Goal: Task Accomplishment & Management: Manage account settings

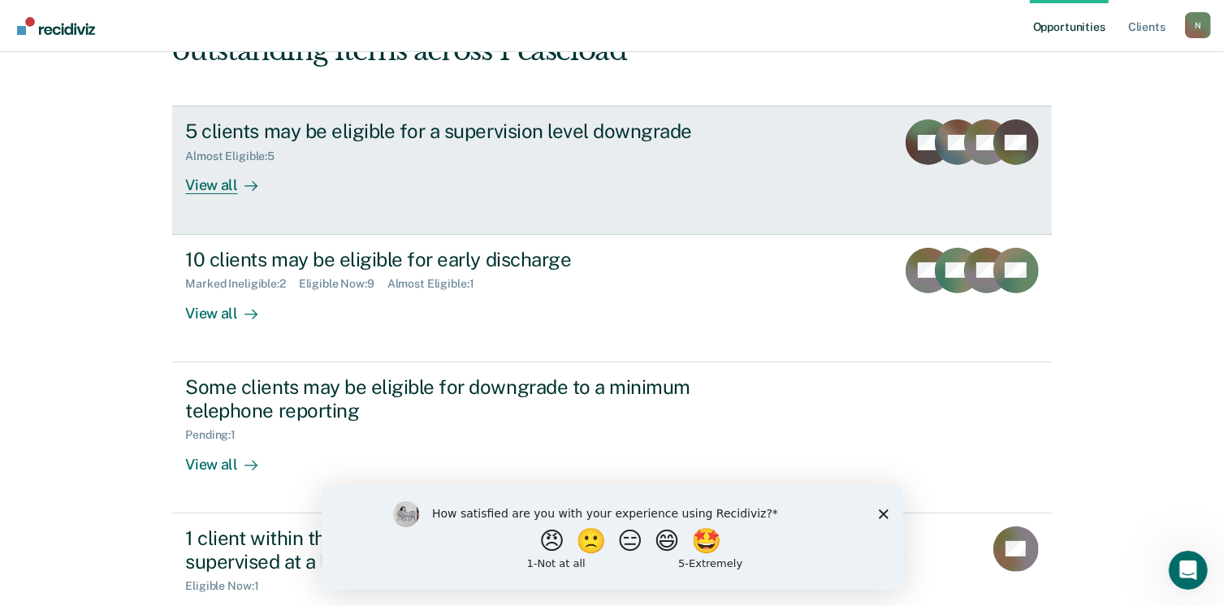
scroll to position [210, 0]
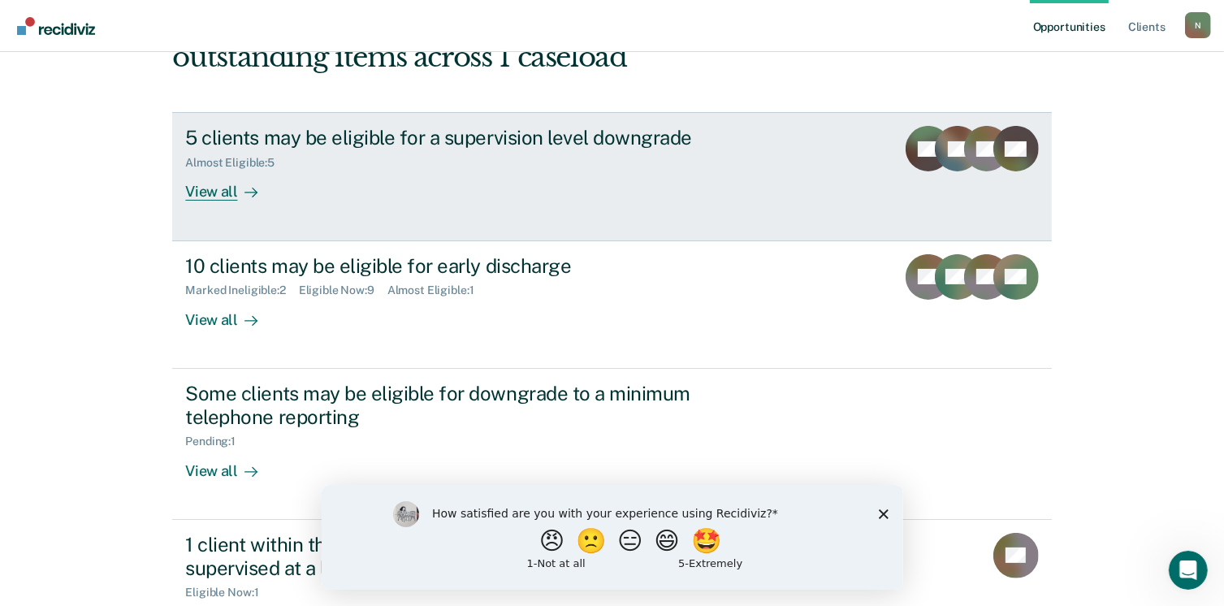
click at [214, 197] on div "View all" at bounding box center [230, 186] width 91 height 32
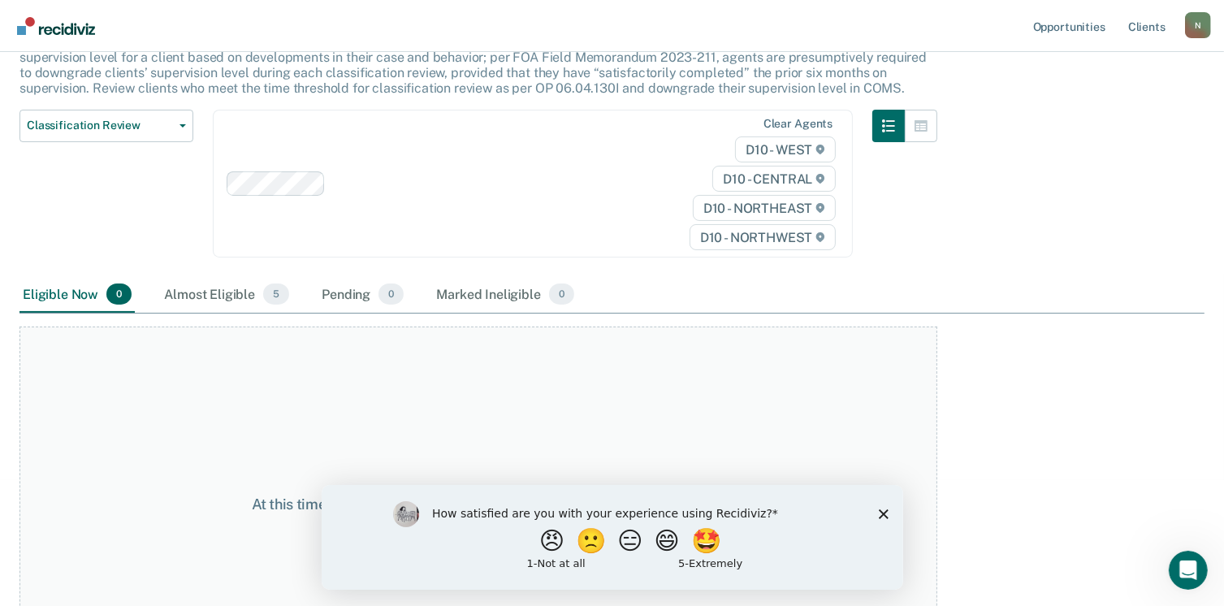
scroll to position [162, 0]
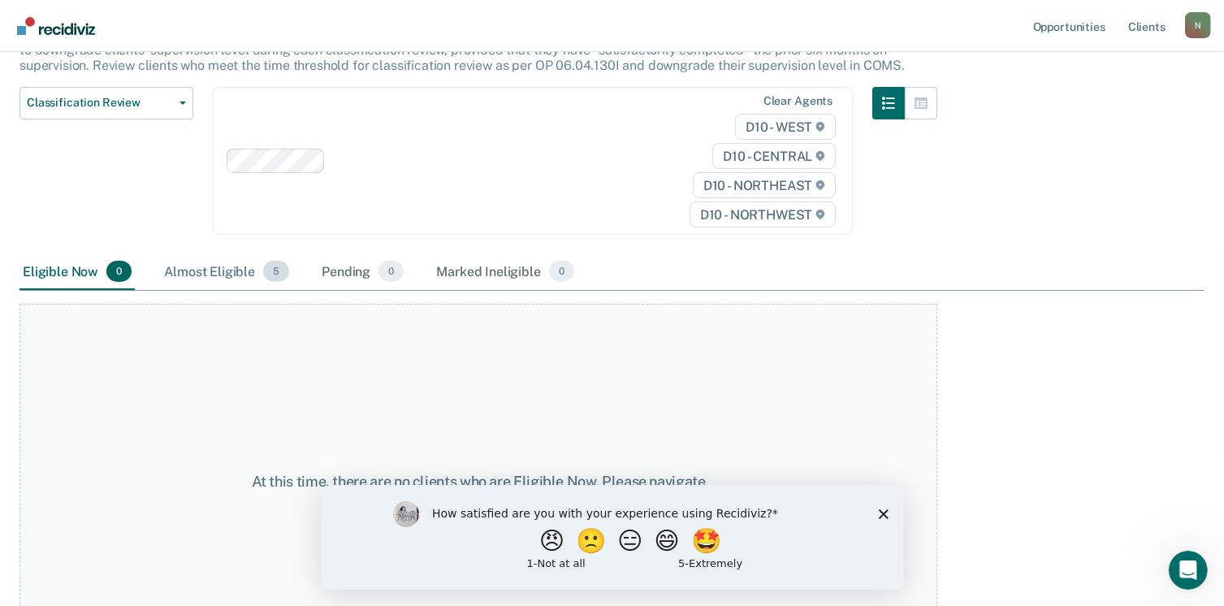
click at [211, 275] on div "Almost Eligible 5" at bounding box center [227, 272] width 132 height 36
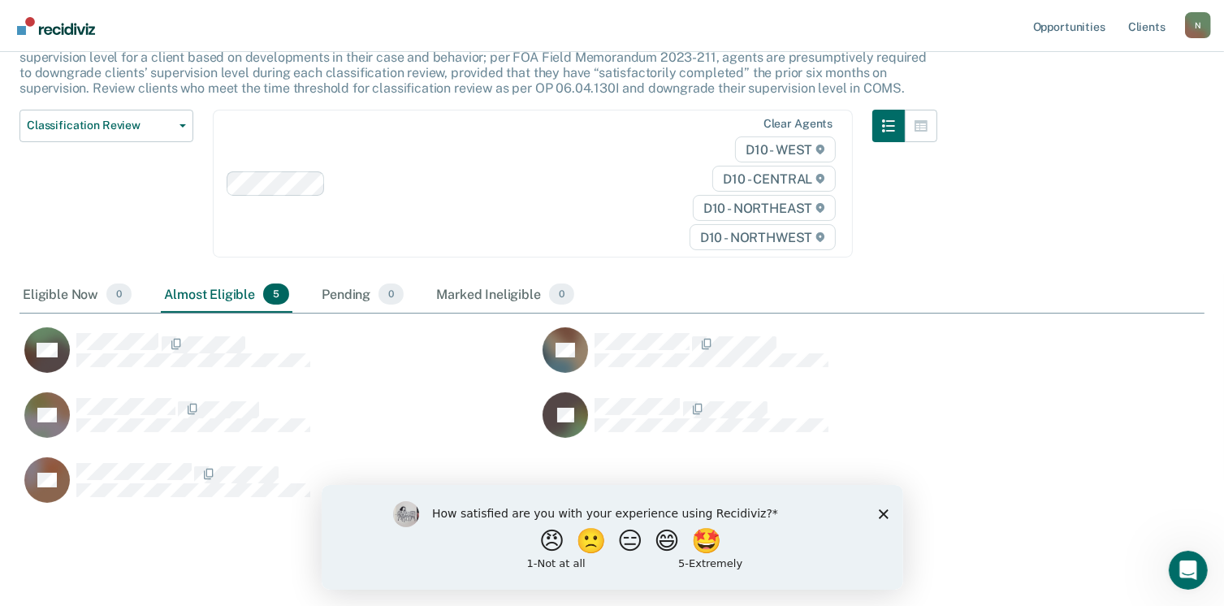
scroll to position [170, 0]
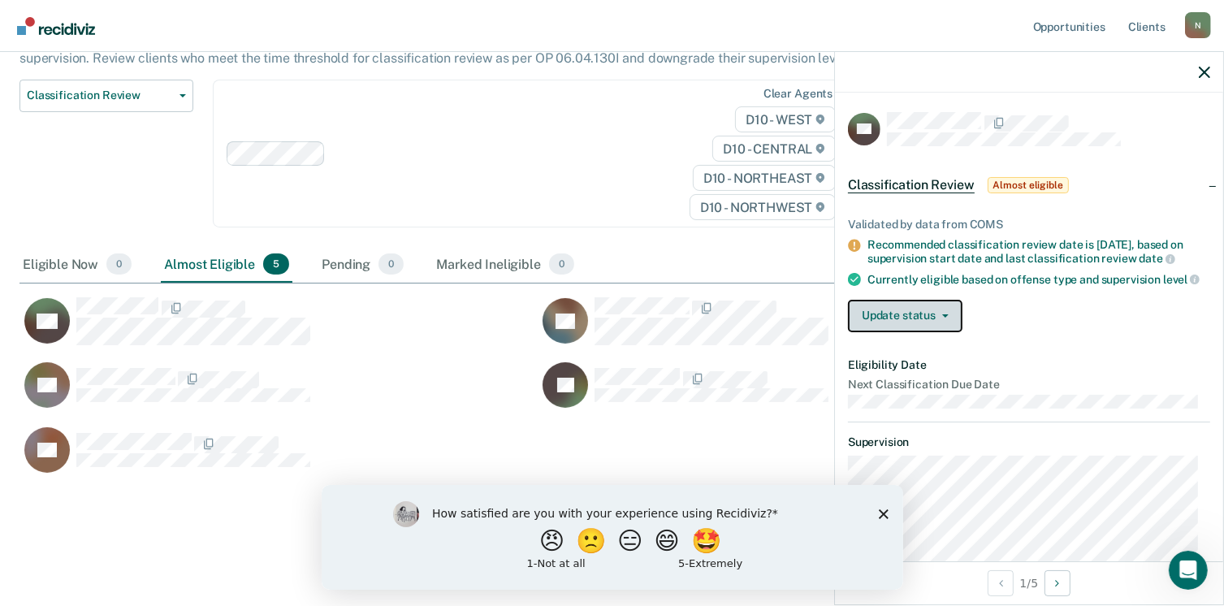
click at [931, 320] on button "Update status" at bounding box center [905, 316] width 115 height 32
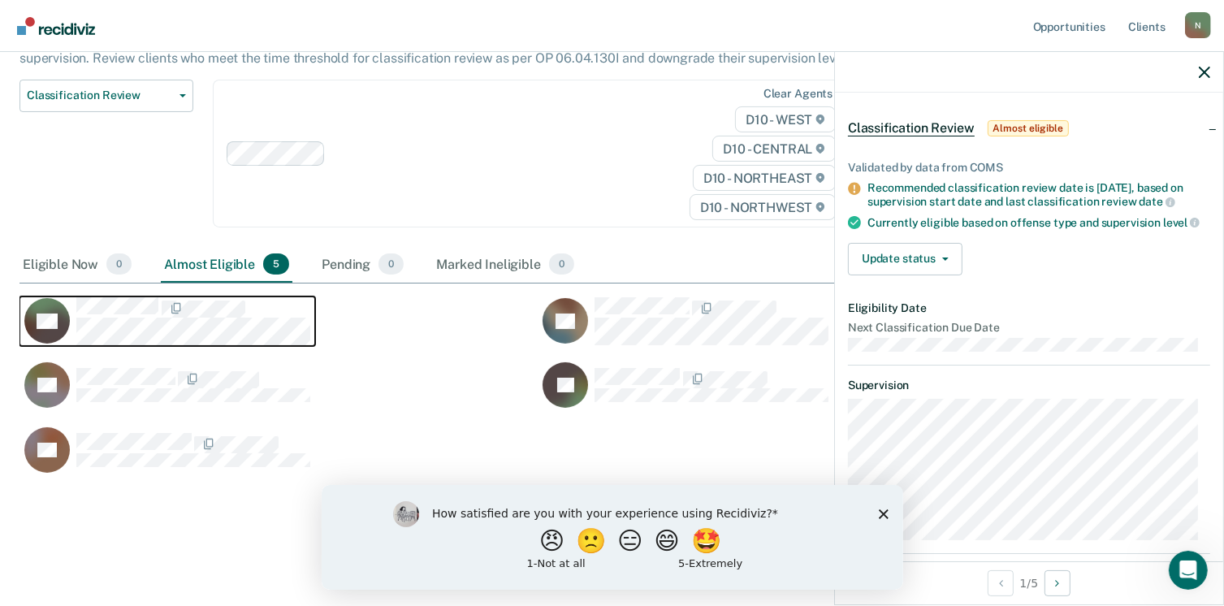
scroll to position [81, 0]
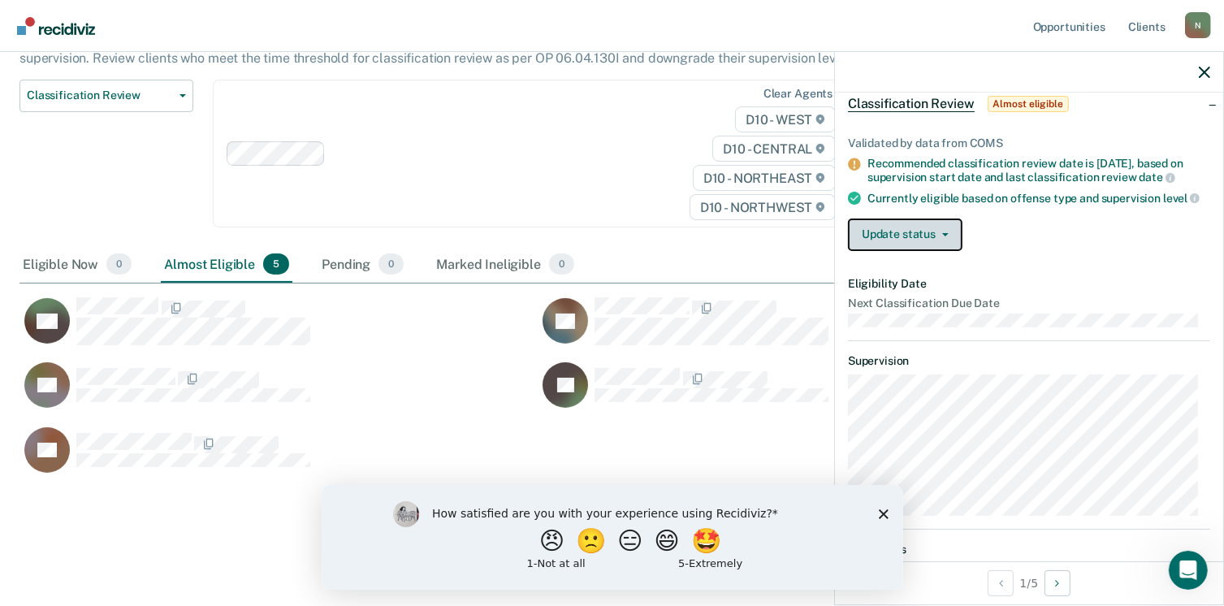
click at [956, 239] on button "Update status" at bounding box center [905, 235] width 115 height 32
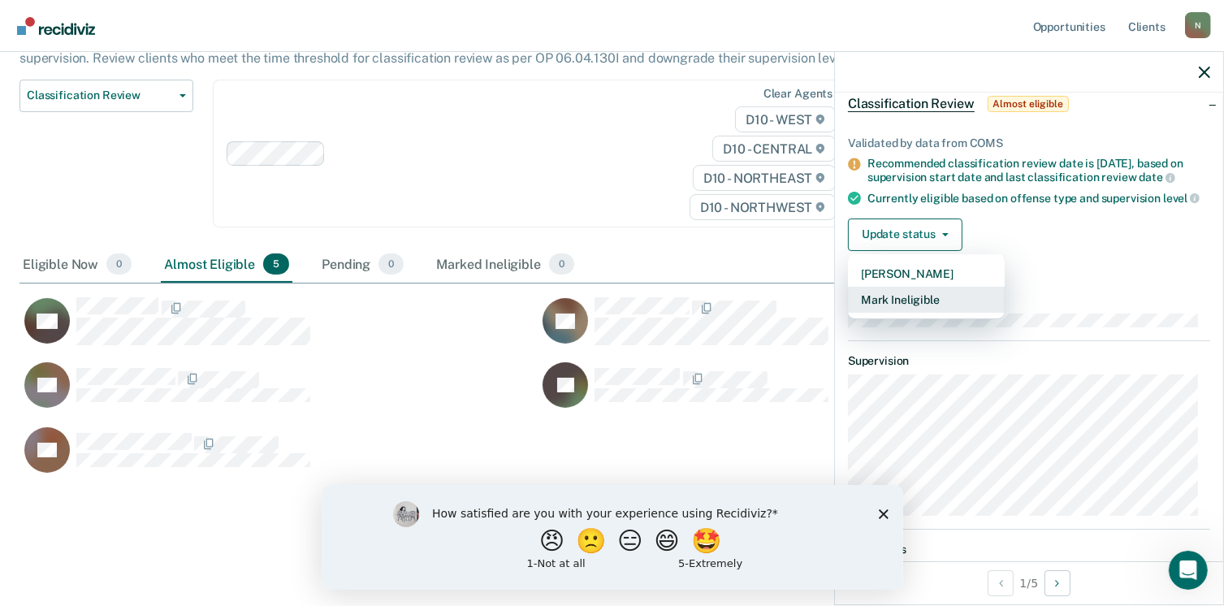
click at [915, 312] on button "Mark Ineligible" at bounding box center [926, 300] width 157 height 26
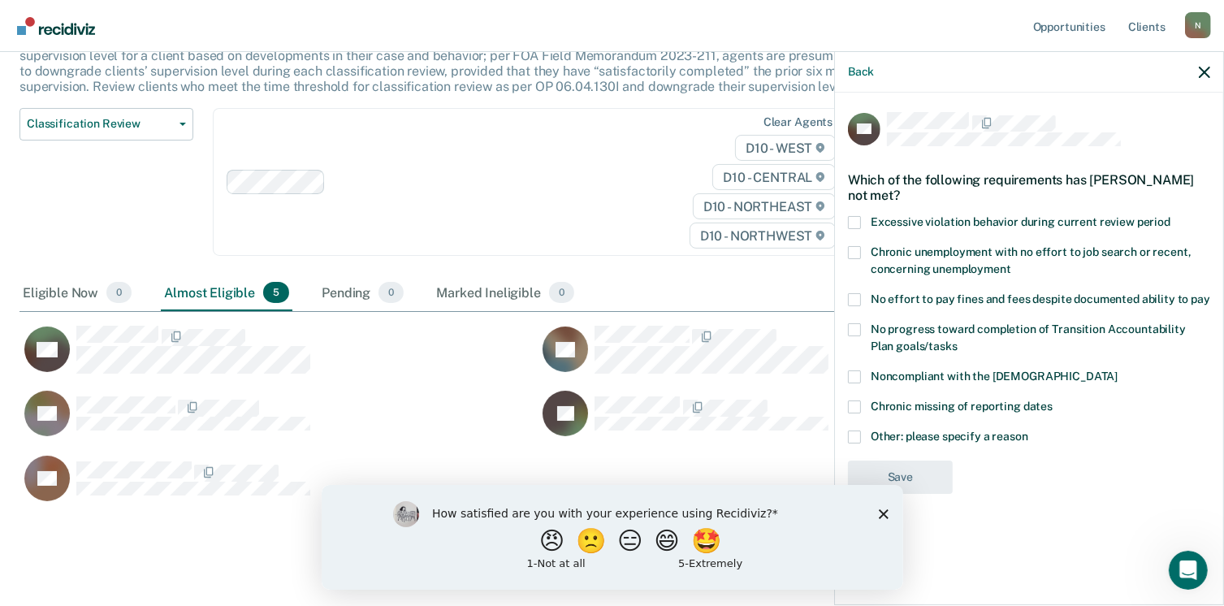
scroll to position [170, 0]
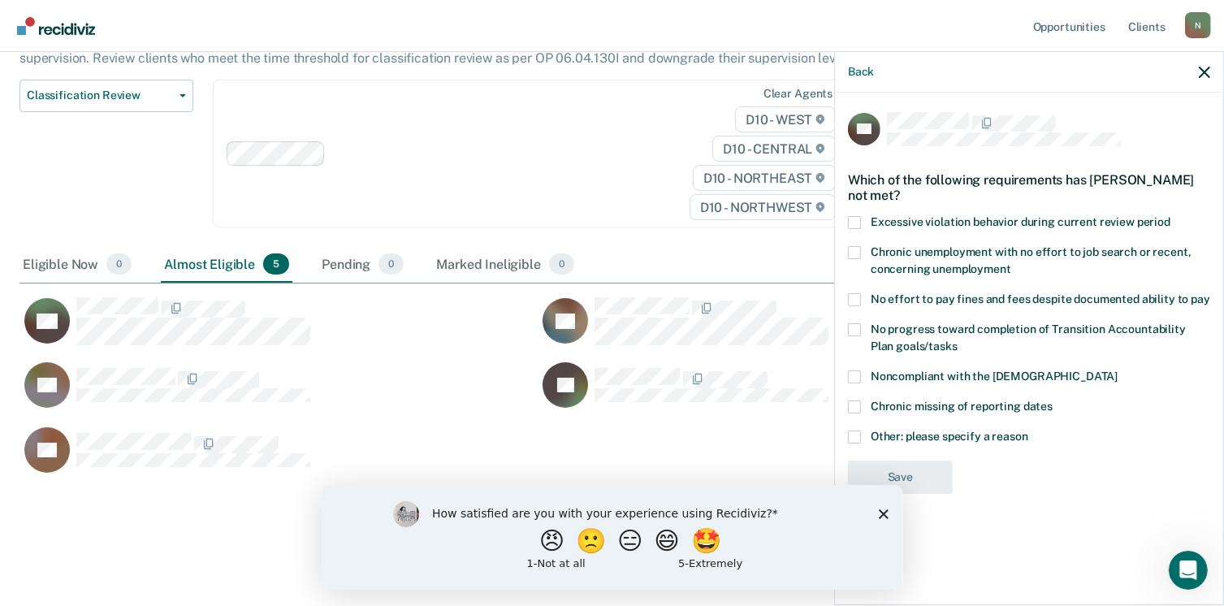
click at [851, 436] on span at bounding box center [854, 437] width 13 height 13
click at [1029, 431] on input "Other: please specify a reason" at bounding box center [1029, 431] width 0 height 0
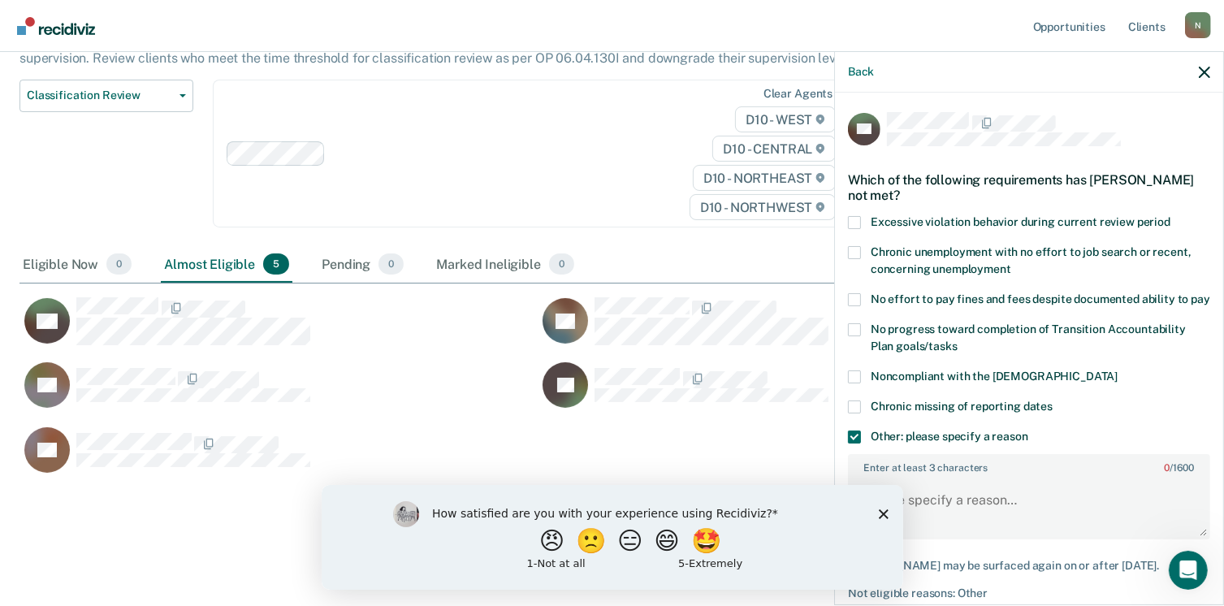
scroll to position [81, 0]
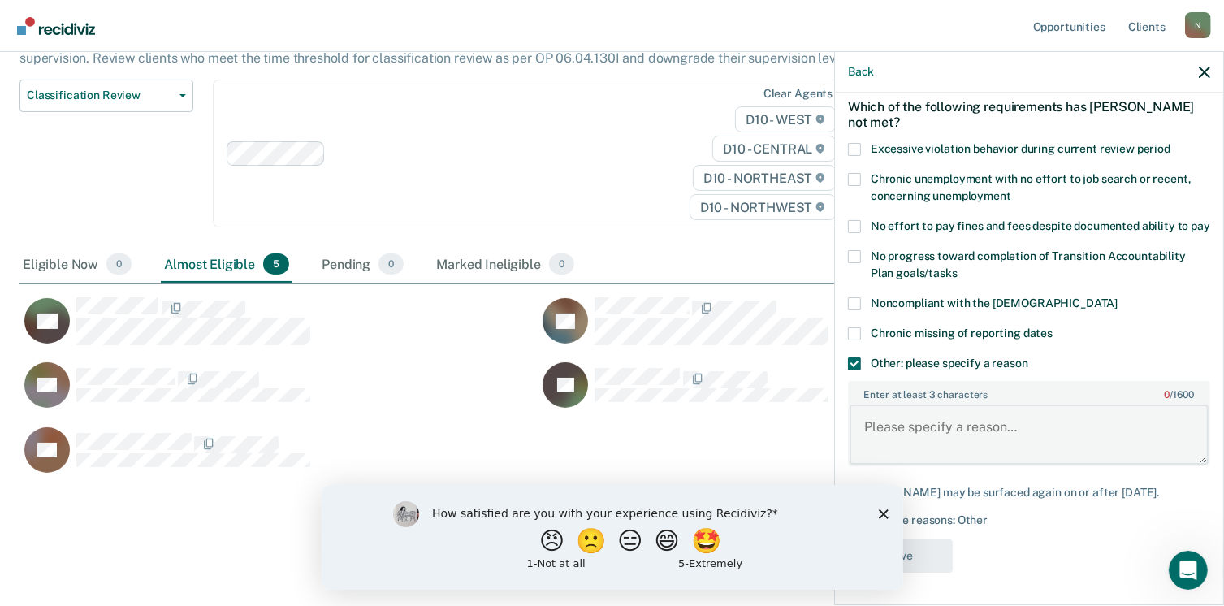
click at [978, 443] on textarea "Enter at least 3 characters 0 / 1600" at bounding box center [1029, 435] width 359 height 60
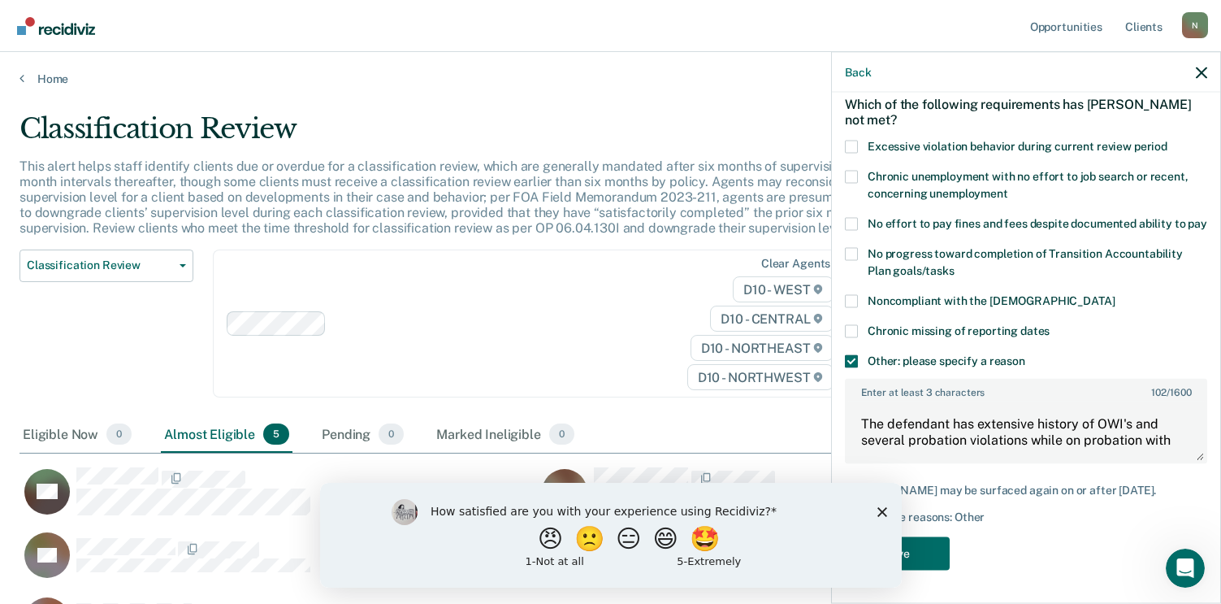
click at [877, 513] on icon "Close survey" at bounding box center [882, 511] width 10 height 10
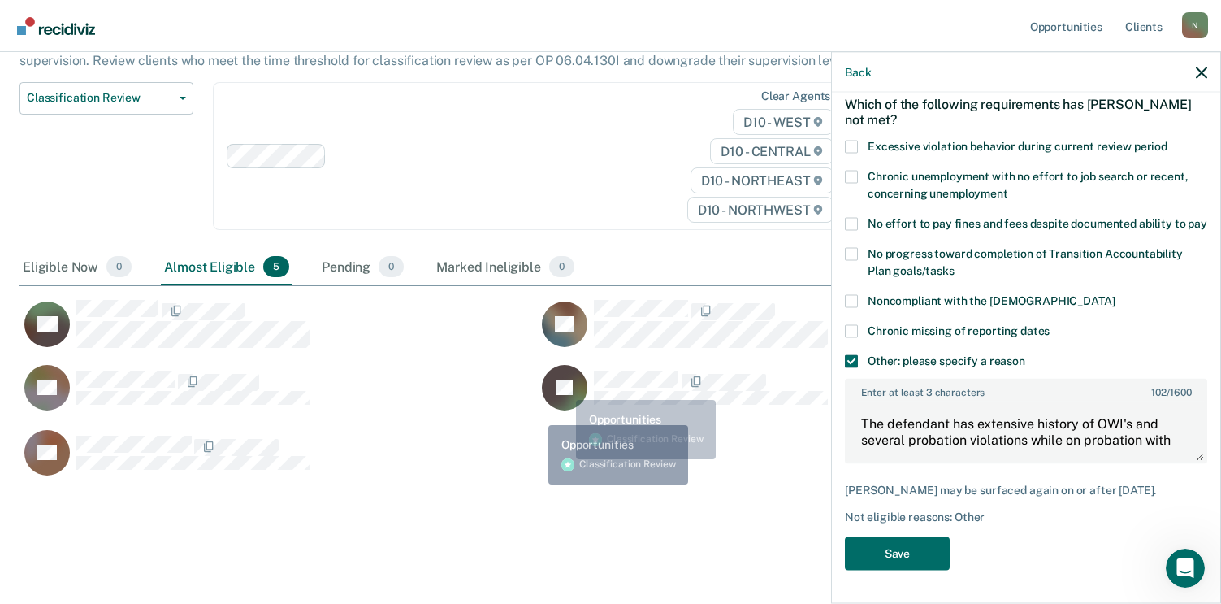
scroll to position [175, 0]
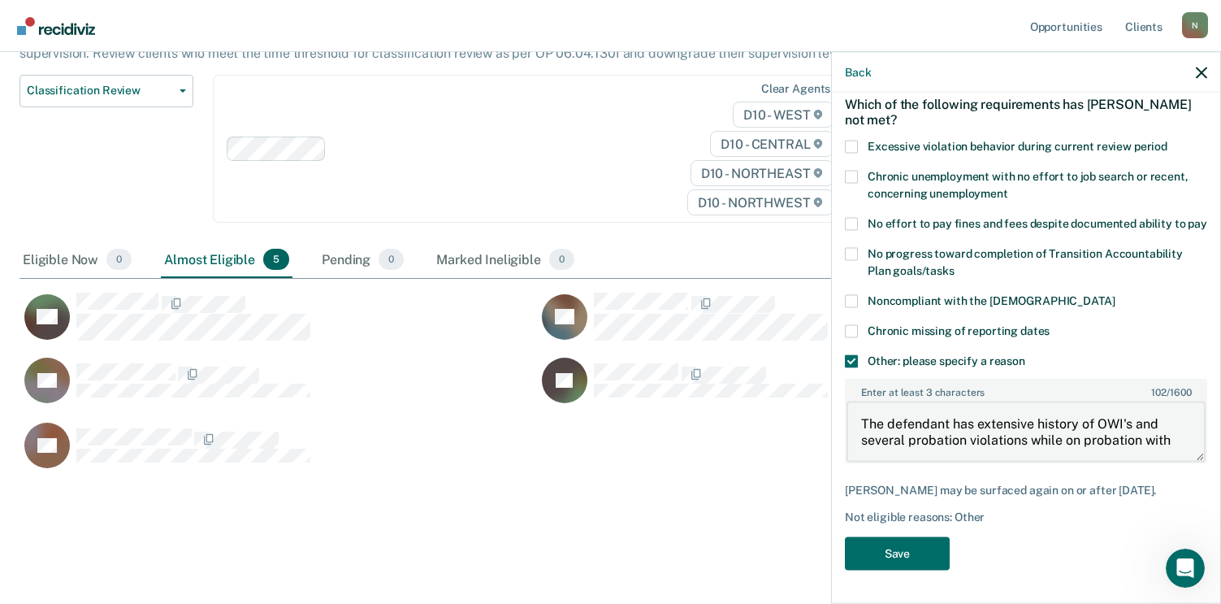
click at [1171, 438] on textarea "The defendant has extensive history of OWI's and several probation violations w…" at bounding box center [1026, 431] width 359 height 60
type textarea "The defendant has extensive history of OWI's and several probation violations w…"
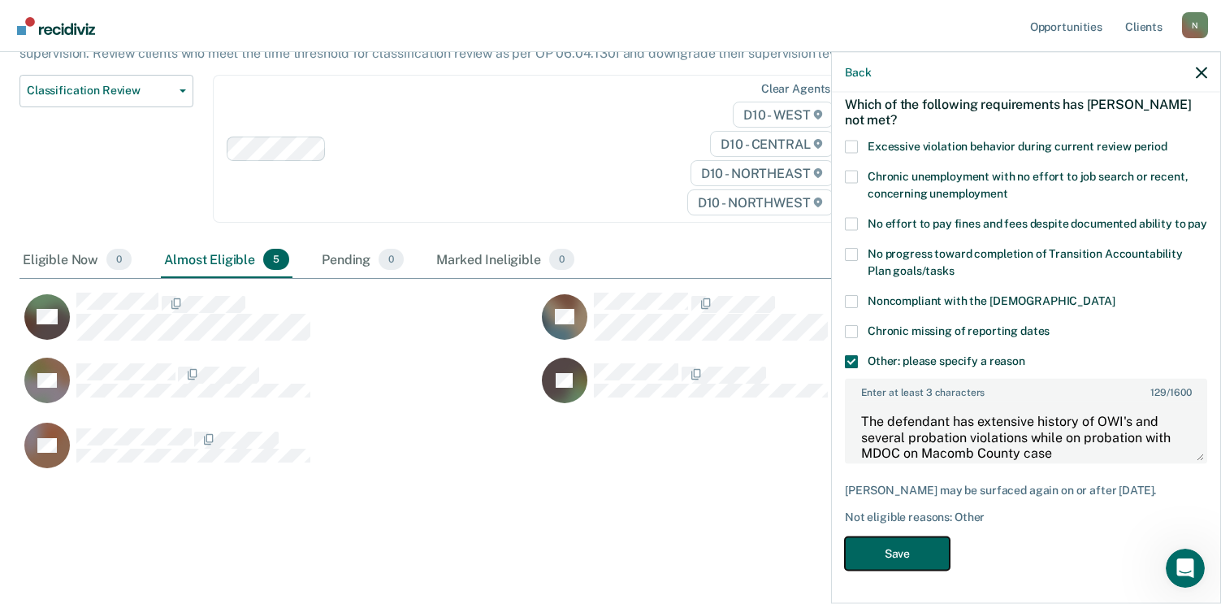
click at [892, 545] on button "Save" at bounding box center [897, 553] width 105 height 33
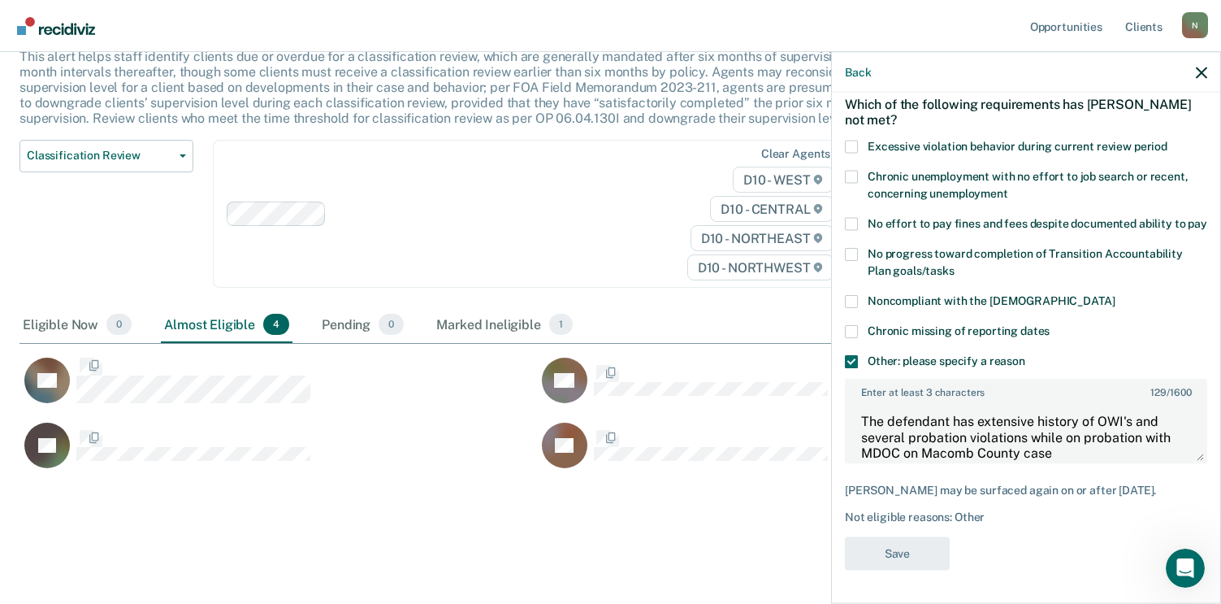
scroll to position [467, 1170]
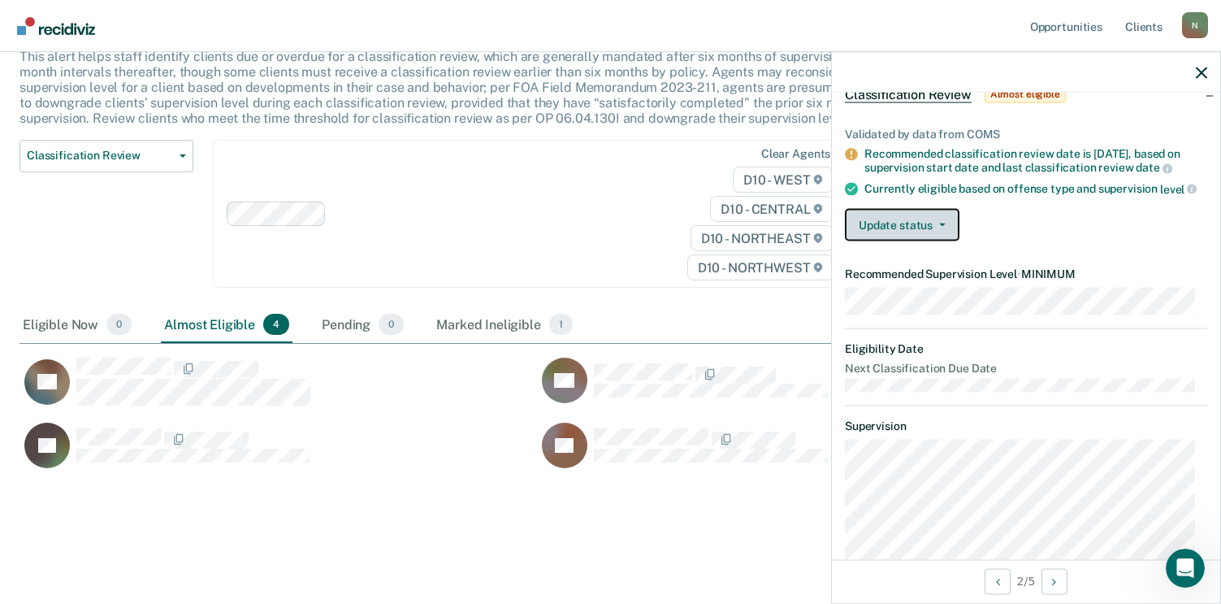
click at [935, 238] on button "Update status" at bounding box center [902, 225] width 115 height 32
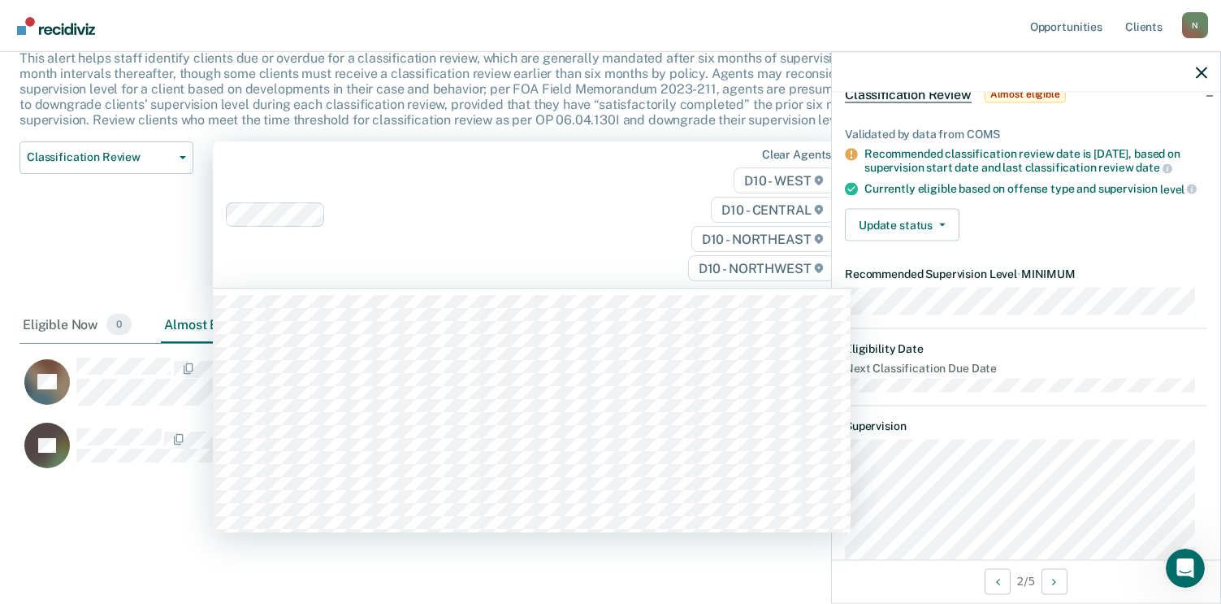
click at [528, 217] on div at bounding box center [492, 214] width 321 height 19
drag, startPoint x: 112, startPoint y: 271, endPoint x: 181, endPoint y: 331, distance: 91.6
click at [112, 270] on div "Classification Review Classification Review Early Discharge Minimum Telephone R…" at bounding box center [106, 224] width 174 height 167
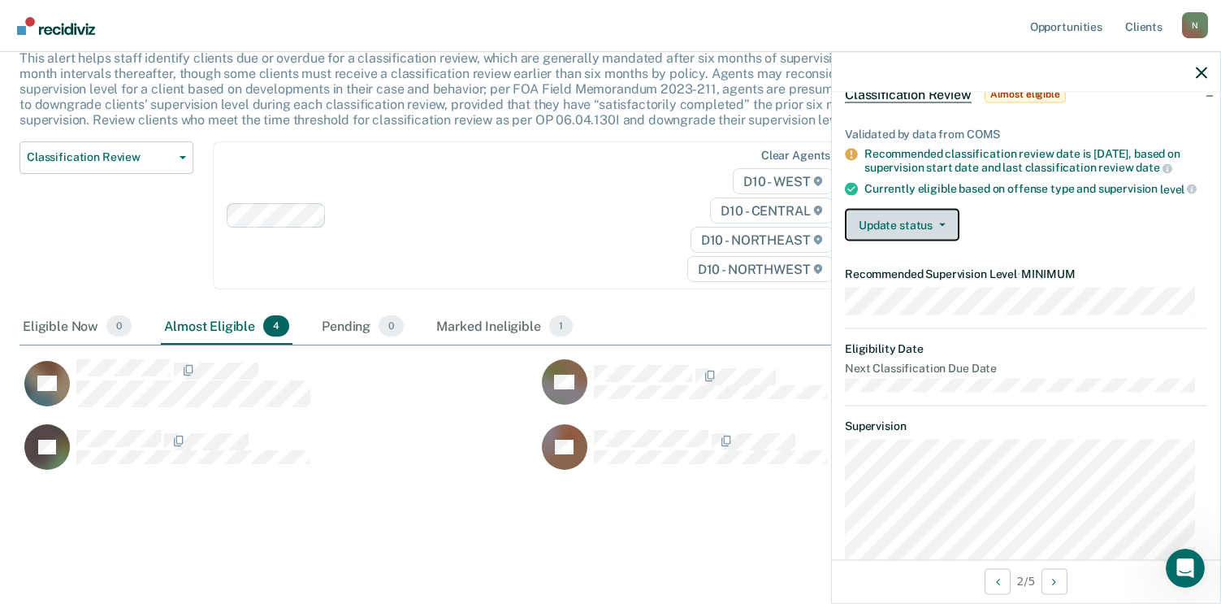
click at [892, 227] on button "Update status" at bounding box center [902, 225] width 115 height 32
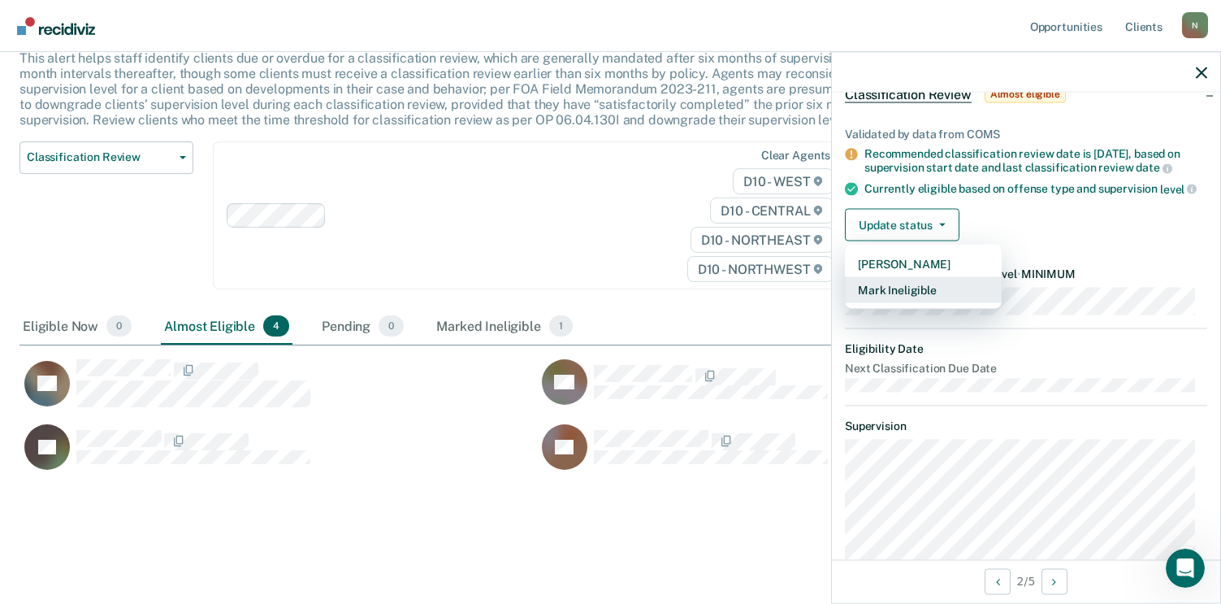
click at [903, 301] on button "Mark Ineligible" at bounding box center [923, 290] width 157 height 26
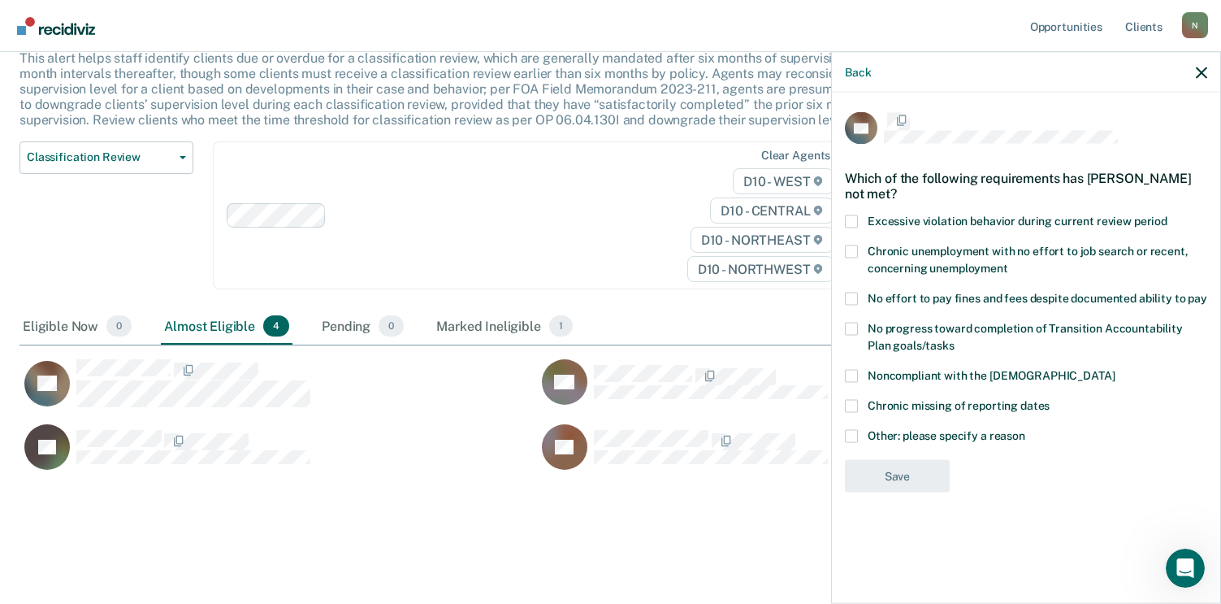
scroll to position [0, 0]
click at [852, 432] on span at bounding box center [851, 437] width 13 height 13
click at [1025, 431] on input "Other: please specify a reason" at bounding box center [1025, 431] width 0 height 0
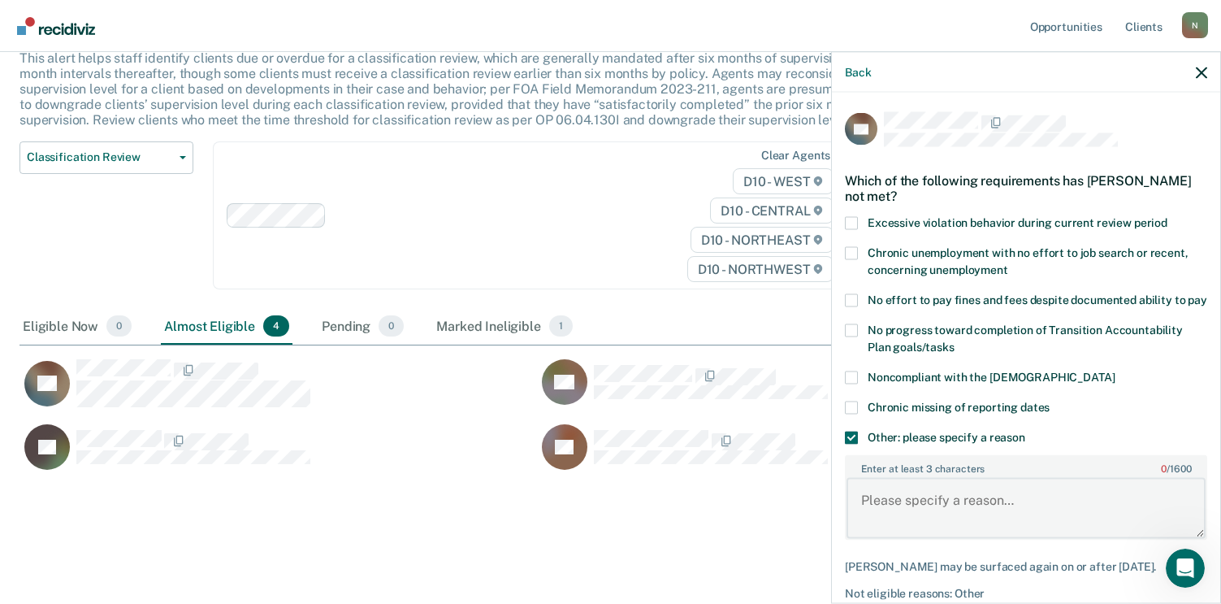
click at [886, 492] on textarea "Enter at least 3 characters 0 / 1600" at bounding box center [1026, 508] width 359 height 60
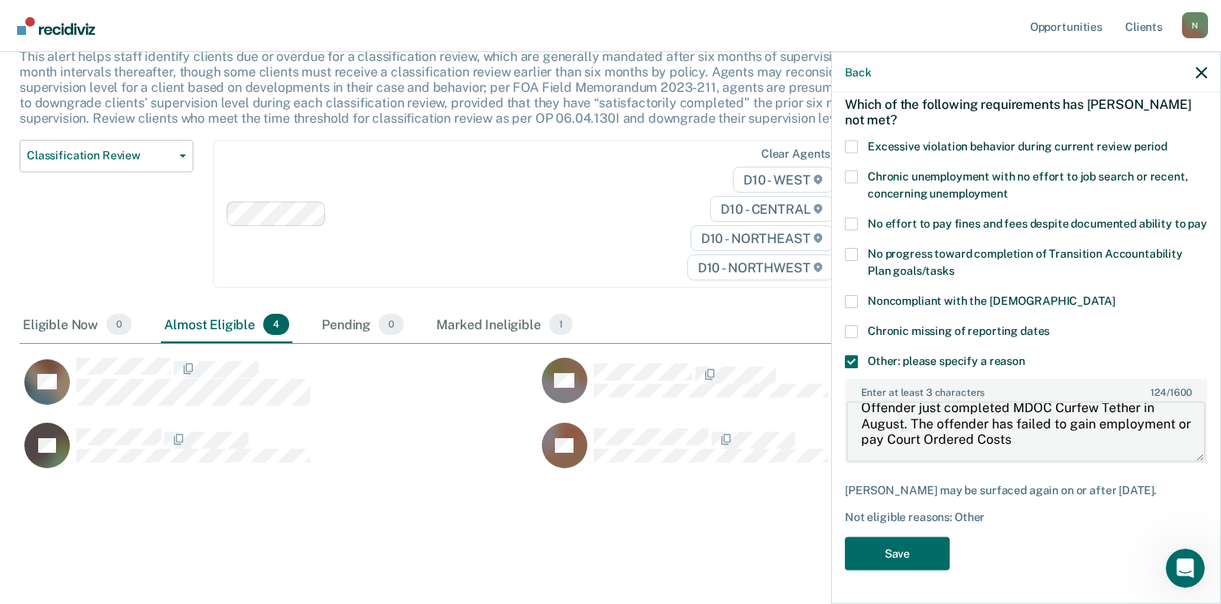
scroll to position [91, 0]
type textarea "Offender just completed MDOC Curfew Tether in August. The offender has failed t…"
click at [934, 556] on button "Save" at bounding box center [897, 553] width 105 height 33
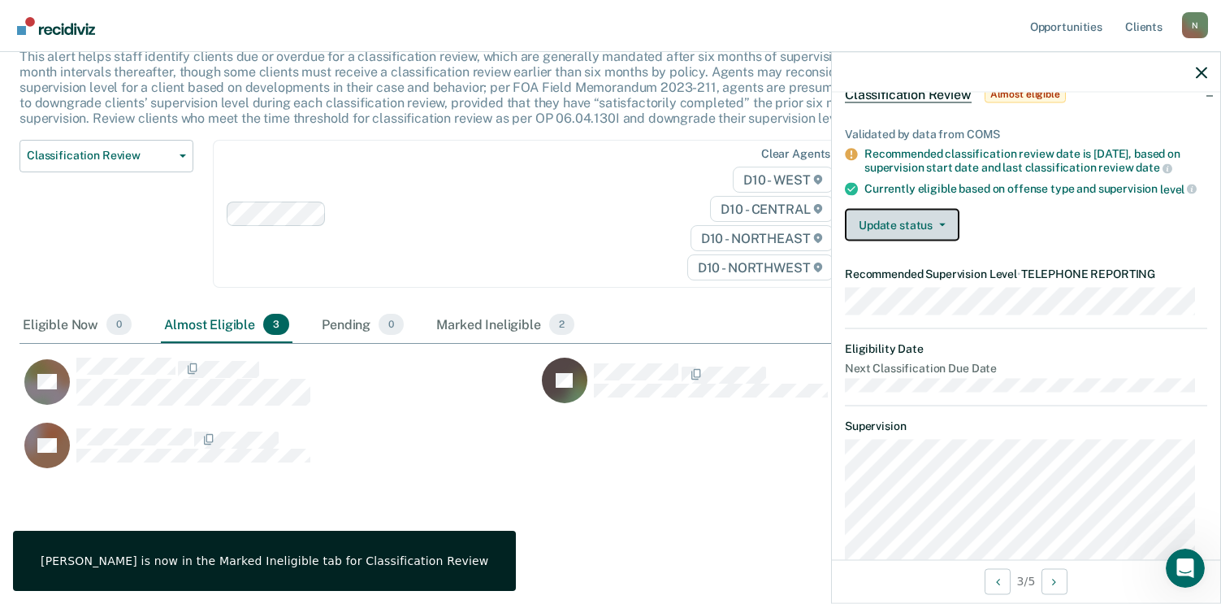
click at [928, 229] on button "Update status" at bounding box center [902, 225] width 115 height 32
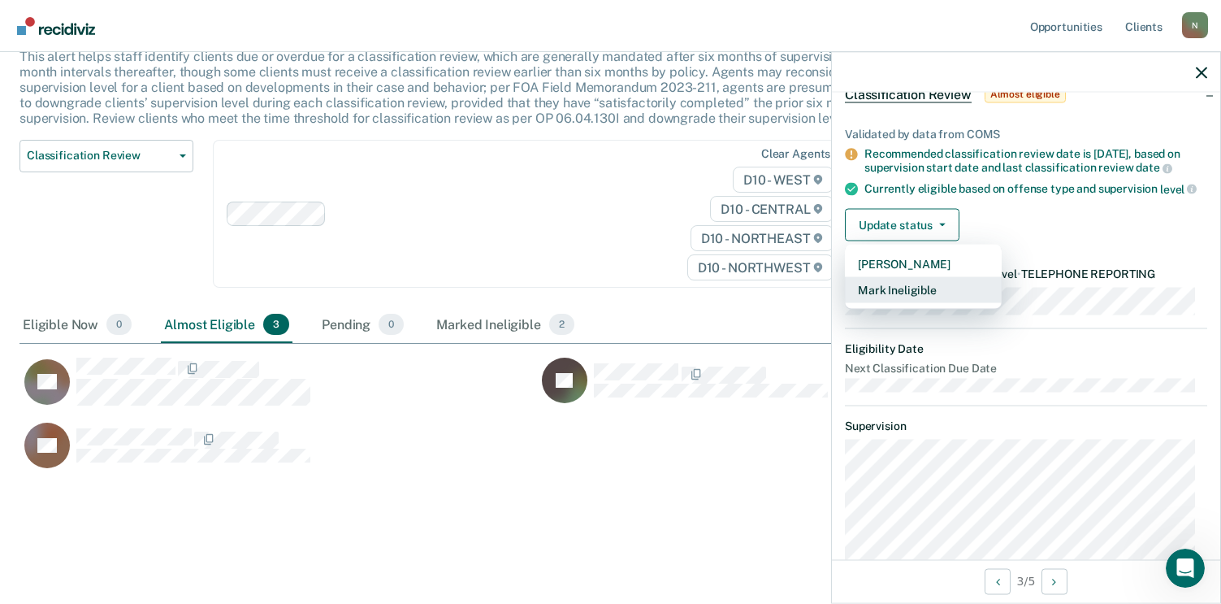
click at [925, 299] on button "Mark Ineligible" at bounding box center [923, 290] width 157 height 26
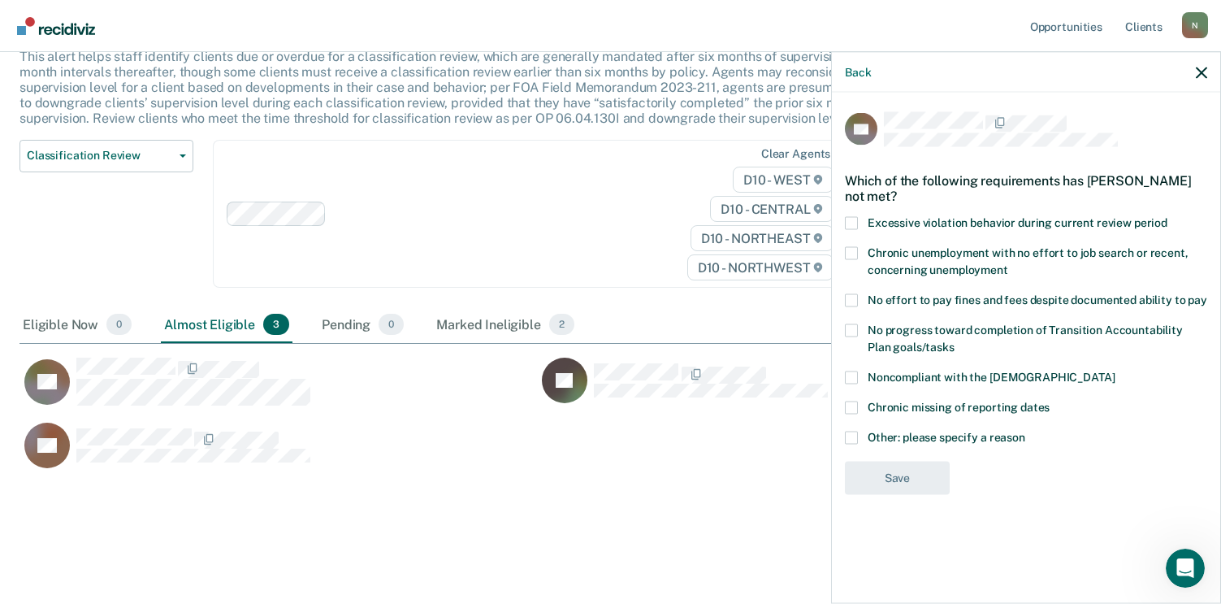
click at [856, 441] on span at bounding box center [851, 437] width 13 height 13
click at [1025, 431] on input "Other: please specify a reason" at bounding box center [1025, 431] width 0 height 0
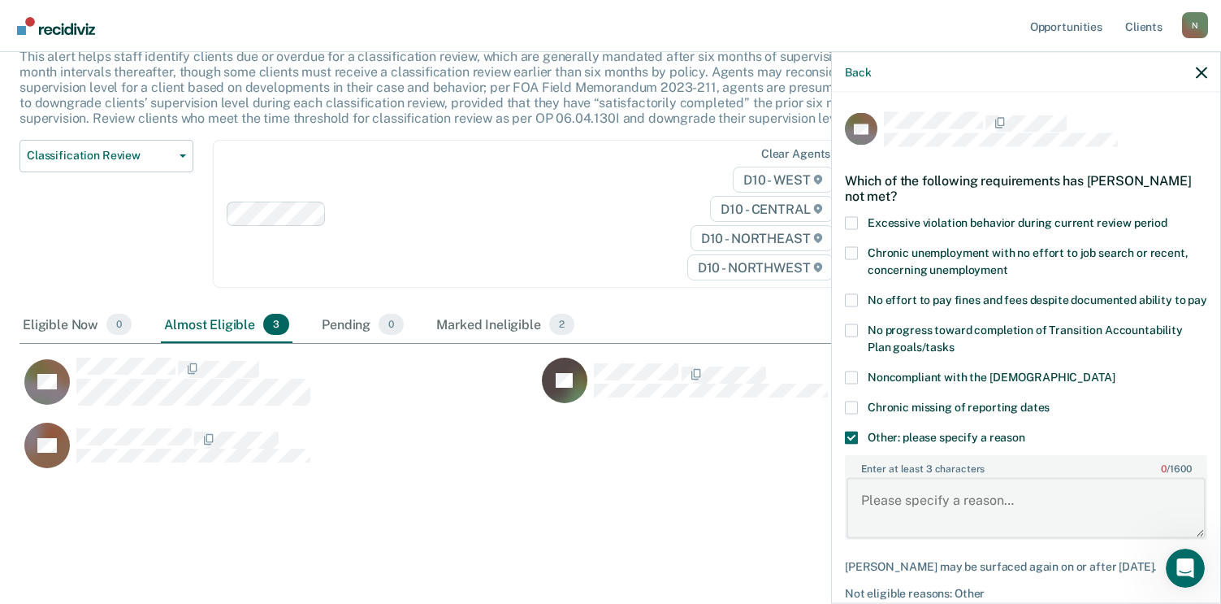
click at [968, 508] on textarea "Enter at least 3 characters 0 / 1600" at bounding box center [1026, 508] width 359 height 60
type textarea "The defendant has not completed Communtity"
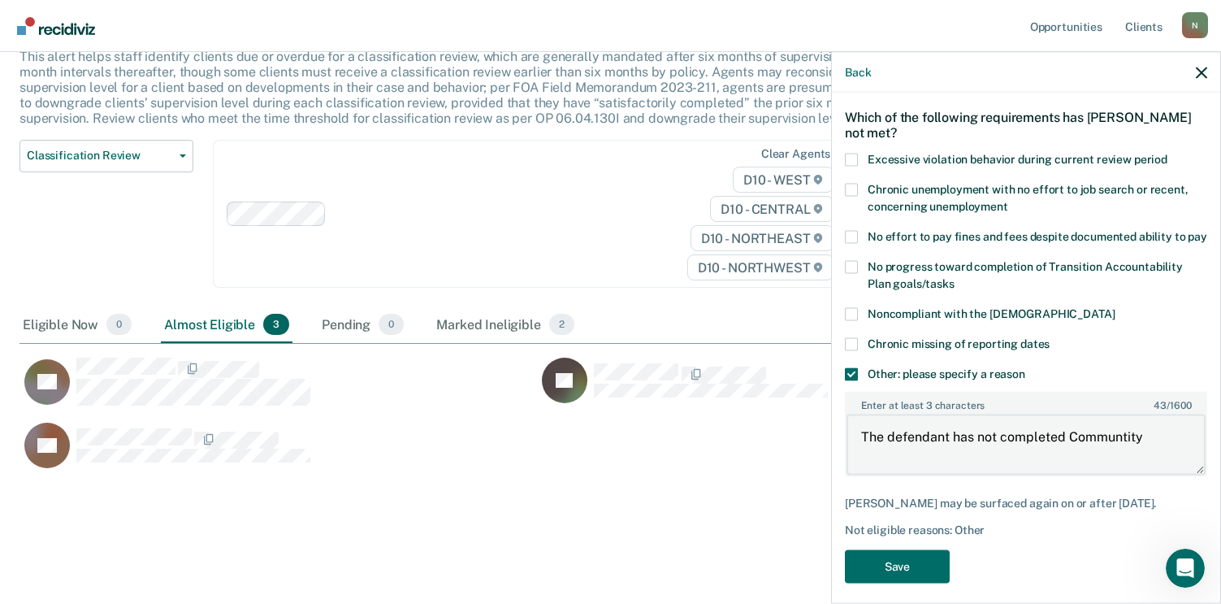
scroll to position [81, 0]
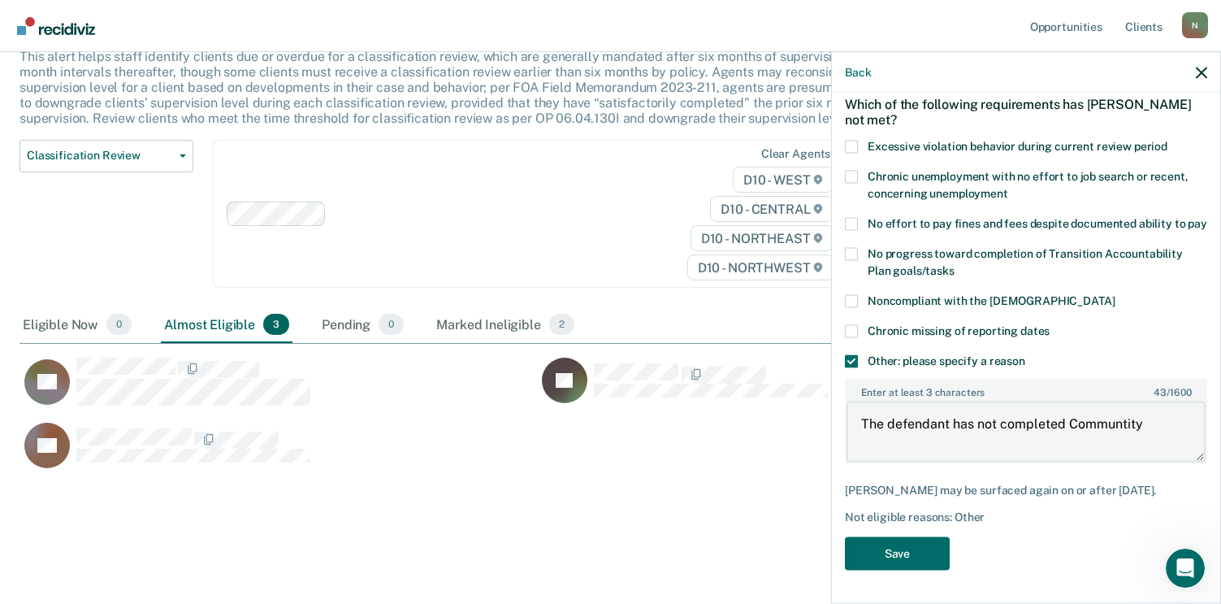
click at [896, 435] on textarea "The defendant has not completed Communtity" at bounding box center [1026, 431] width 359 height 60
drag, startPoint x: 1046, startPoint y: 435, endPoint x: 821, endPoint y: 441, distance: 224.3
click at [821, 441] on body "Looks like you’re using Internet Explorer 11. For faster loading and a better e…" at bounding box center [610, 192] width 1221 height 604
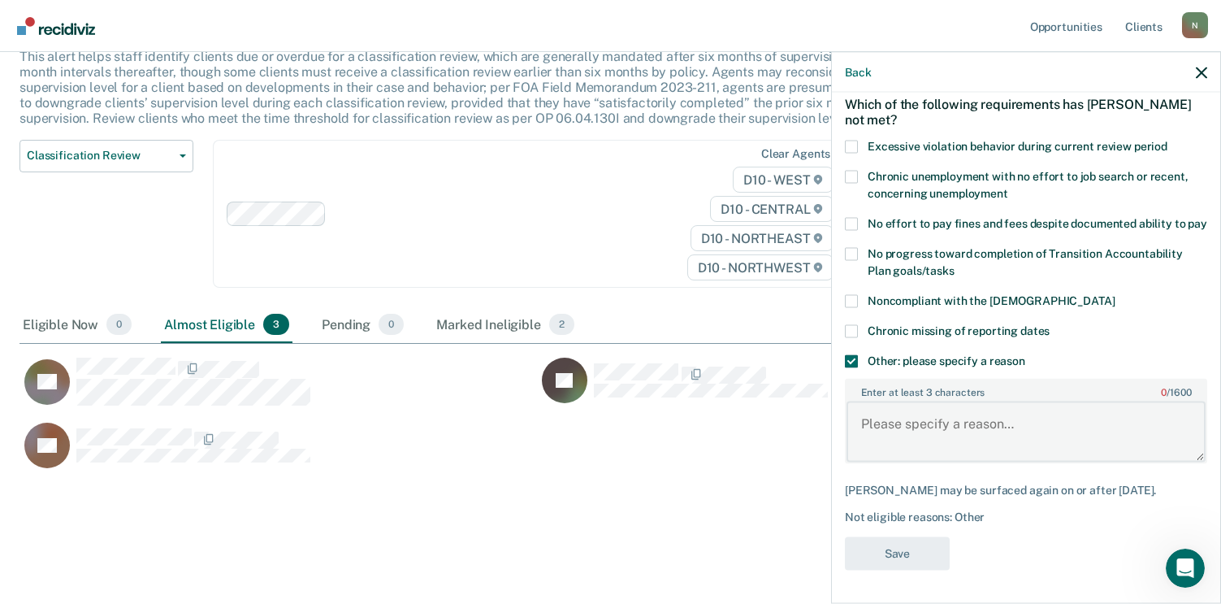
click at [926, 456] on textarea "Enter at least 3 characters 0 / 1600" at bounding box center [1026, 431] width 359 height 60
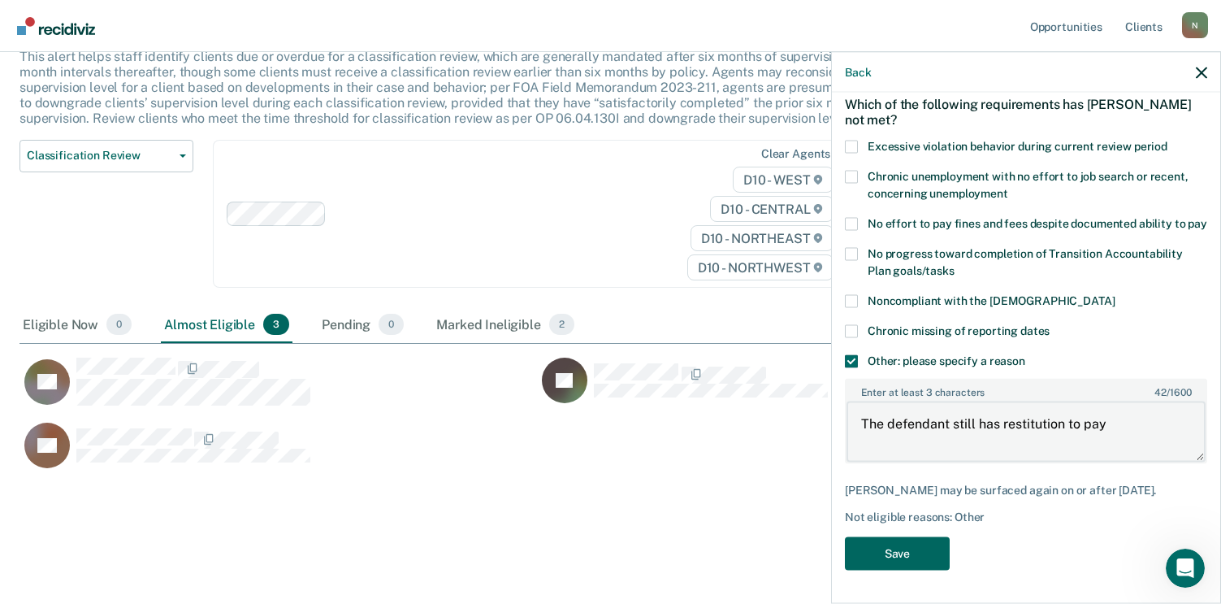
type textarea "The defendant still has restitution to pay"
click at [860, 563] on button "Save" at bounding box center [897, 553] width 105 height 33
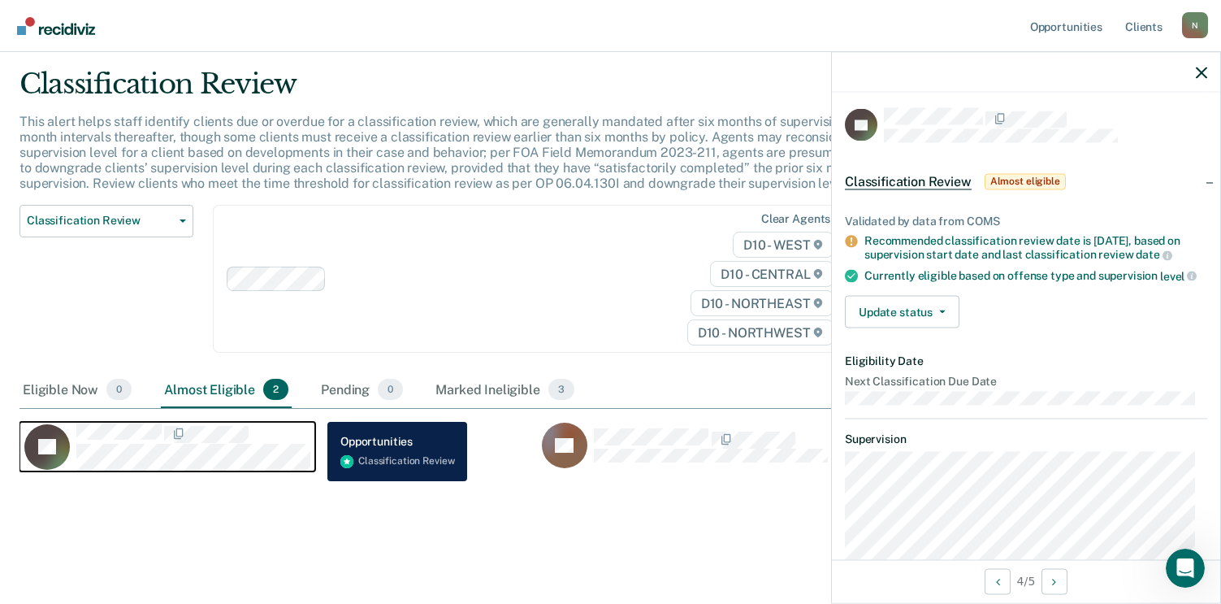
scroll to position [0, 0]
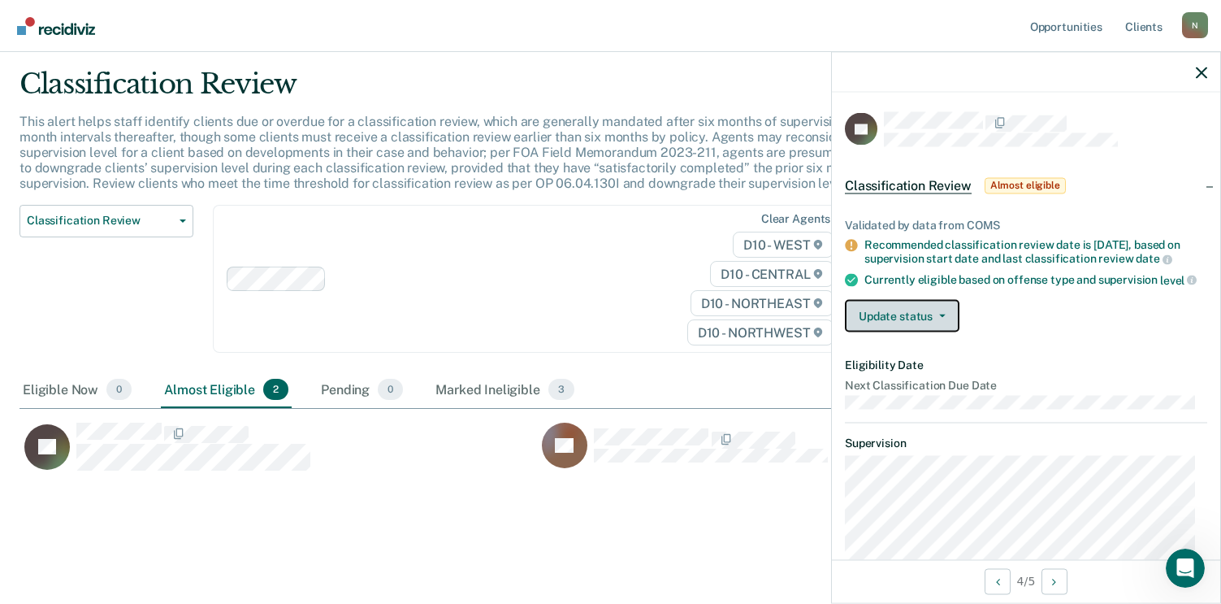
click at [947, 332] on button "Update status" at bounding box center [902, 316] width 115 height 32
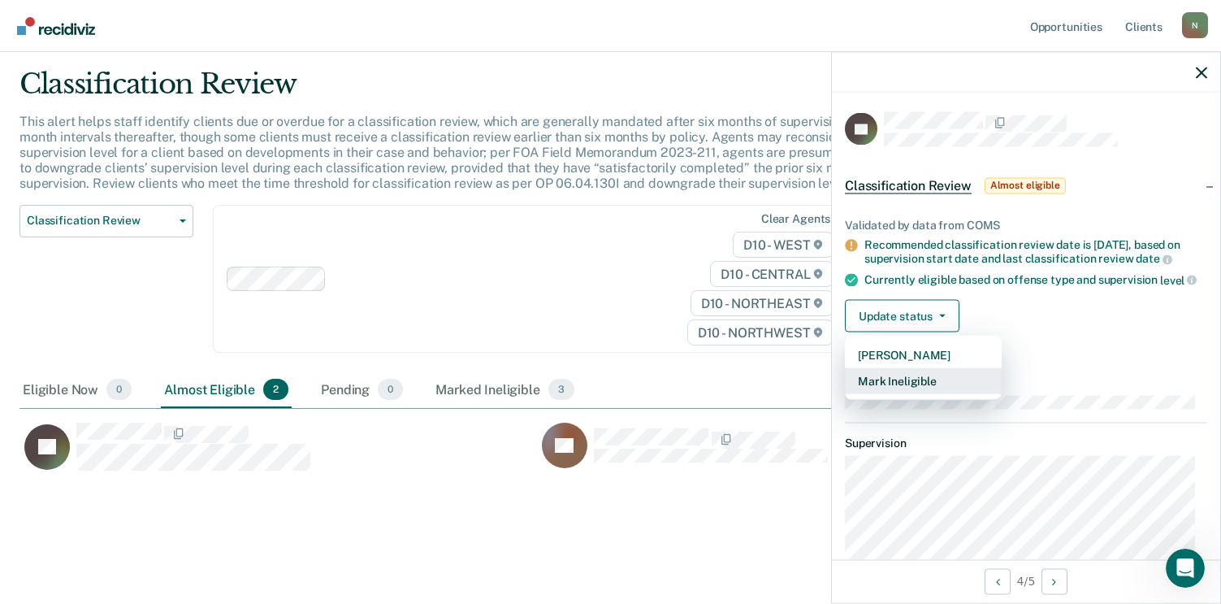
click at [922, 393] on button "Mark Ineligible" at bounding box center [923, 381] width 157 height 26
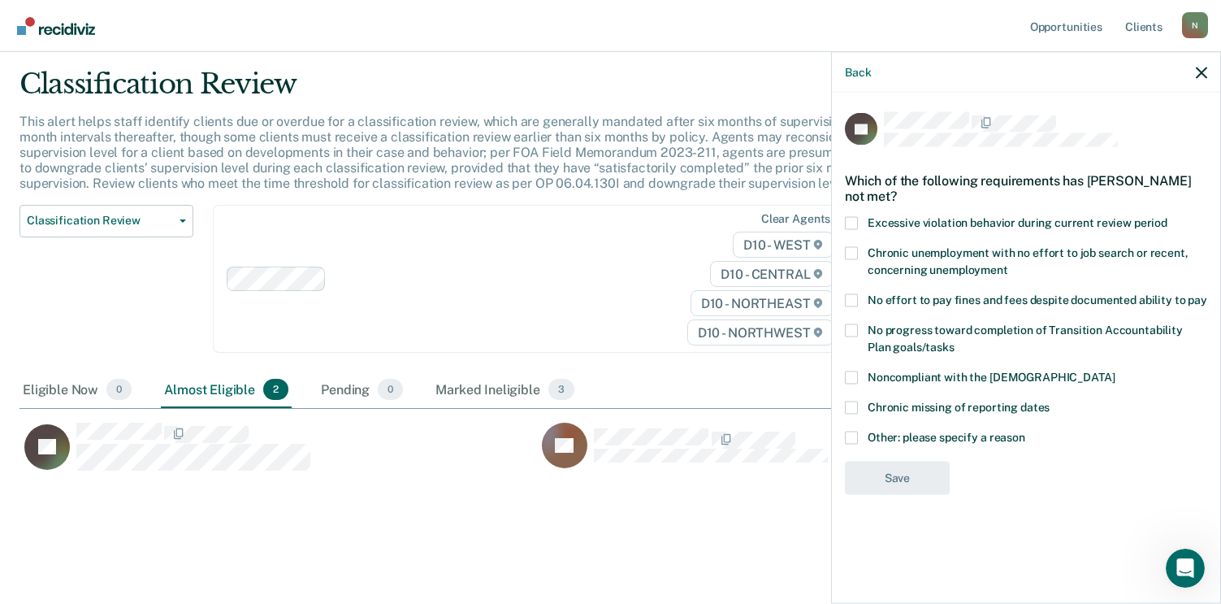
click at [854, 433] on span at bounding box center [851, 437] width 13 height 13
click at [1025, 431] on input "Other: please specify a reason" at bounding box center [1025, 431] width 0 height 0
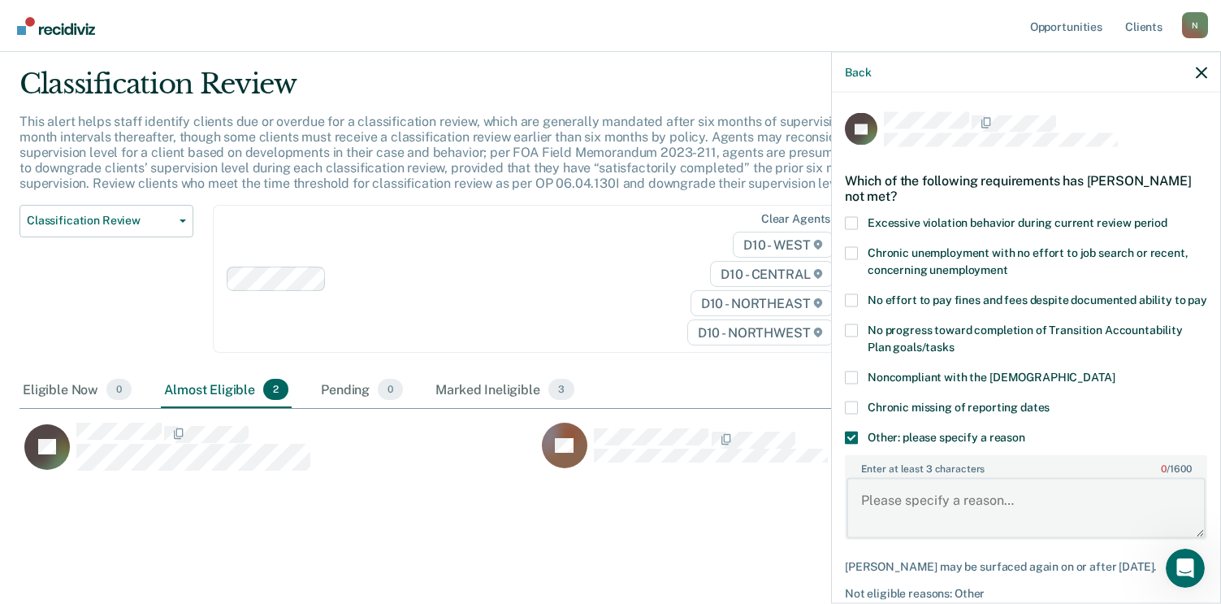
click at [968, 518] on textarea "Enter at least 3 characters 0 / 1600" at bounding box center [1026, 508] width 359 height 60
click at [1085, 532] on textarea "The defendant completed MDOC Tether (Curfew) and offender still needs to comple…" at bounding box center [1026, 508] width 359 height 60
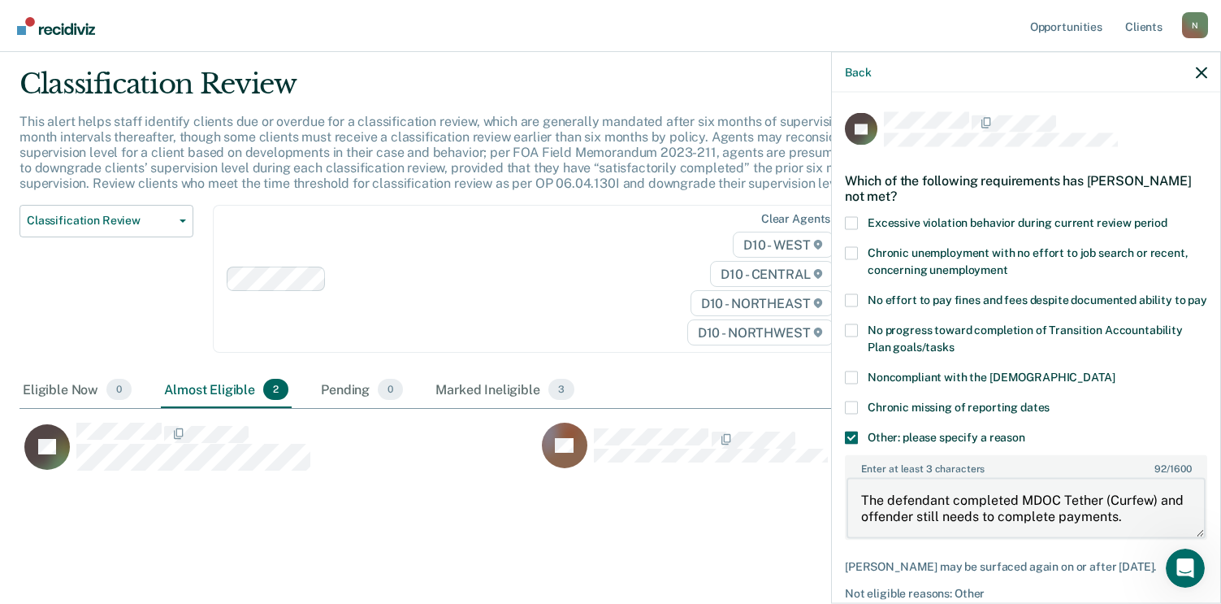
scroll to position [91, 0]
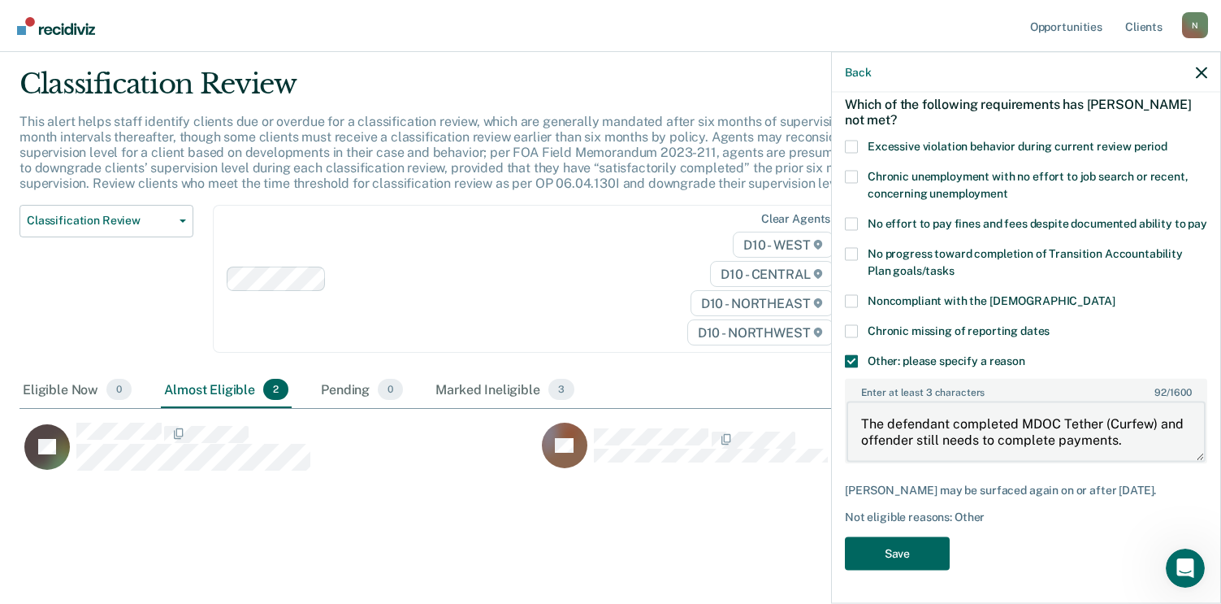
type textarea "The defendant completed MDOC Tether (Curfew) and offender still needs to comple…"
click at [878, 544] on button "Save" at bounding box center [897, 553] width 105 height 33
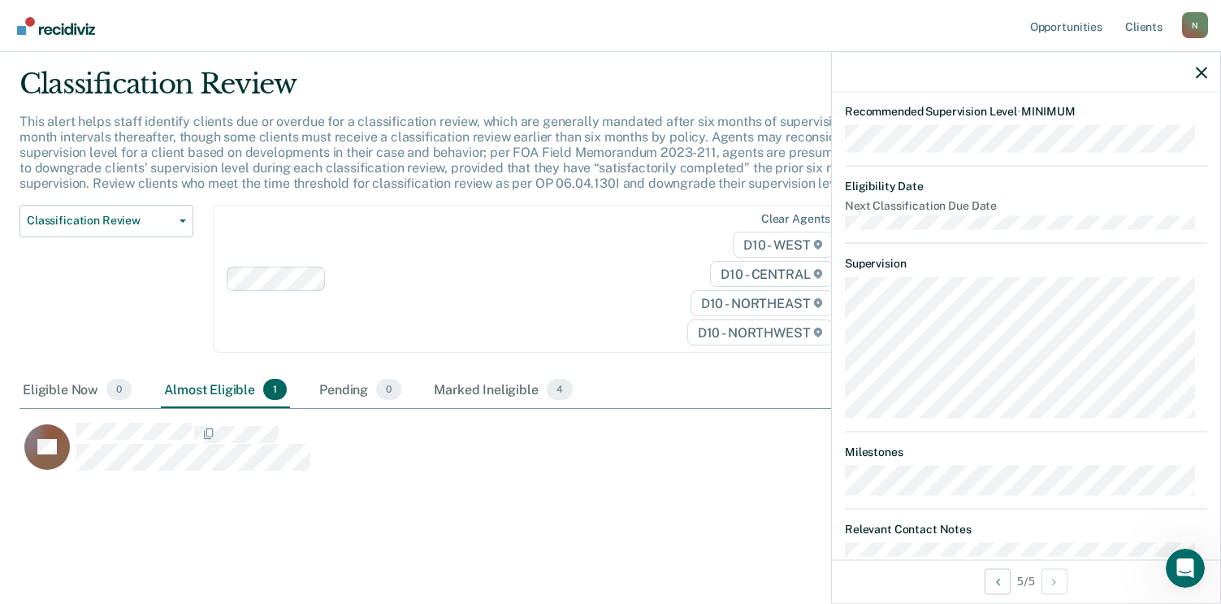
scroll to position [10, 0]
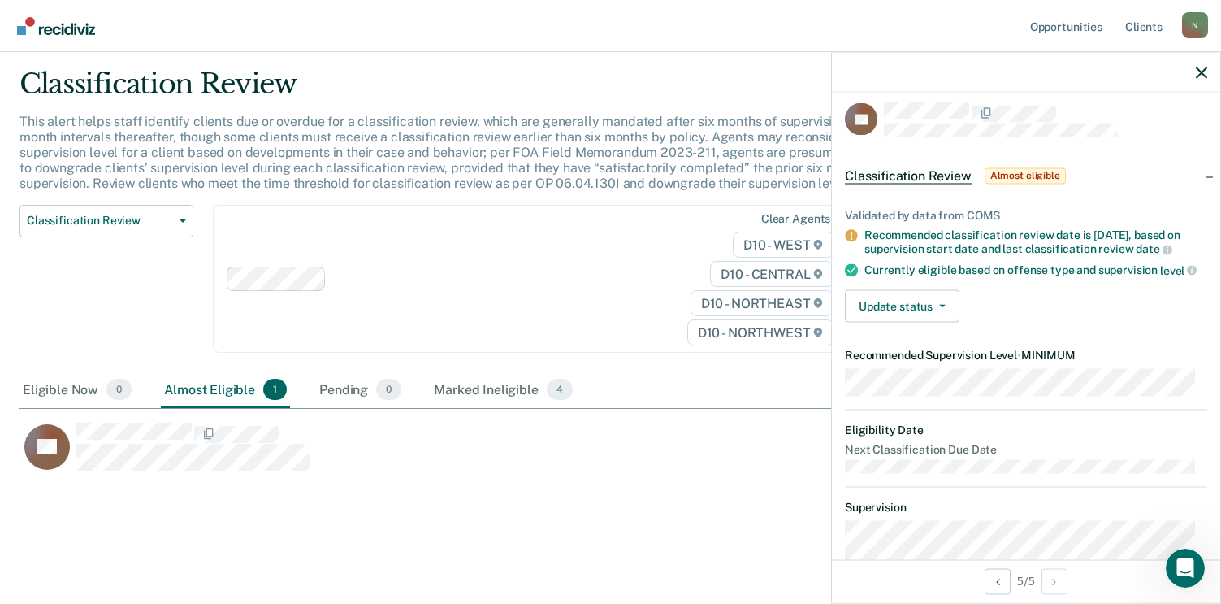
click at [874, 296] on div "Validated by data from COMS Recommended classification review date is [DATE], b…" at bounding box center [1026, 259] width 388 height 154
click at [894, 318] on button "Update status" at bounding box center [902, 306] width 115 height 32
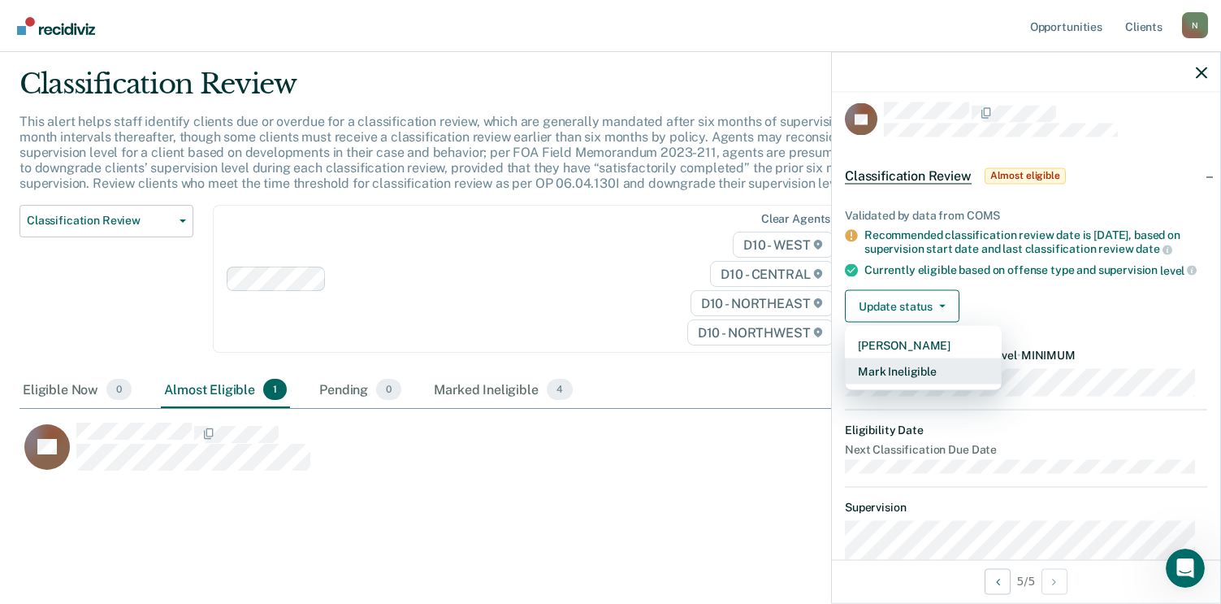
click at [898, 378] on button "Mark Ineligible" at bounding box center [923, 371] width 157 height 26
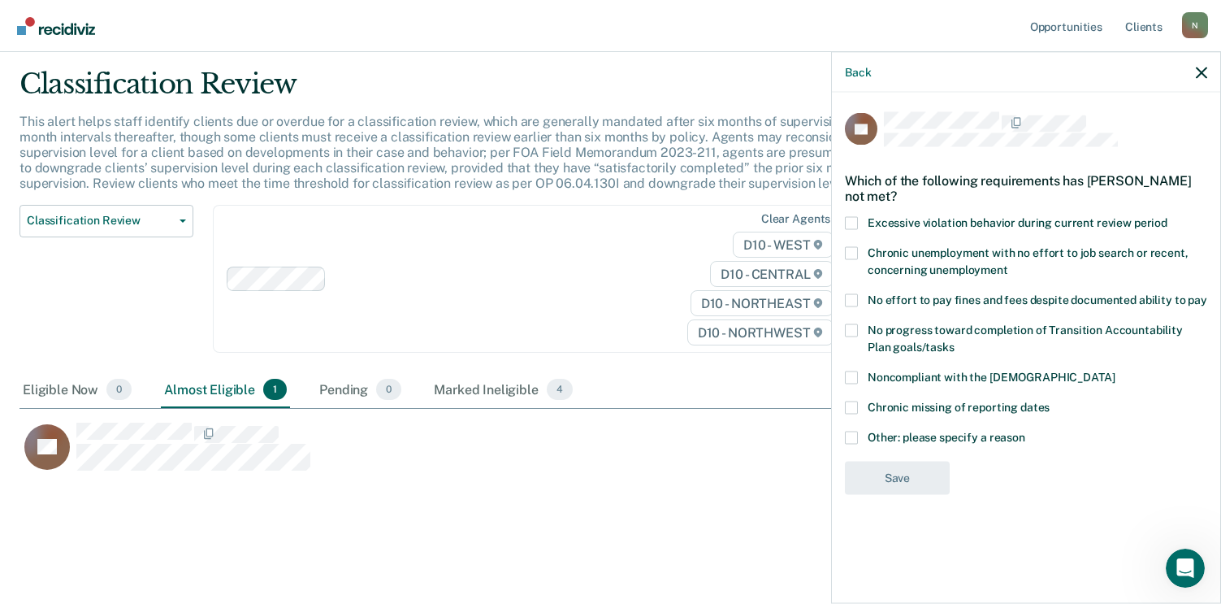
drag, startPoint x: 851, startPoint y: 299, endPoint x: 859, endPoint y: 297, distance: 8.3
click at [853, 297] on span at bounding box center [851, 299] width 13 height 13
click at [1207, 293] on input "No effort to pay fines and fees despite documented ability to pay" at bounding box center [1207, 293] width 0 height 0
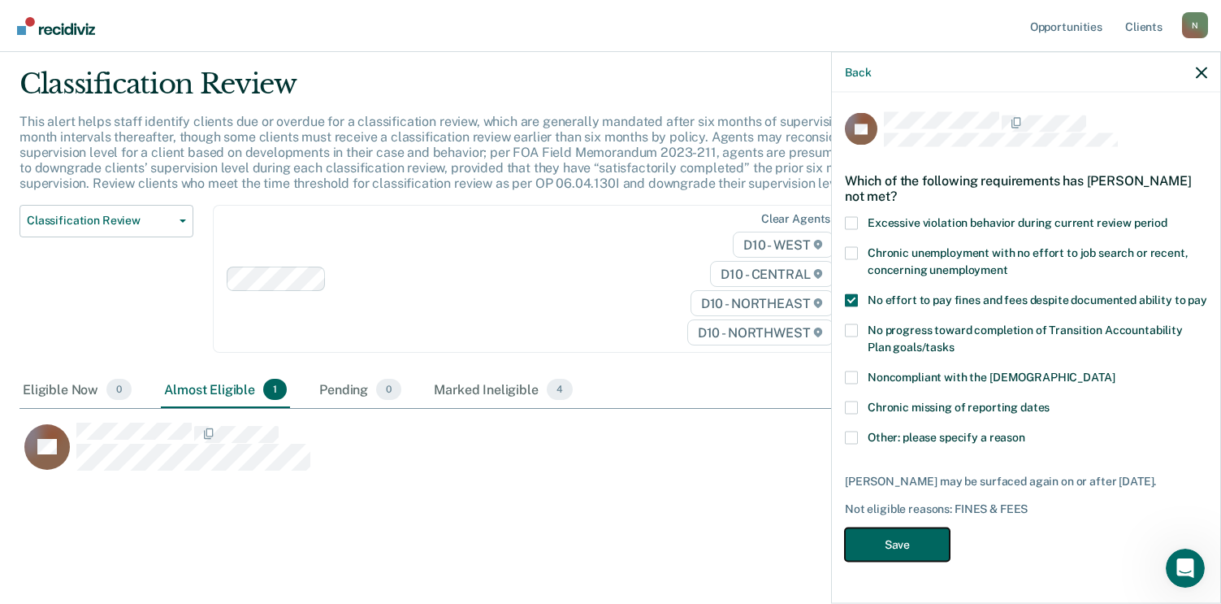
click at [920, 545] on button "Save" at bounding box center [897, 544] width 105 height 33
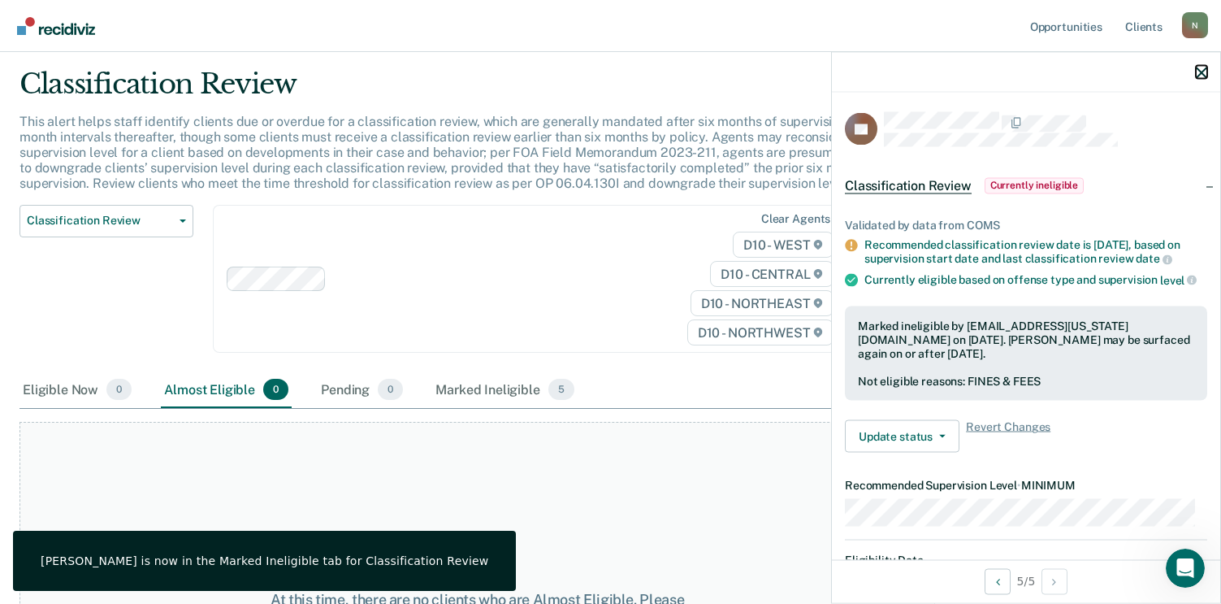
click at [1204, 73] on icon "button" at bounding box center [1201, 72] width 11 height 11
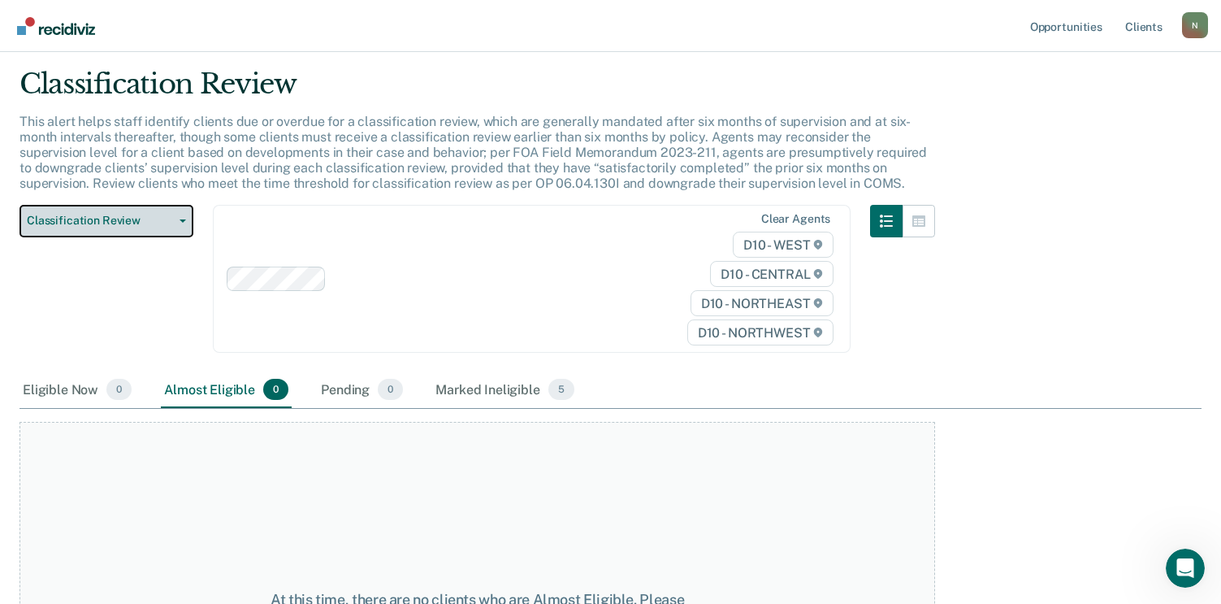
click at [159, 230] on button "Classification Review" at bounding box center [106, 221] width 174 height 32
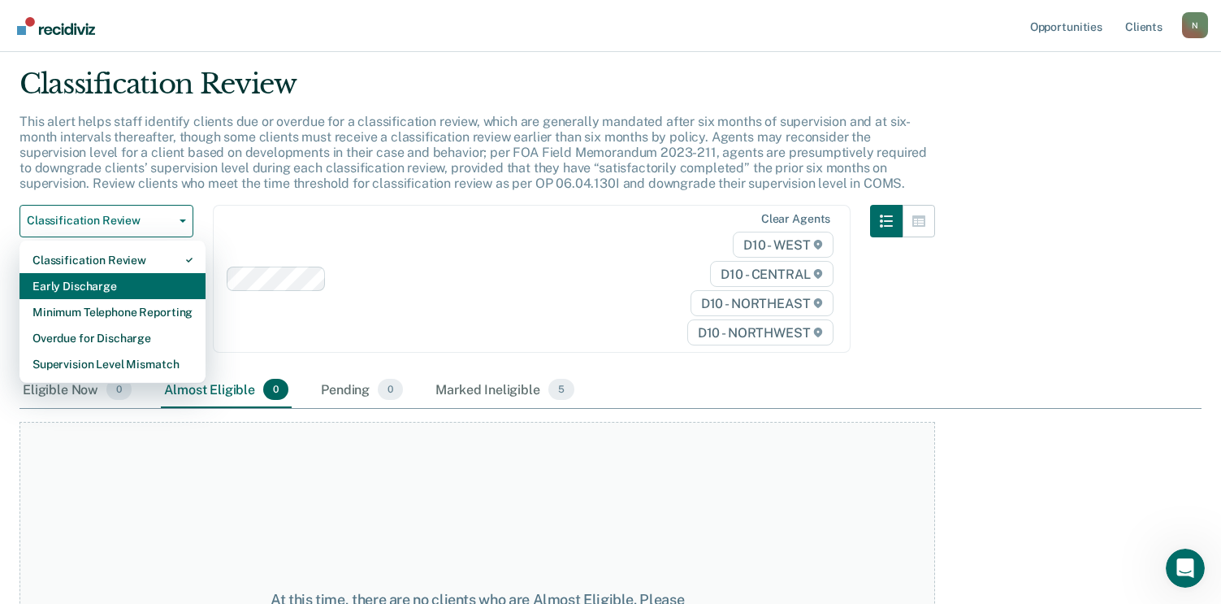
click at [140, 292] on div "Early Discharge" at bounding box center [112, 286] width 160 height 26
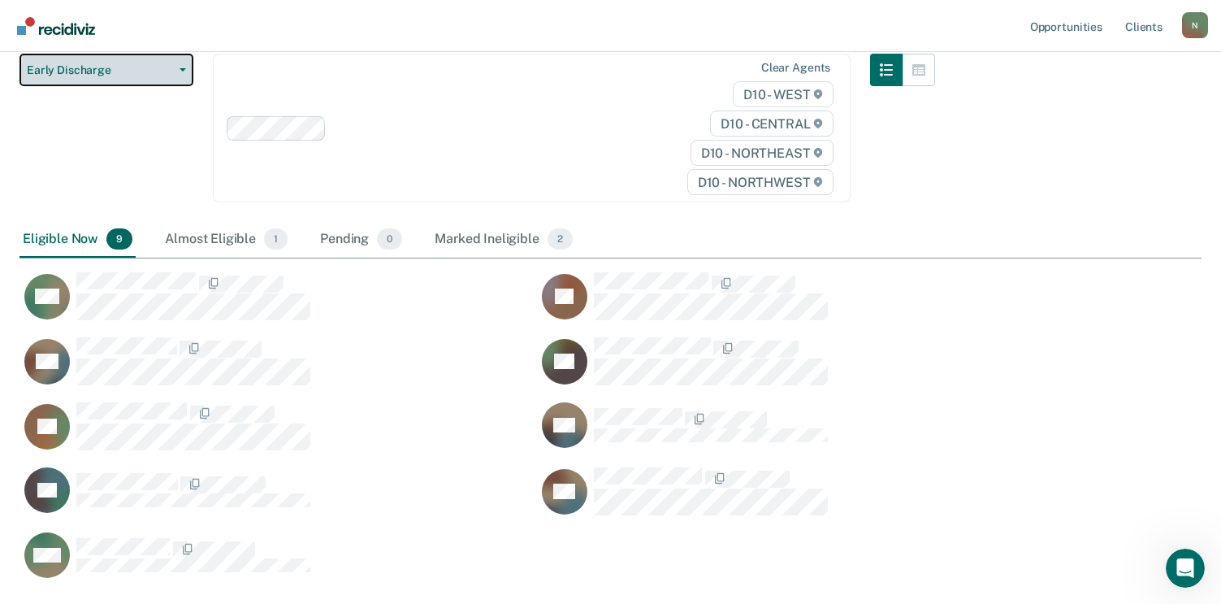
scroll to position [208, 0]
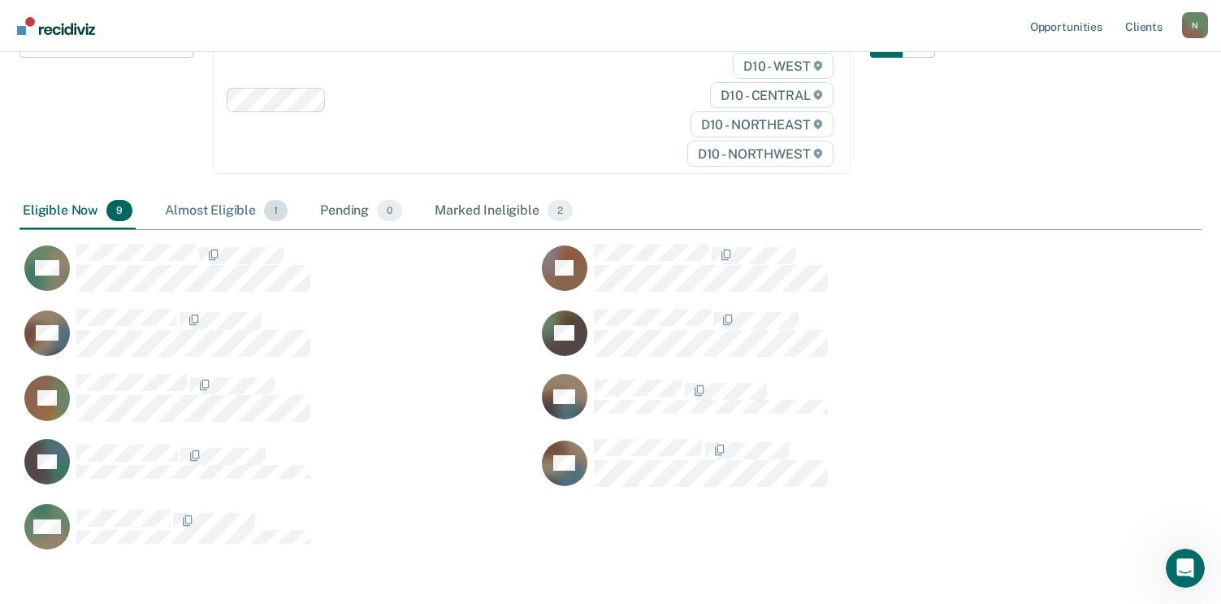
click at [220, 210] on div "Almost Eligible 1" at bounding box center [226, 211] width 129 height 36
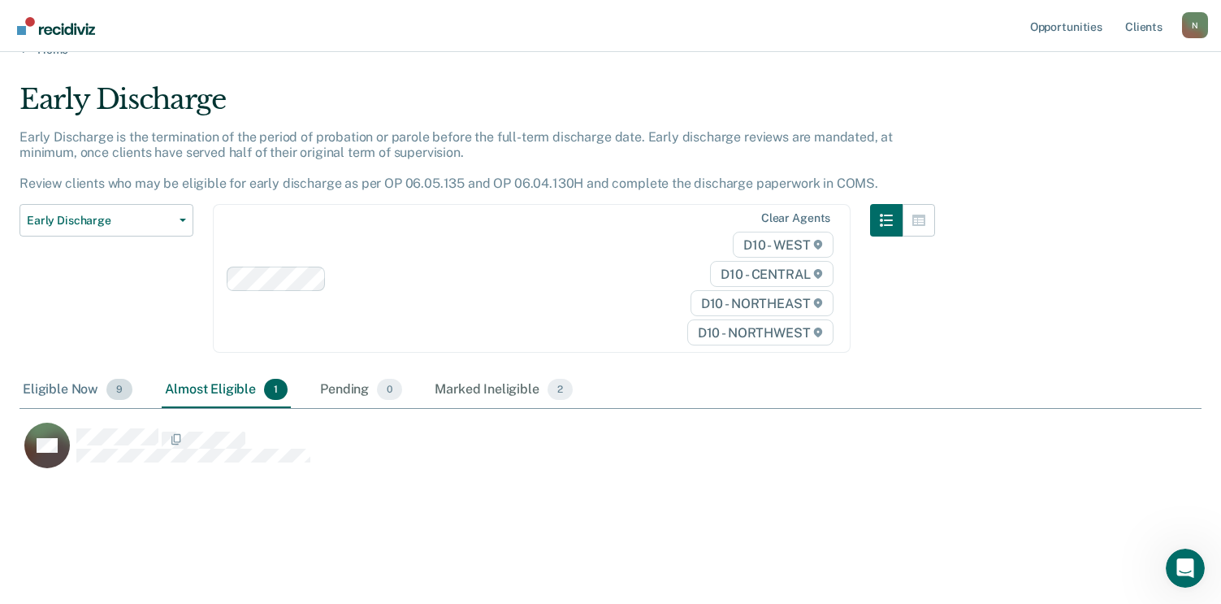
click at [81, 383] on div "Eligible Now 9" at bounding box center [77, 390] width 116 height 36
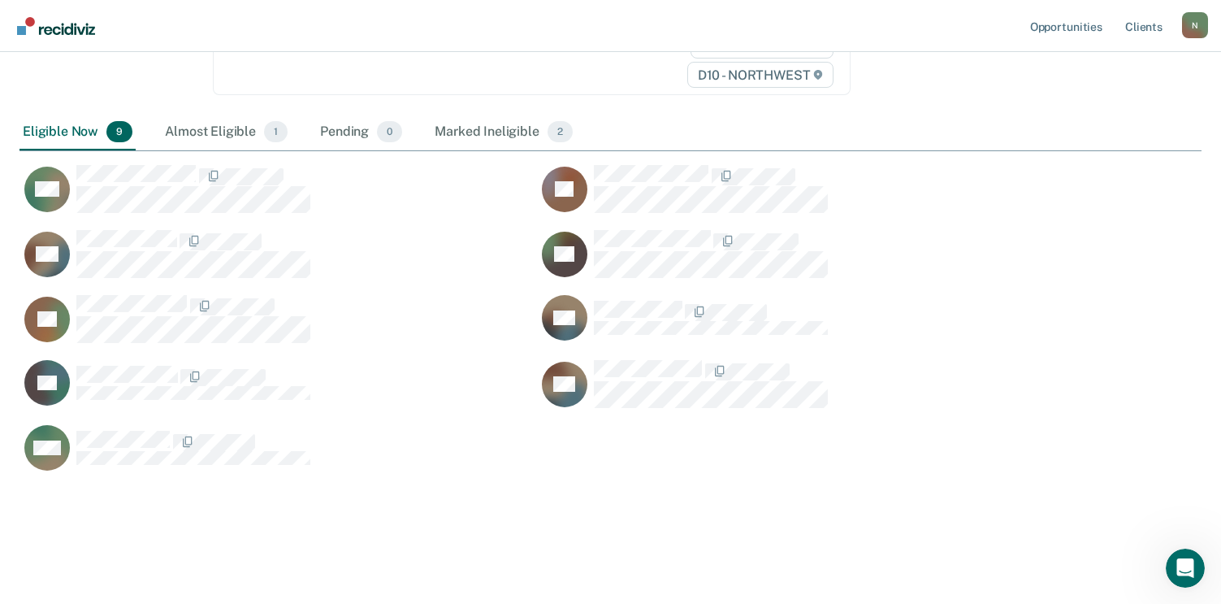
scroll to position [289, 0]
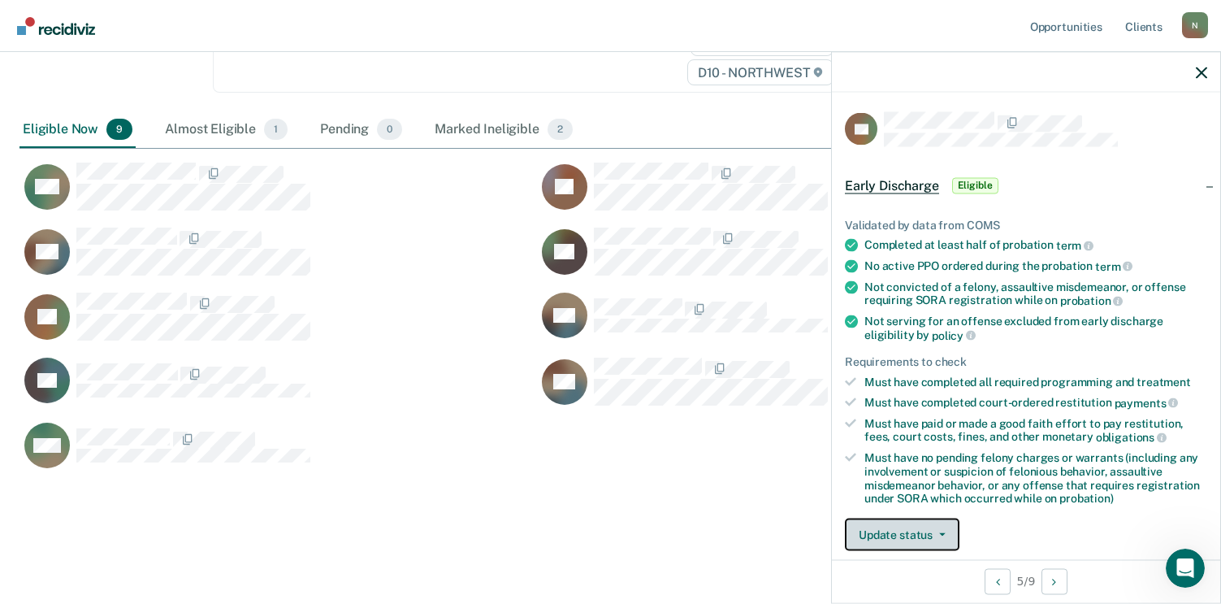
click at [929, 539] on button "Update status" at bounding box center [902, 534] width 115 height 32
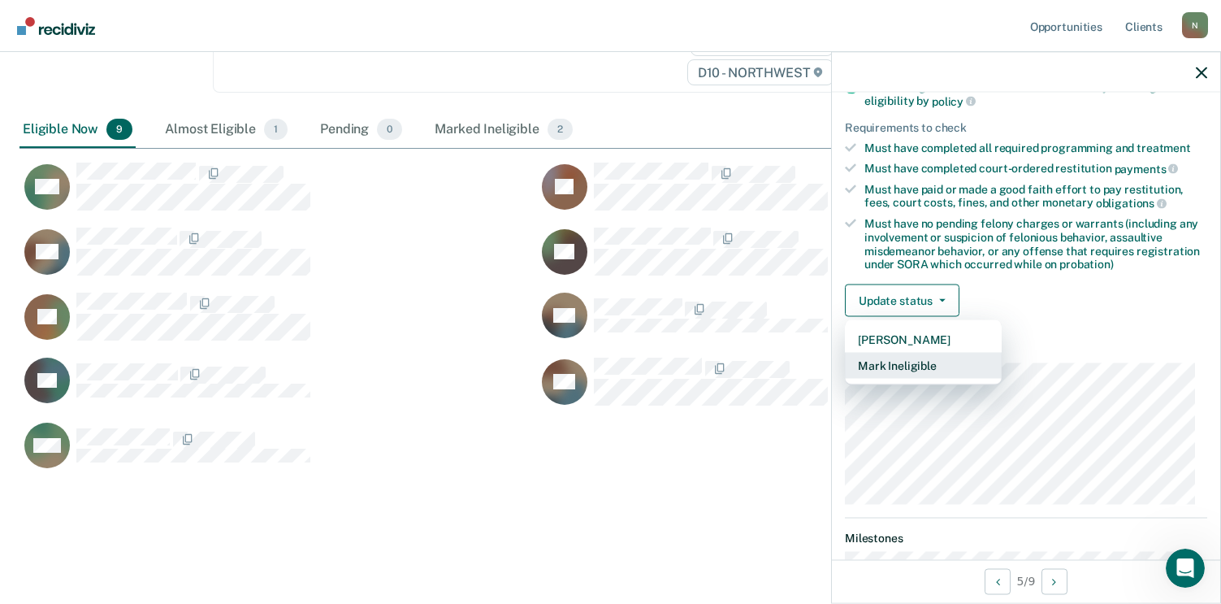
scroll to position [348, 0]
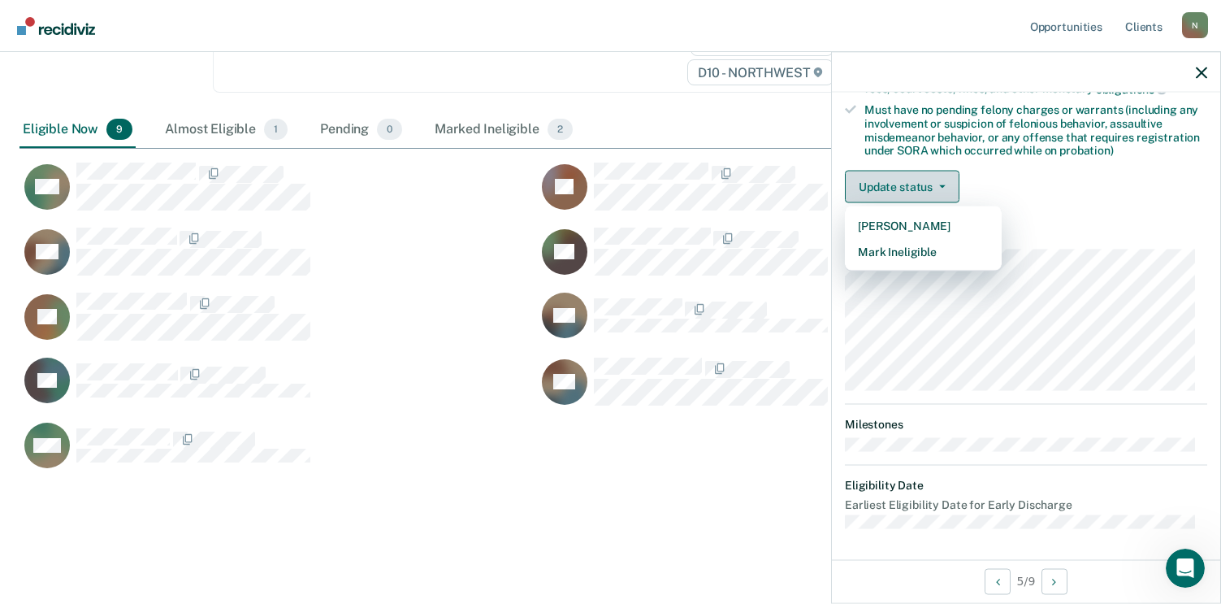
click at [937, 177] on button "Update status" at bounding box center [902, 187] width 115 height 32
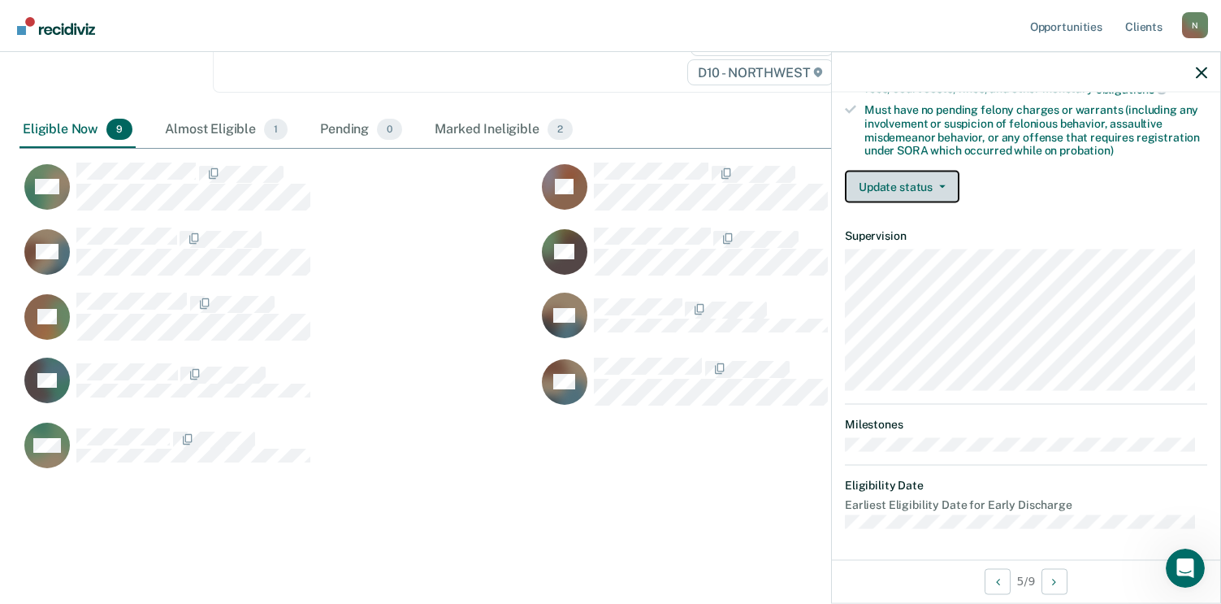
click at [921, 190] on button "Update status" at bounding box center [902, 187] width 115 height 32
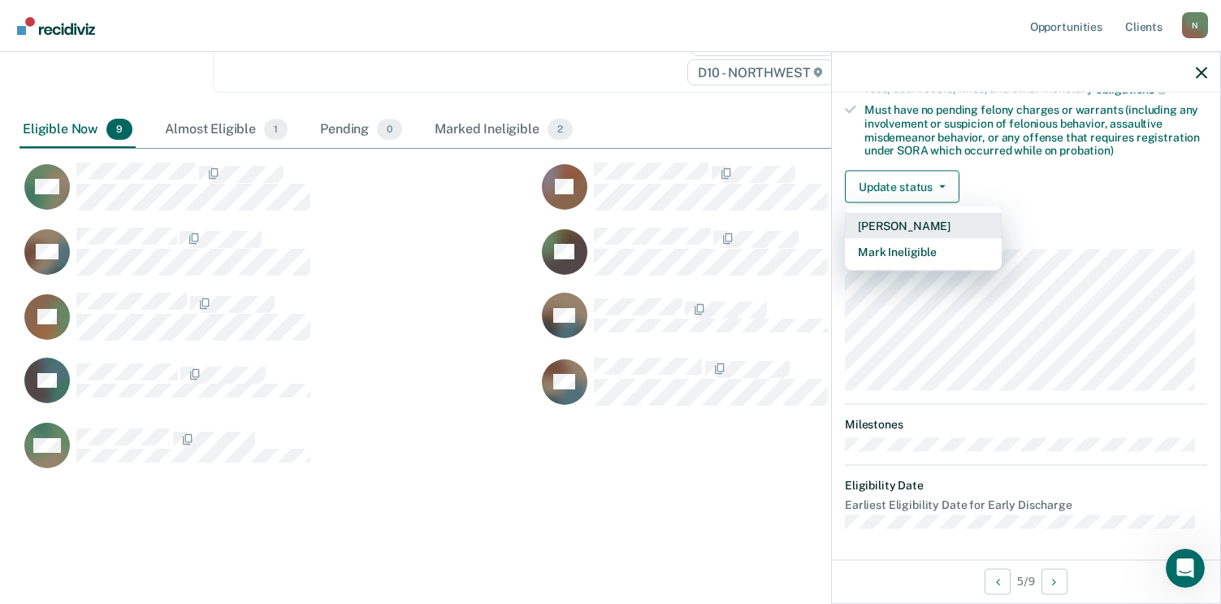
click at [923, 224] on button "[PERSON_NAME]" at bounding box center [923, 226] width 157 height 26
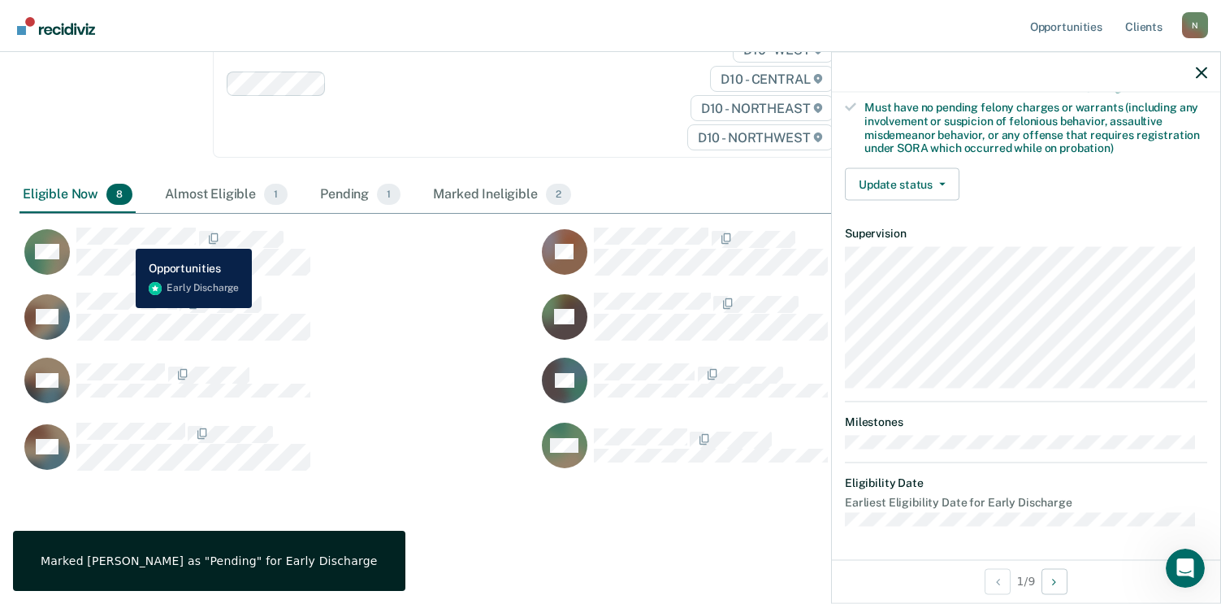
scroll to position [349, 0]
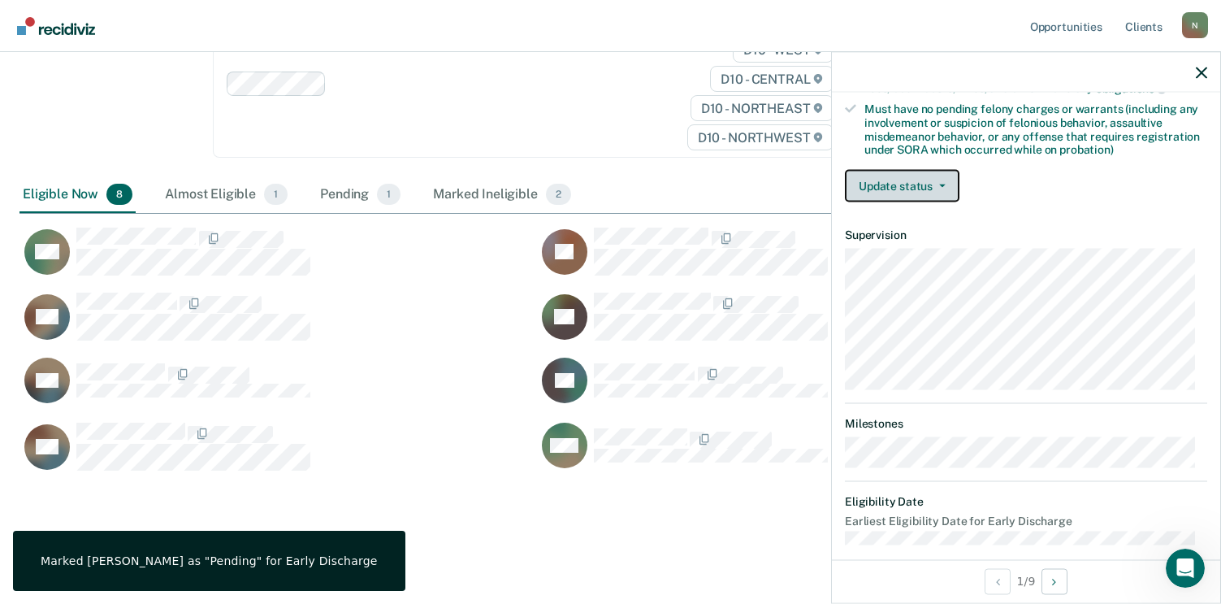
click at [930, 189] on button "Update status" at bounding box center [902, 186] width 115 height 32
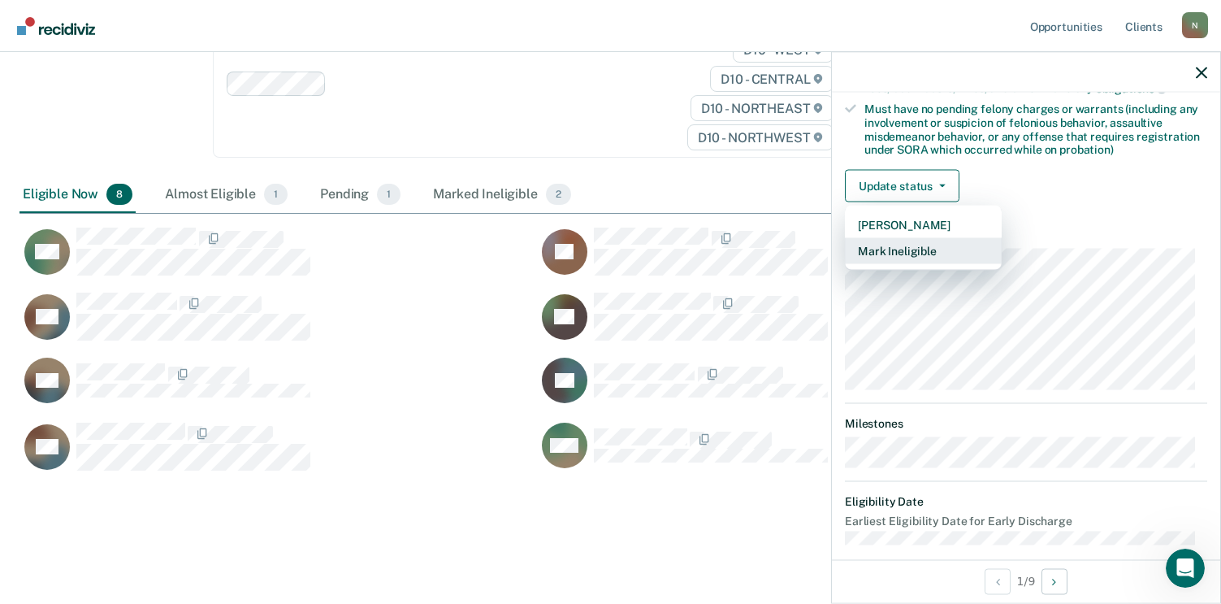
click at [917, 249] on button "Mark Ineligible" at bounding box center [923, 251] width 157 height 26
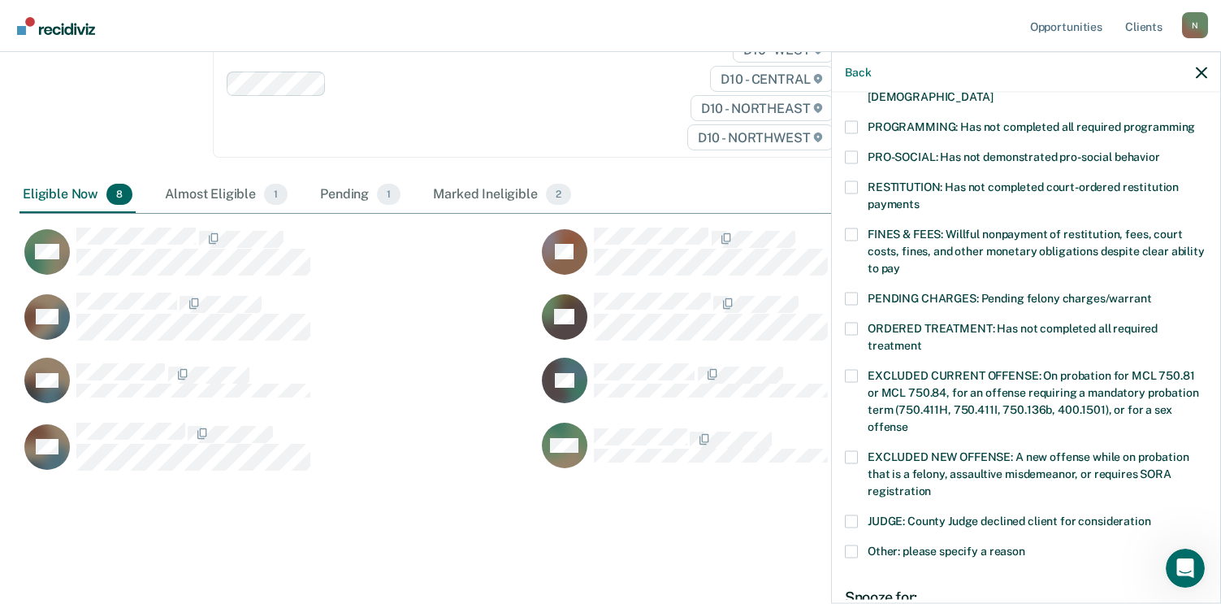
click at [853, 227] on span at bounding box center [851, 233] width 13 height 13
click at [900, 262] on input "FINES & FEES: Willful nonpayment of restitution, fees, court costs, fines, and …" at bounding box center [900, 262] width 0 height 0
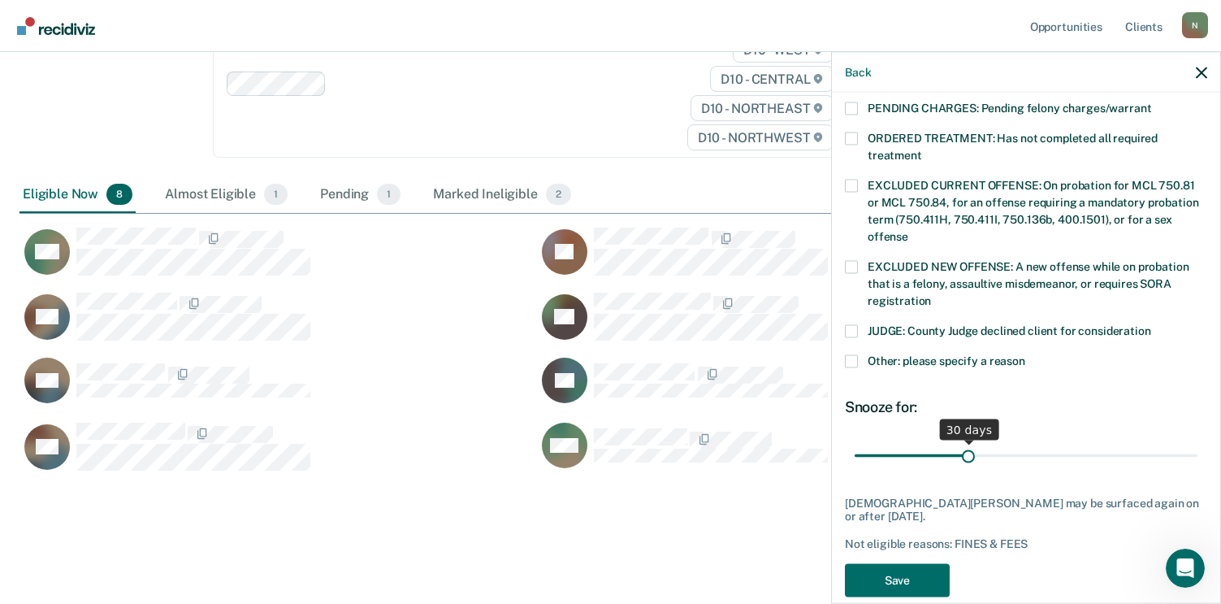
scroll to position [546, 0]
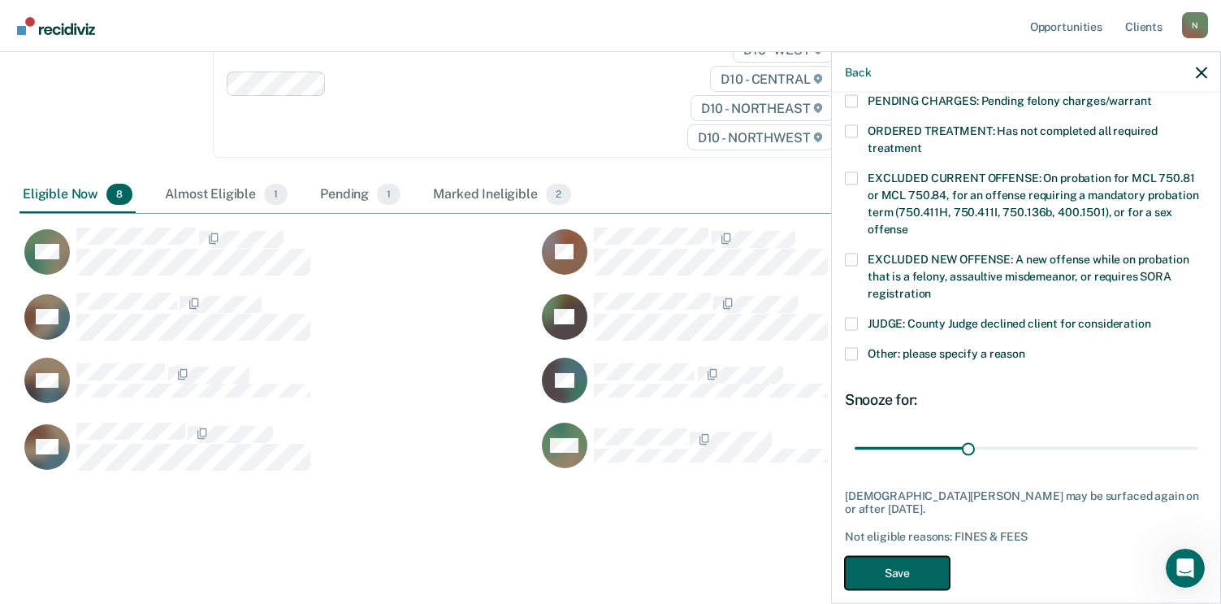
click at [913, 556] on button "Save" at bounding box center [897, 572] width 105 height 33
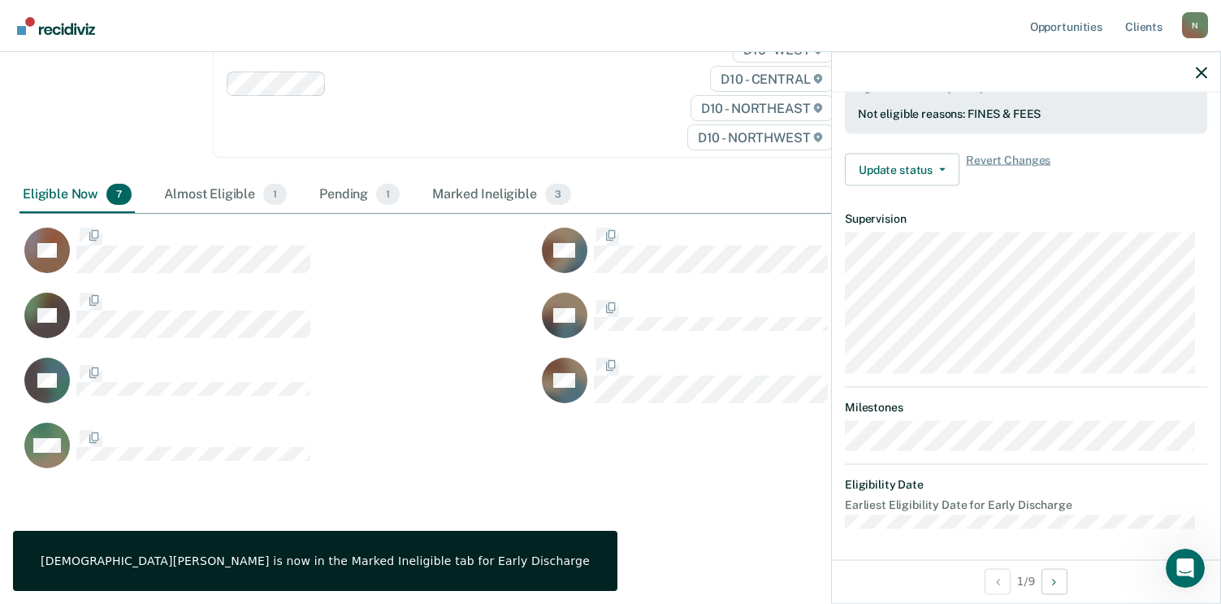
scroll to position [365, 0]
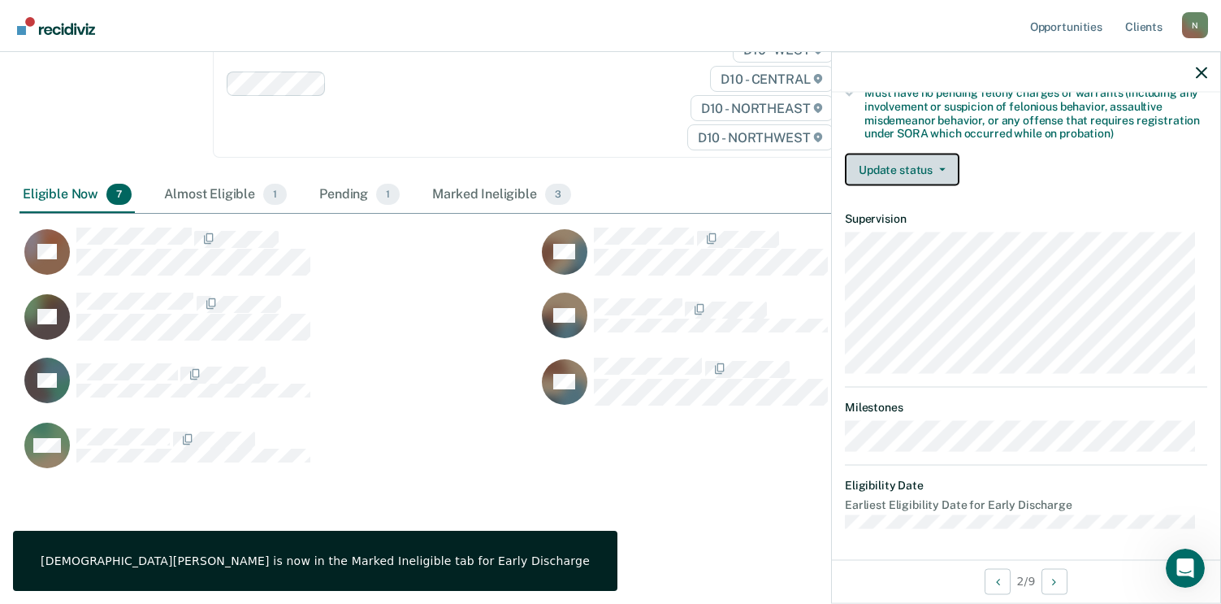
click at [923, 168] on button "Update status" at bounding box center [902, 170] width 115 height 32
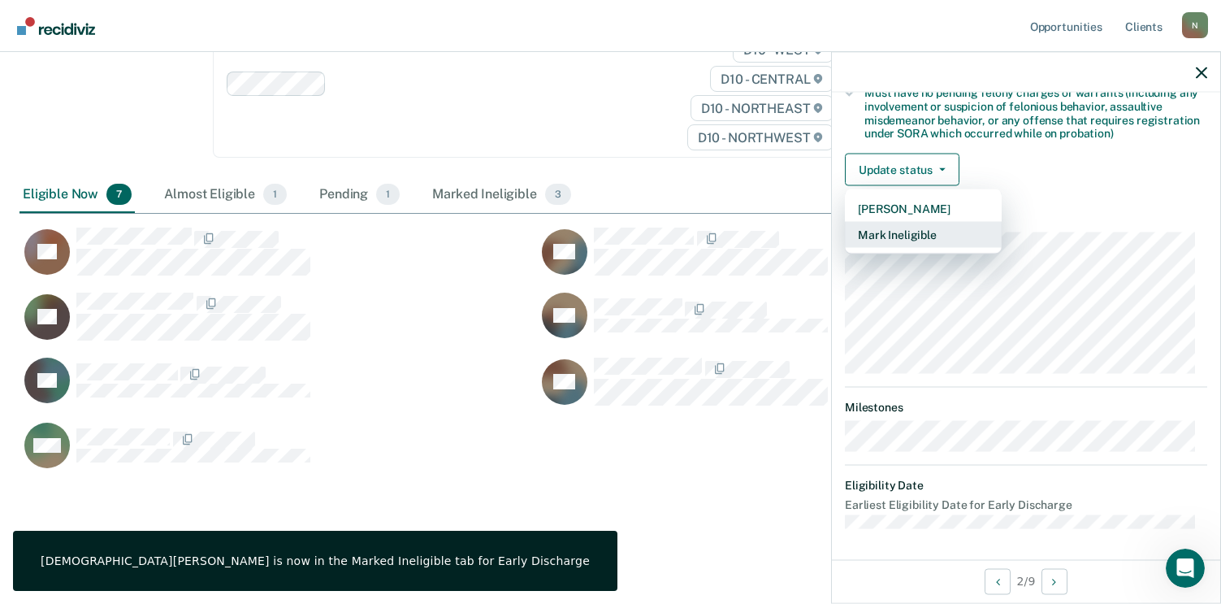
click at [912, 233] on button "Mark Ineligible" at bounding box center [923, 235] width 157 height 26
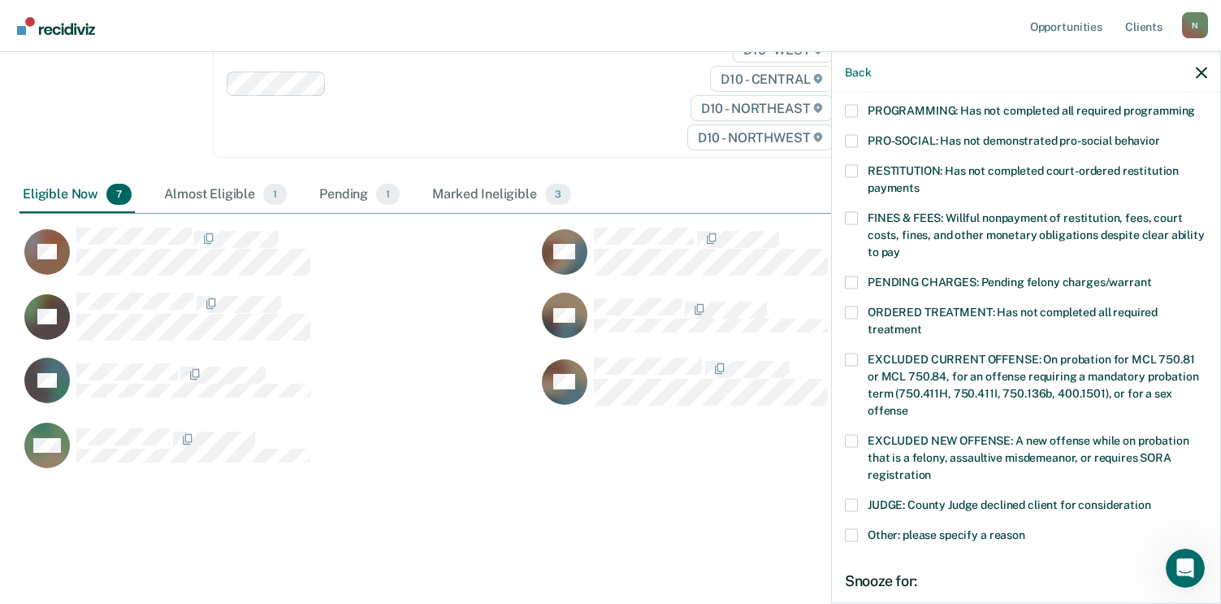
click at [860, 211] on label "FINES & FEES: Willful nonpayment of restitution, fees, court costs, fines, and …" at bounding box center [1026, 236] width 362 height 51
click at [900, 245] on input "FINES & FEES: Willful nonpayment of restitution, fees, court costs, fines, and …" at bounding box center [900, 245] width 0 height 0
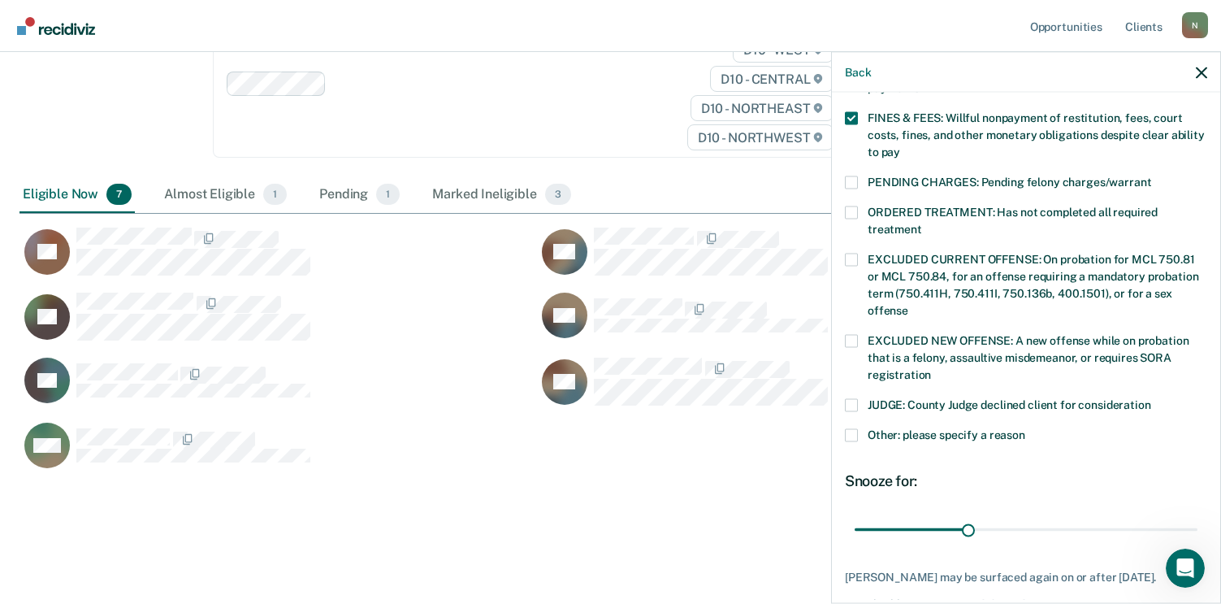
scroll to position [546, 0]
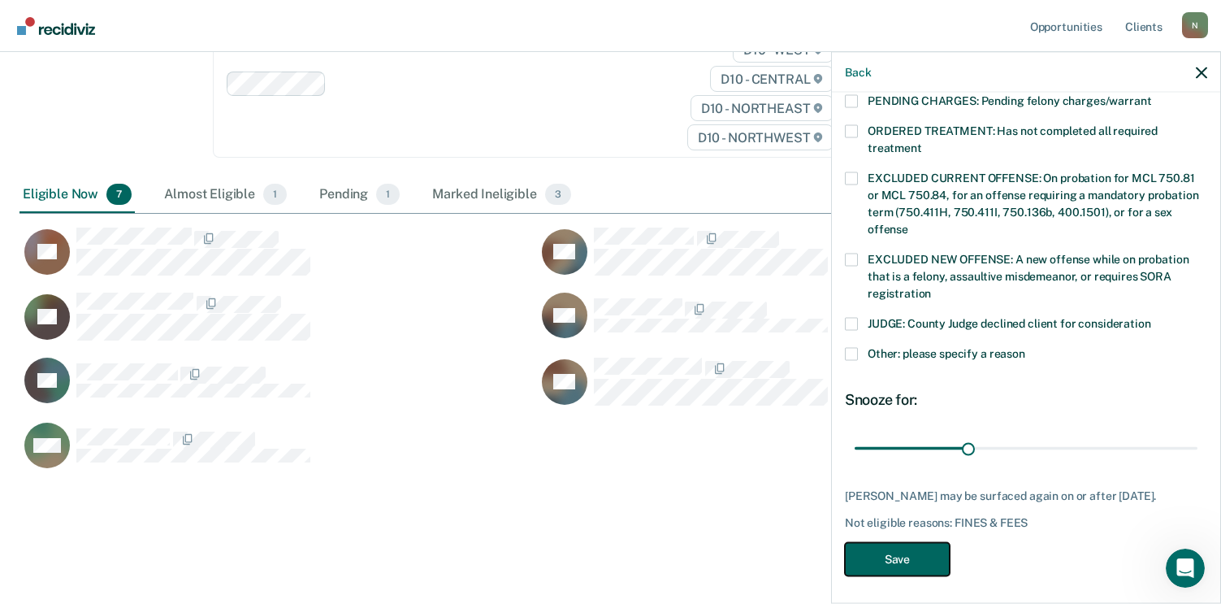
click at [920, 552] on button "Save" at bounding box center [897, 558] width 105 height 33
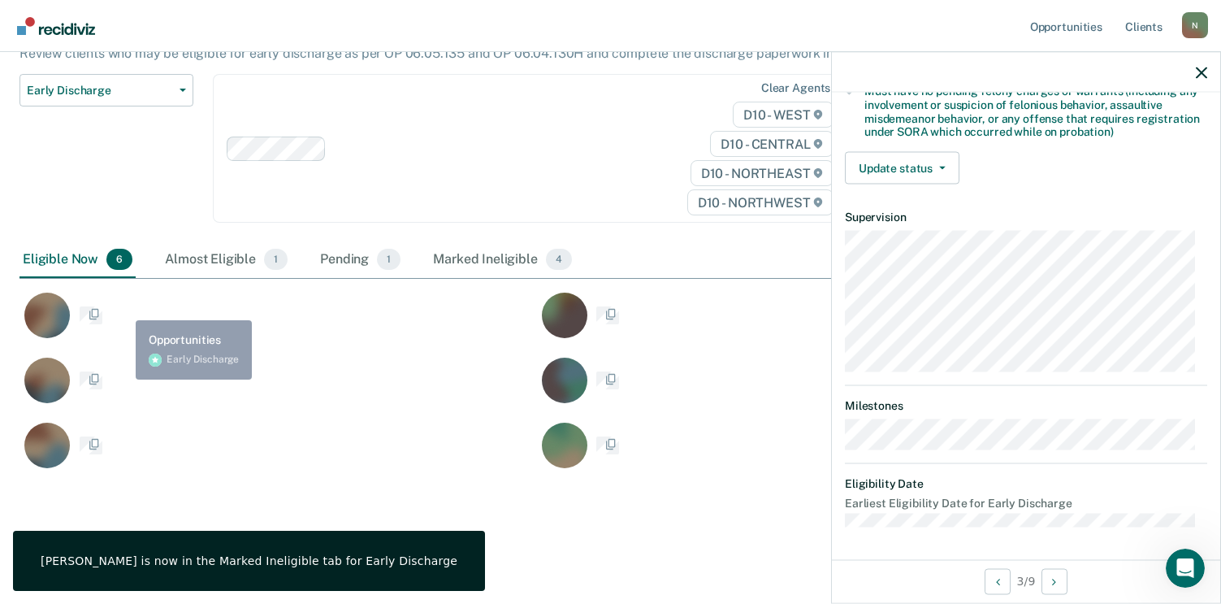
scroll to position [365, 0]
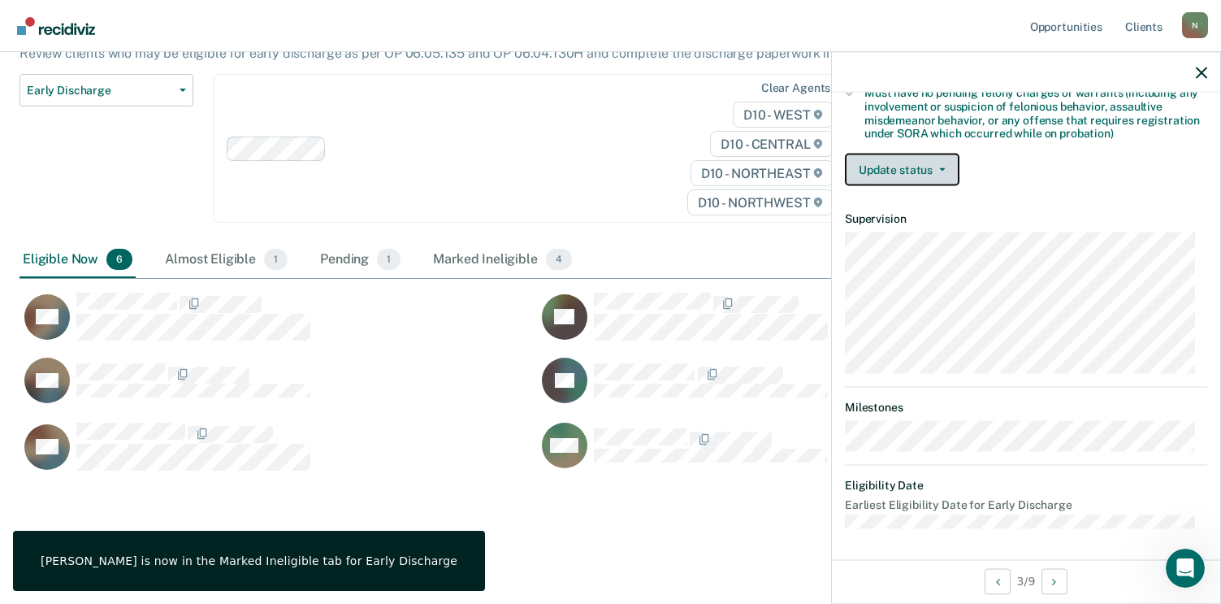
click at [948, 169] on button "Update status" at bounding box center [902, 170] width 115 height 32
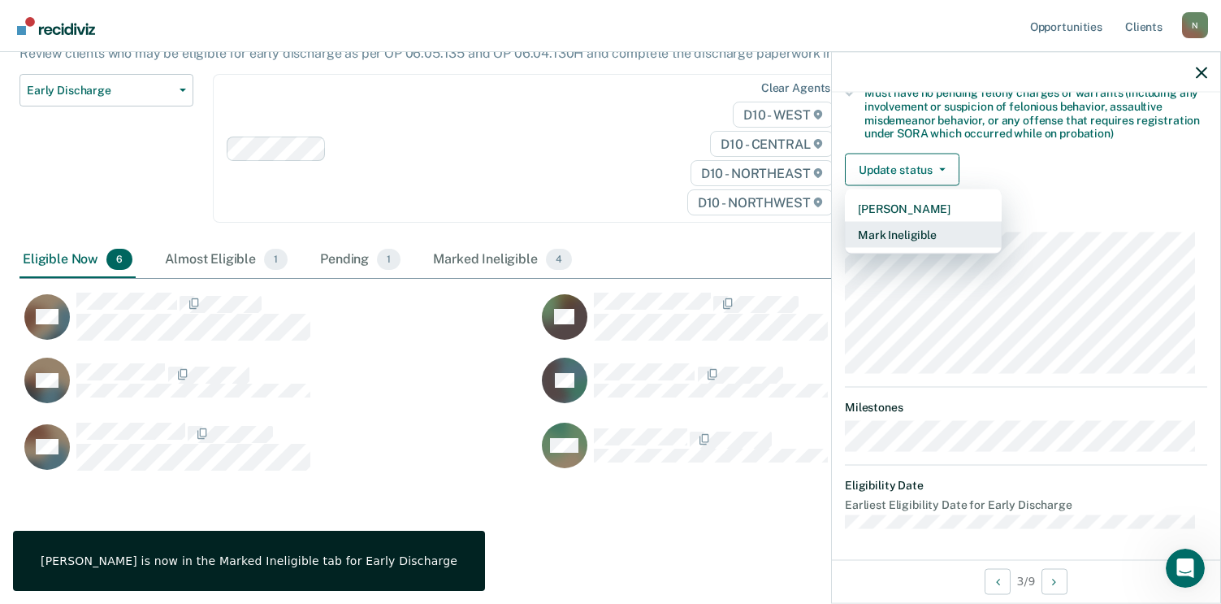
click at [915, 228] on button "Mark Ineligible" at bounding box center [923, 235] width 157 height 26
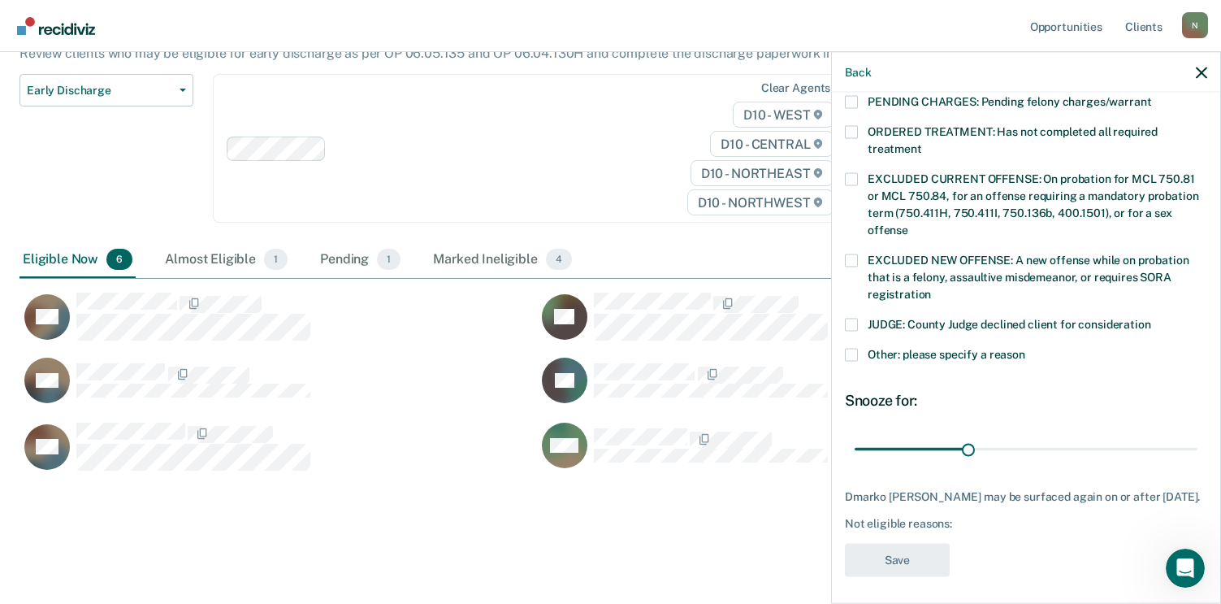
scroll to position [546, 0]
drag, startPoint x: 855, startPoint y: 336, endPoint x: 858, endPoint y: 344, distance: 8.8
click at [855, 347] on span at bounding box center [851, 353] width 13 height 13
click at [1025, 347] on input "Other: please specify a reason" at bounding box center [1025, 347] width 0 height 0
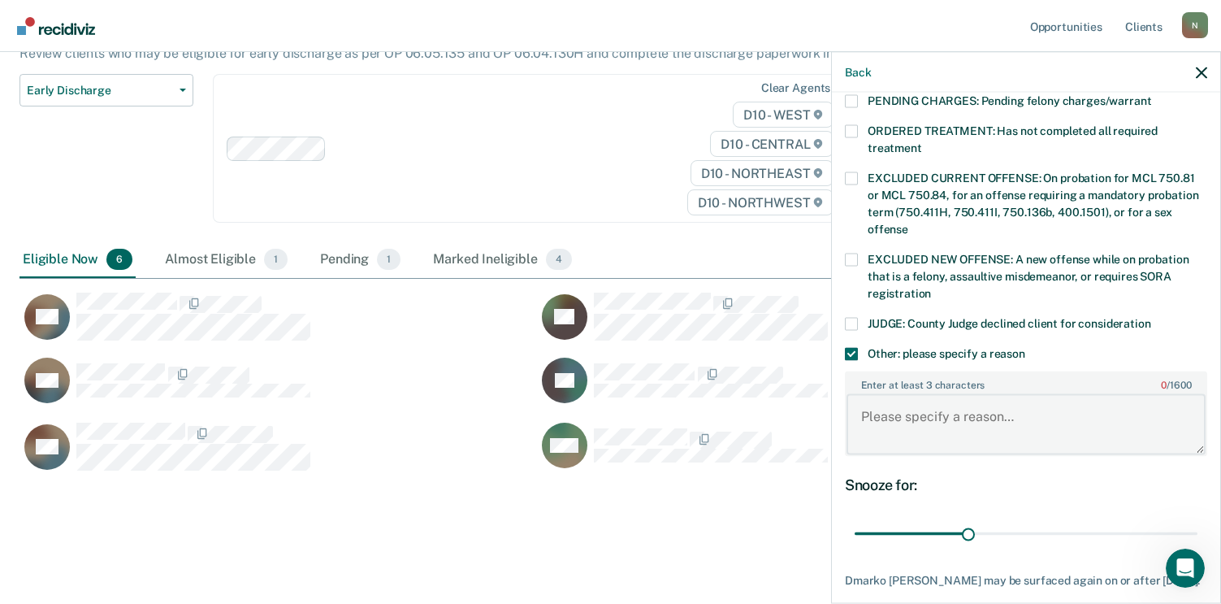
click at [939, 418] on textarea "Enter at least 3 characters 0 / 1600" at bounding box center [1026, 424] width 359 height 60
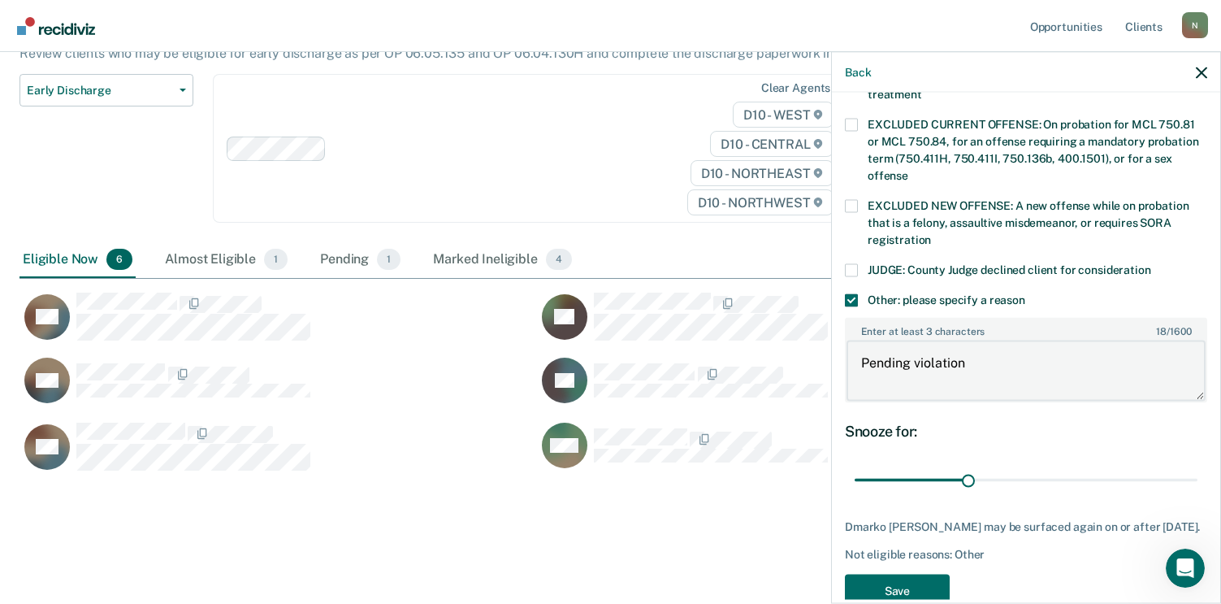
scroll to position [631, 0]
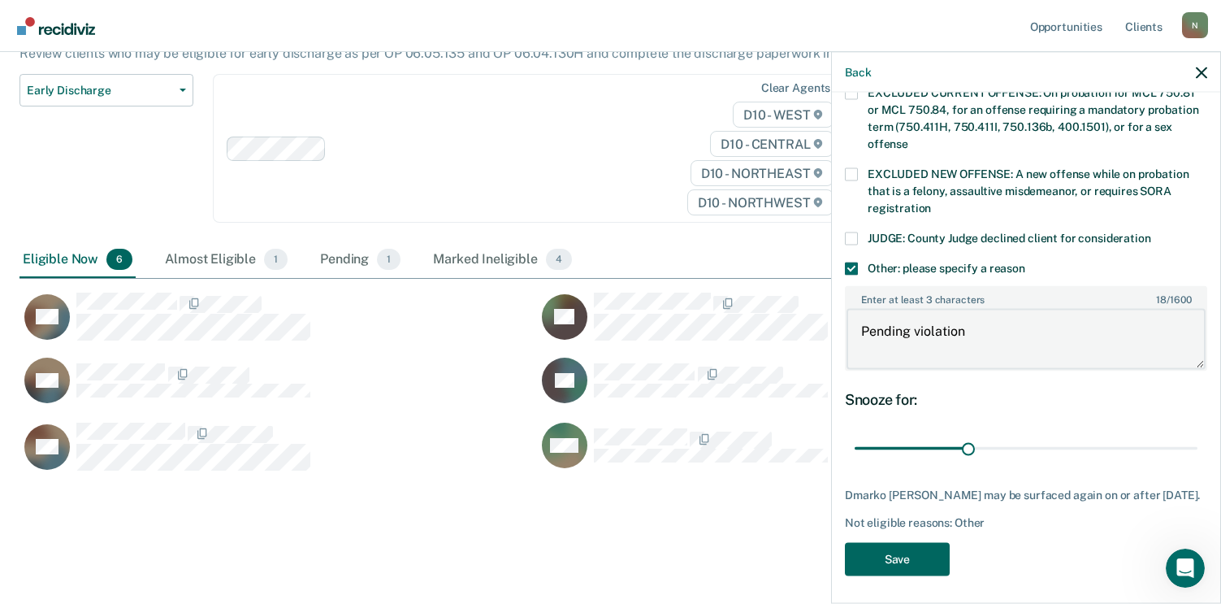
type textarea "Pending violation"
click at [903, 547] on button "Save" at bounding box center [897, 558] width 105 height 33
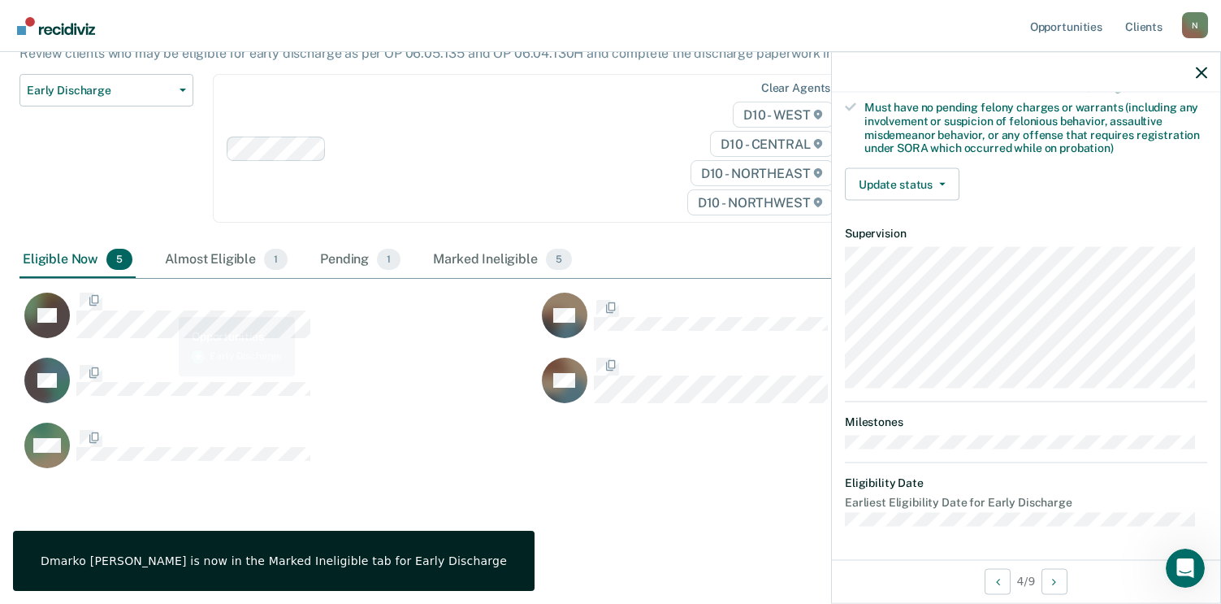
scroll to position [349, 0]
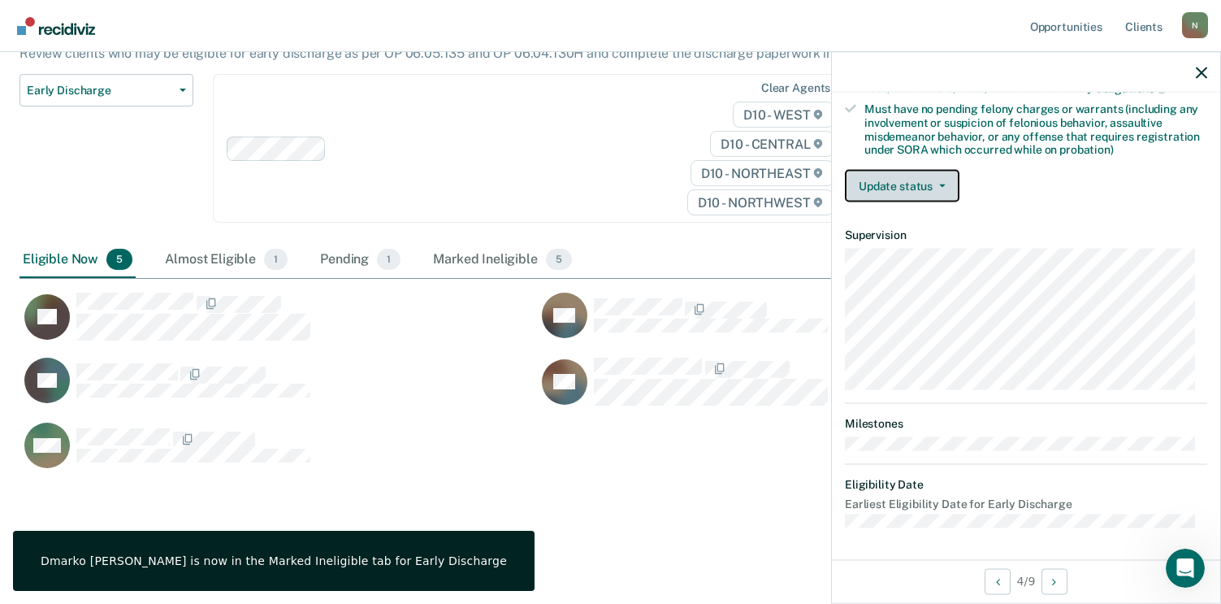
click at [925, 178] on button "Update status" at bounding box center [902, 186] width 115 height 32
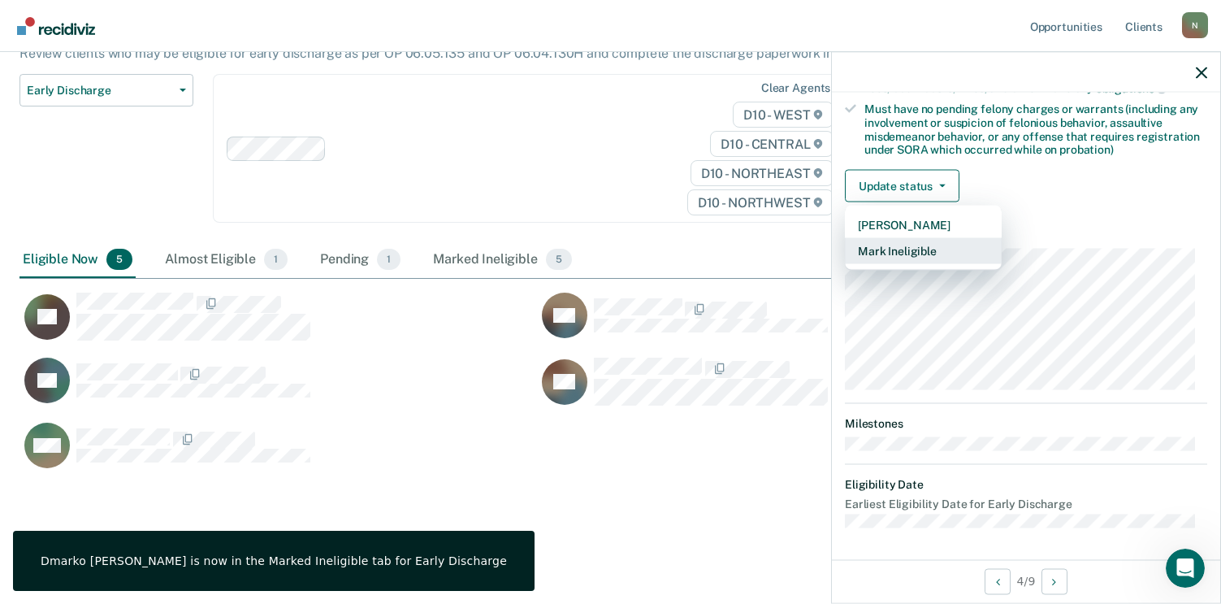
click at [906, 246] on button "Mark Ineligible" at bounding box center [923, 251] width 157 height 26
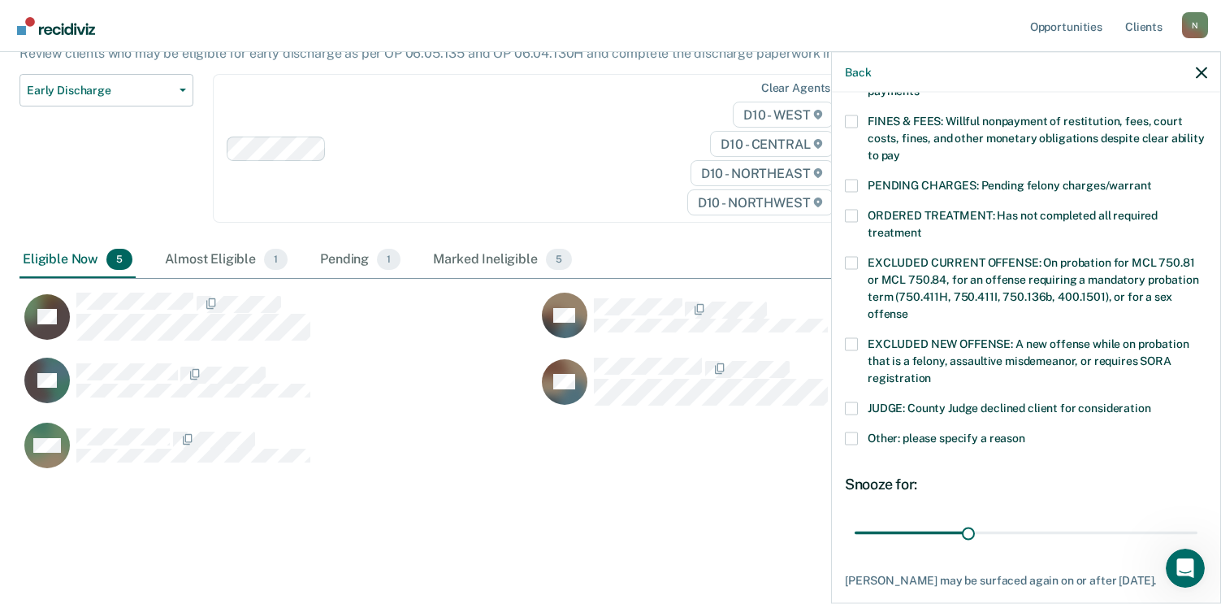
scroll to position [465, 0]
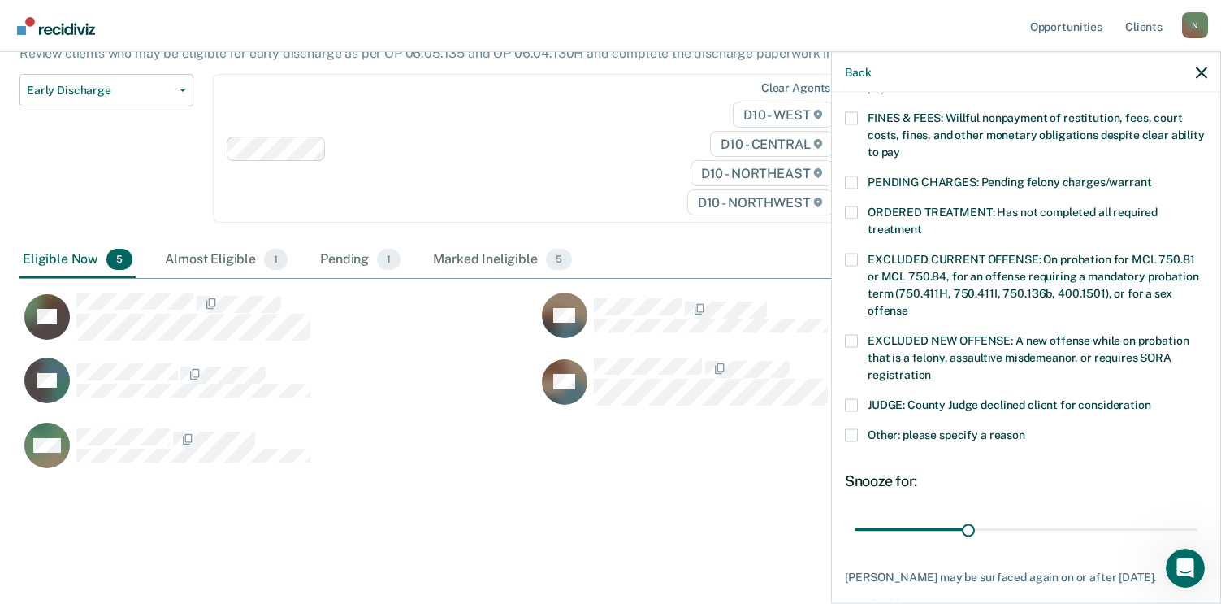
click at [851, 334] on span at bounding box center [851, 340] width 13 height 13
click at [931, 368] on input "EXCLUDED NEW OFFENSE: A new offense while on probation that is a felony, assaul…" at bounding box center [931, 368] width 0 height 0
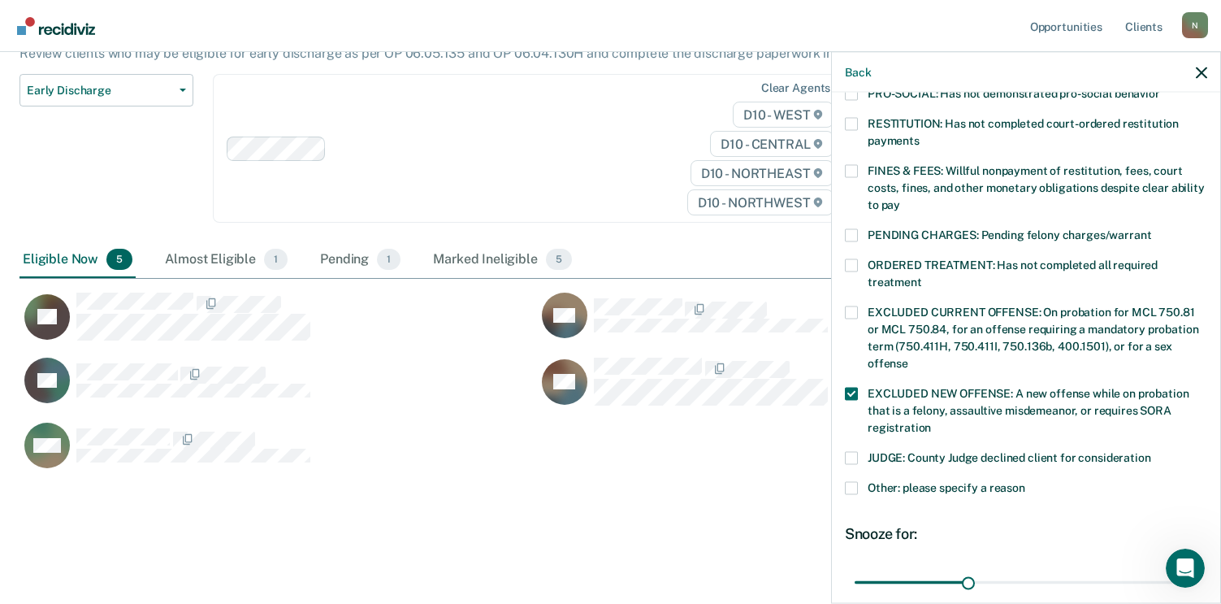
scroll to position [383, 0]
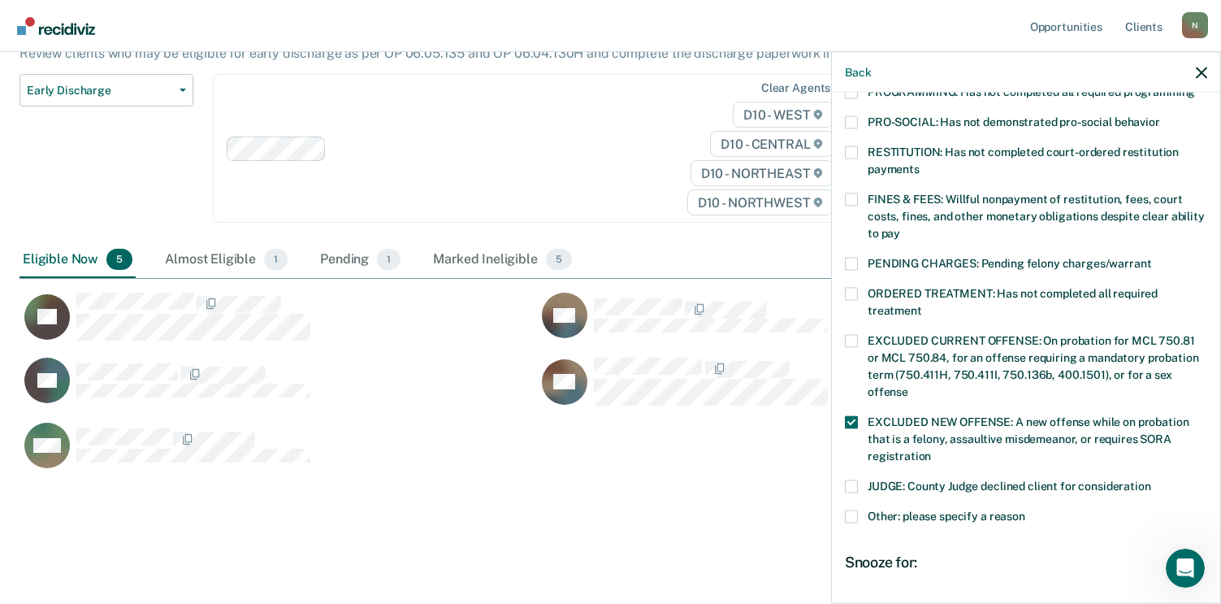
click at [850, 415] on span at bounding box center [851, 421] width 13 height 13
click at [931, 449] on input "EXCLUDED NEW OFFENSE: A new offense while on probation that is a felony, assaul…" at bounding box center [931, 449] width 0 height 0
click at [858, 193] on label "FINES & FEES: Willful nonpayment of restitution, fees, court costs, fines, and …" at bounding box center [1026, 218] width 362 height 51
click at [900, 227] on input "FINES & FEES: Willful nonpayment of restitution, fees, court costs, fines, and …" at bounding box center [900, 227] width 0 height 0
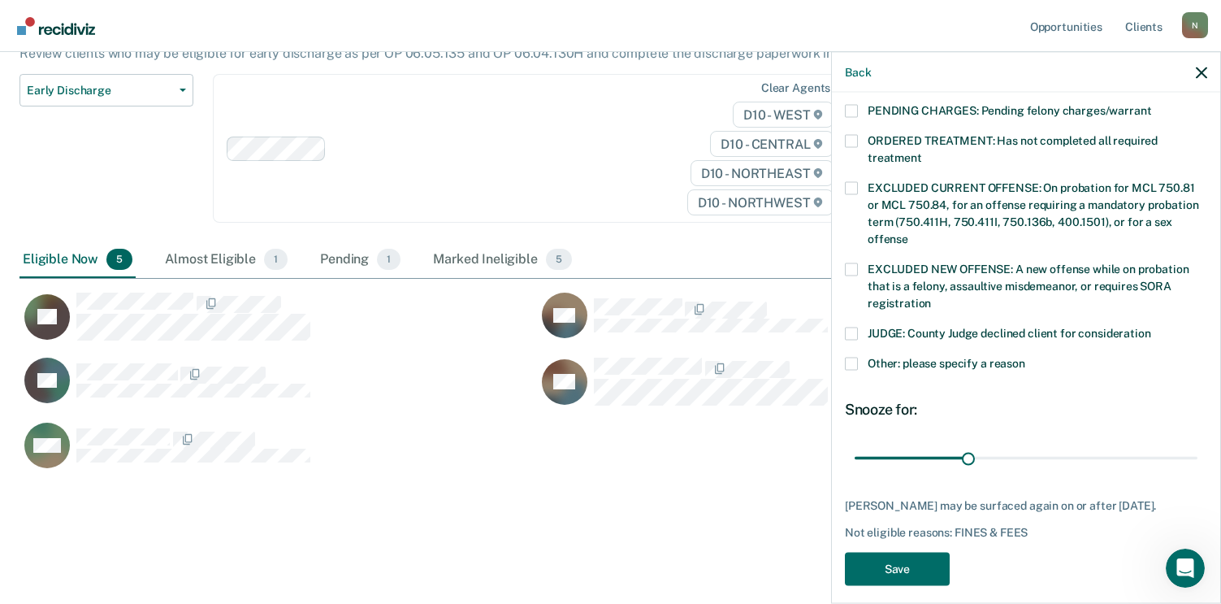
scroll to position [546, 0]
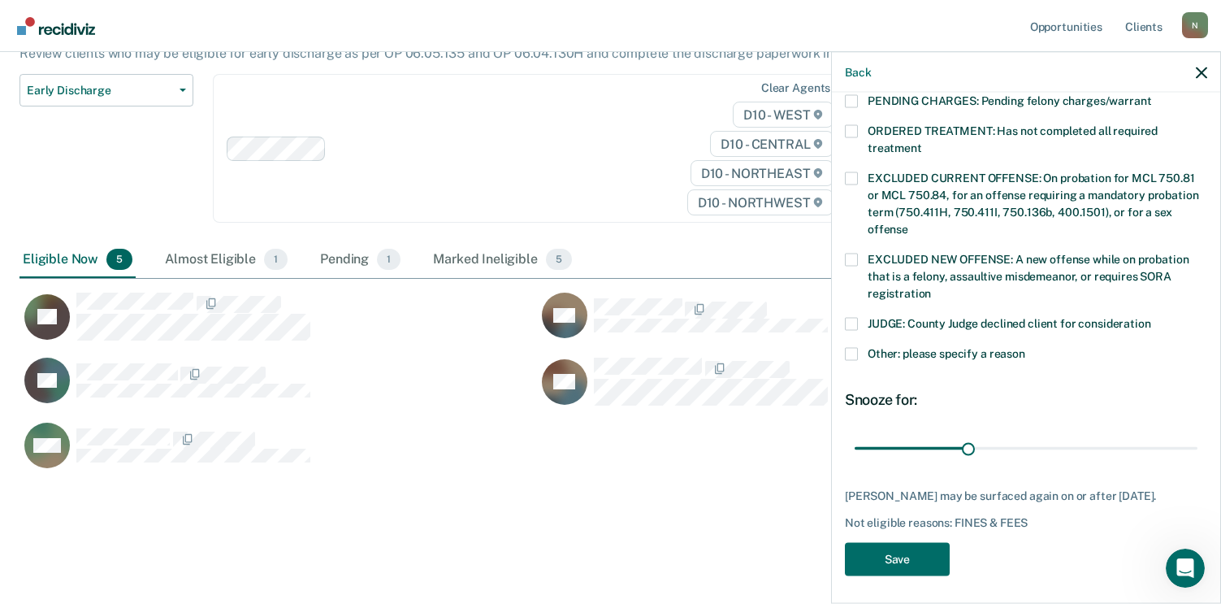
drag, startPoint x: 849, startPoint y: 331, endPoint x: 863, endPoint y: 342, distance: 17.4
click at [849, 347] on span at bounding box center [851, 353] width 13 height 13
click at [1025, 347] on input "Other: please specify a reason" at bounding box center [1025, 347] width 0 height 0
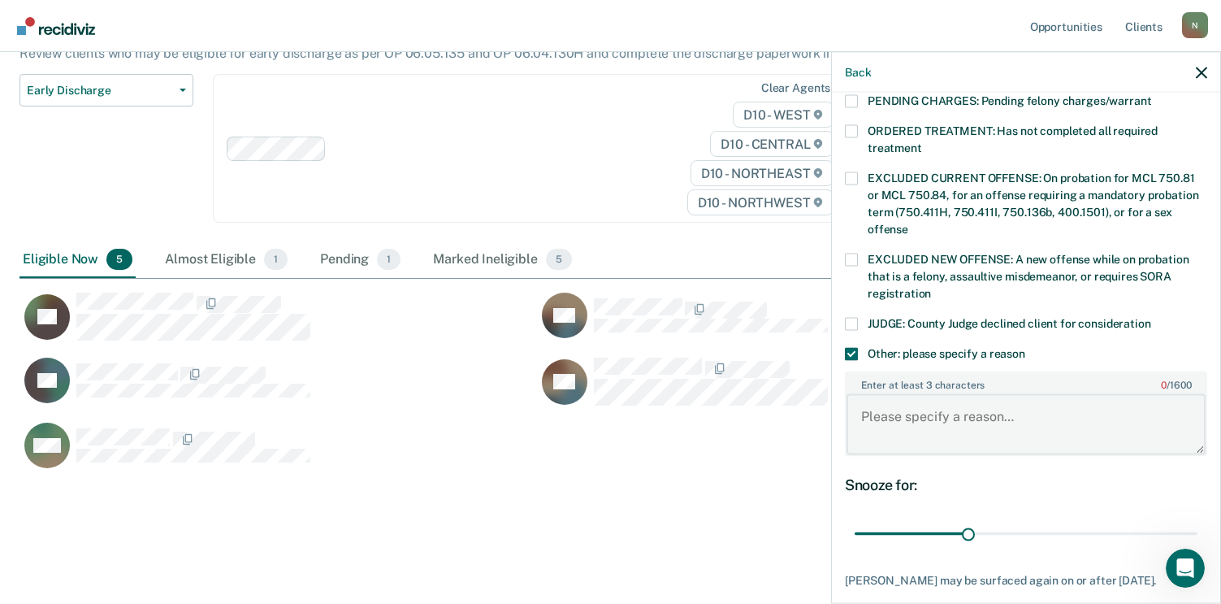
click at [916, 419] on textarea "Enter at least 3 characters 0 / 1600" at bounding box center [1026, 424] width 359 height 60
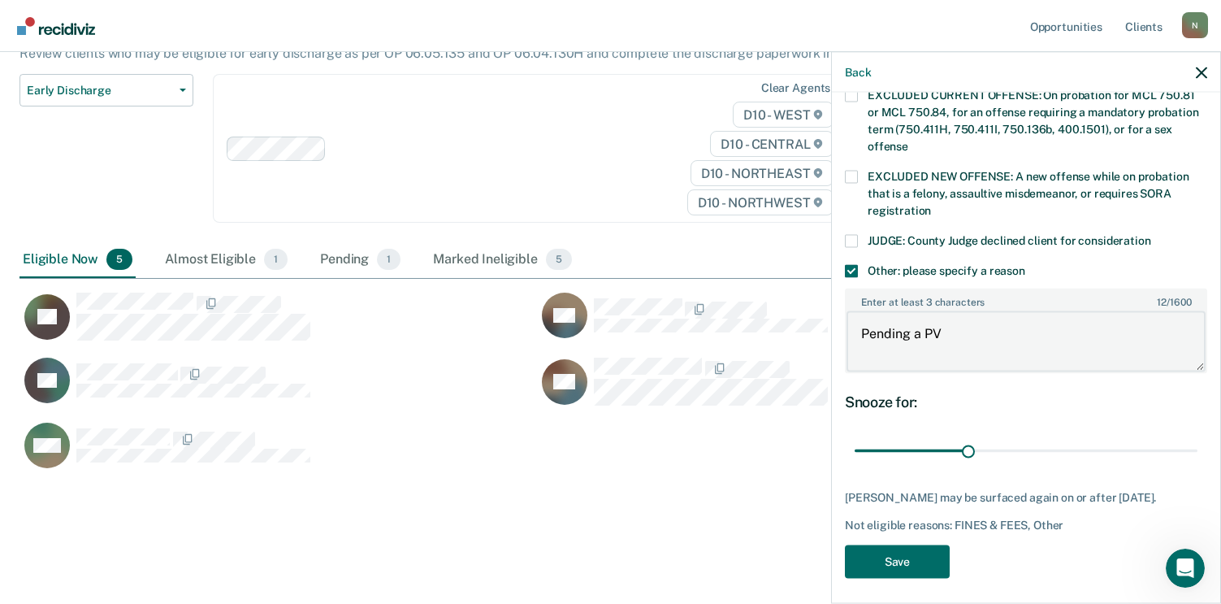
scroll to position [631, 0]
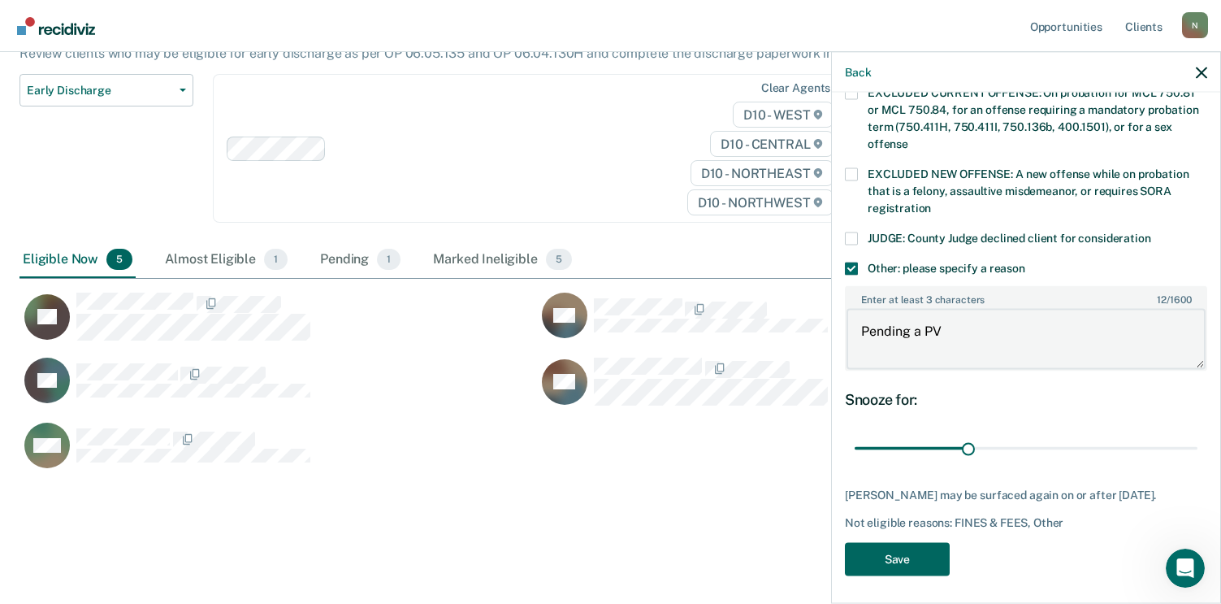
type textarea "Pending a PV"
click at [929, 545] on button "Save" at bounding box center [897, 558] width 105 height 33
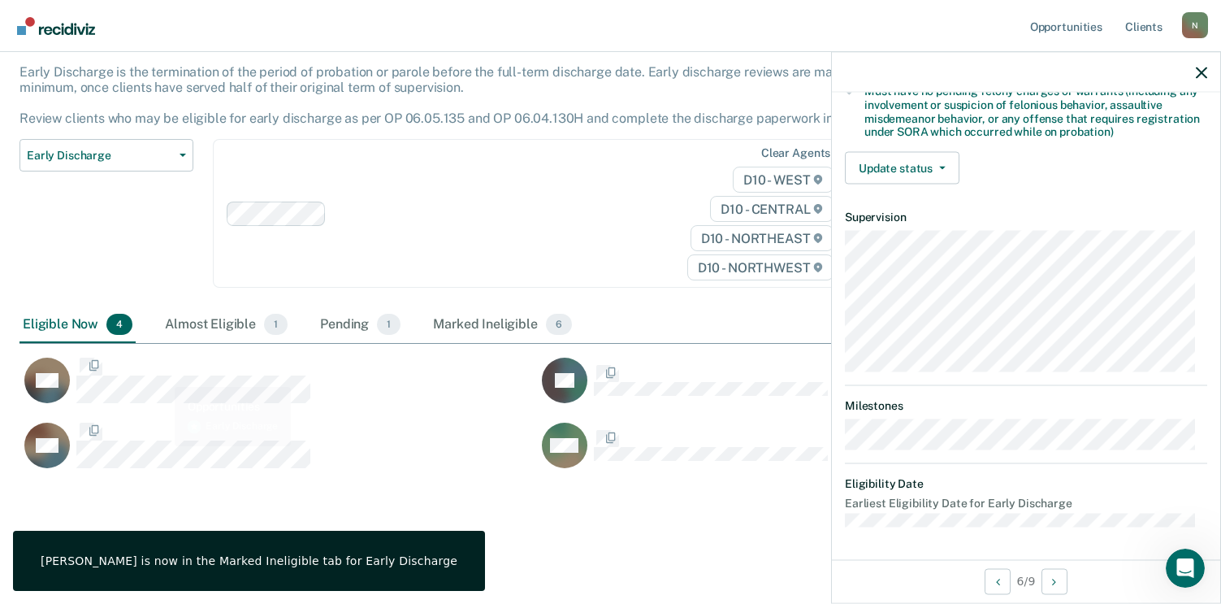
scroll to position [349, 0]
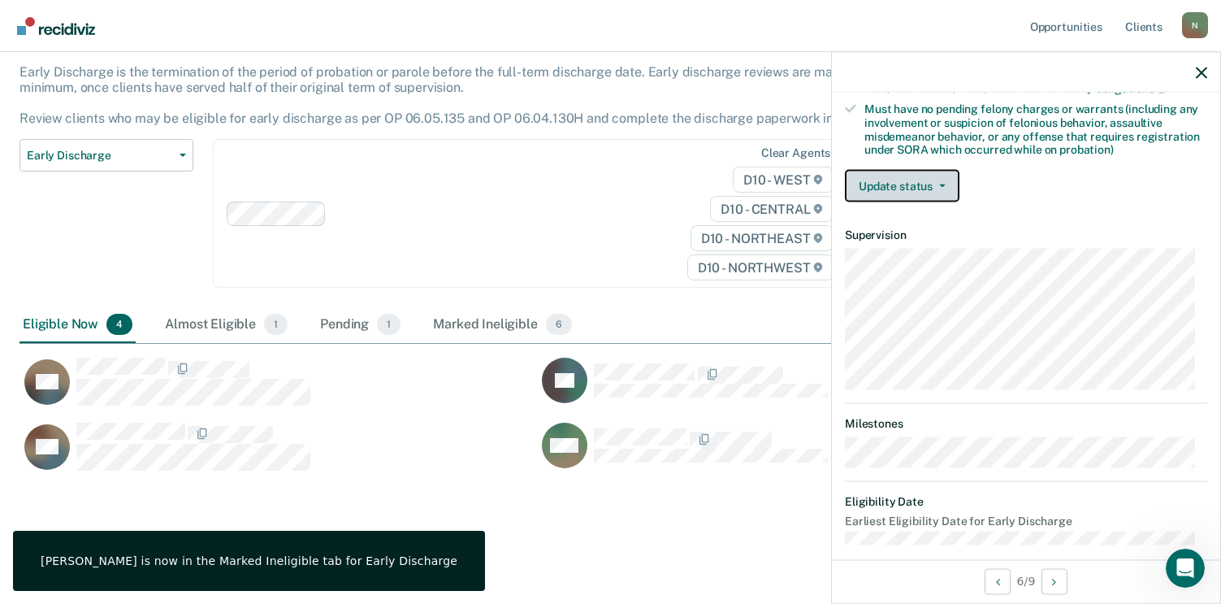
click at [913, 184] on button "Update status" at bounding box center [902, 186] width 115 height 32
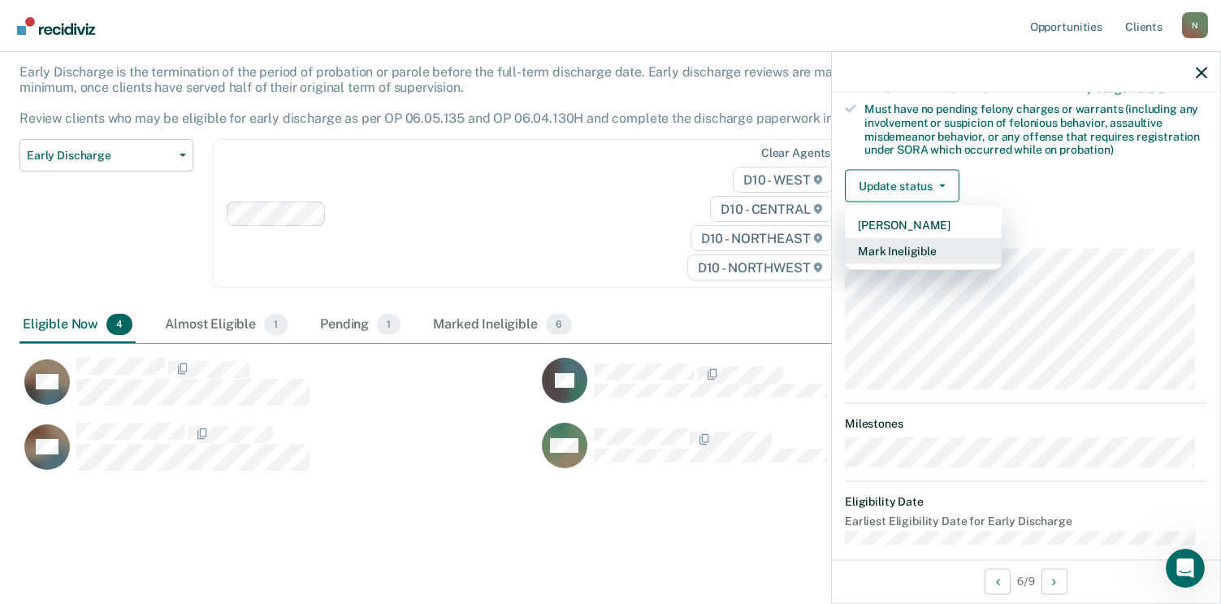
click at [912, 247] on button "Mark Ineligible" at bounding box center [923, 251] width 157 height 26
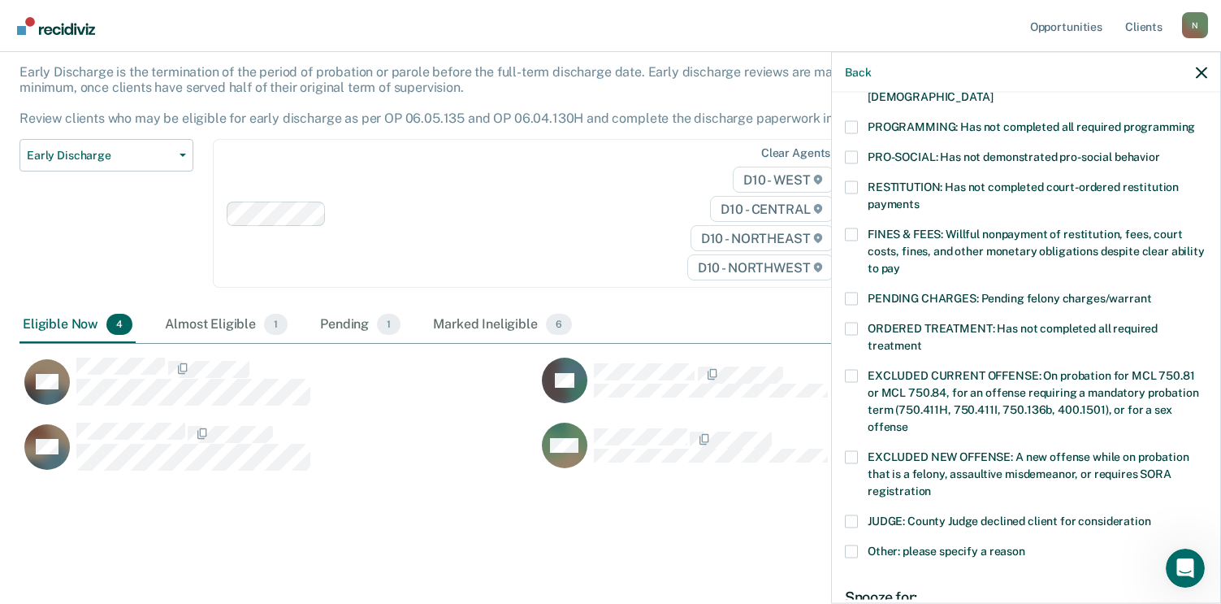
drag, startPoint x: 859, startPoint y: 214, endPoint x: 868, endPoint y: 227, distance: 15.8
click at [860, 227] on label "FINES & FEES: Willful nonpayment of restitution, fees, court costs, fines, and …" at bounding box center [1026, 252] width 362 height 51
click at [900, 262] on input "FINES & FEES: Willful nonpayment of restitution, fees, court costs, fines, and …" at bounding box center [900, 262] width 0 height 0
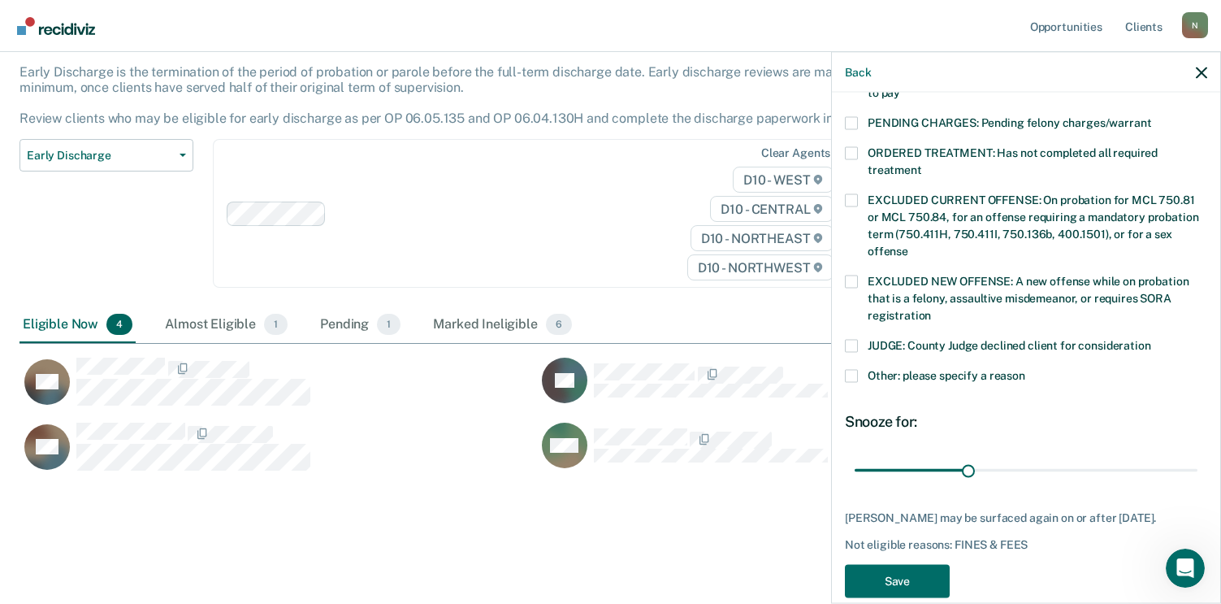
scroll to position [532, 0]
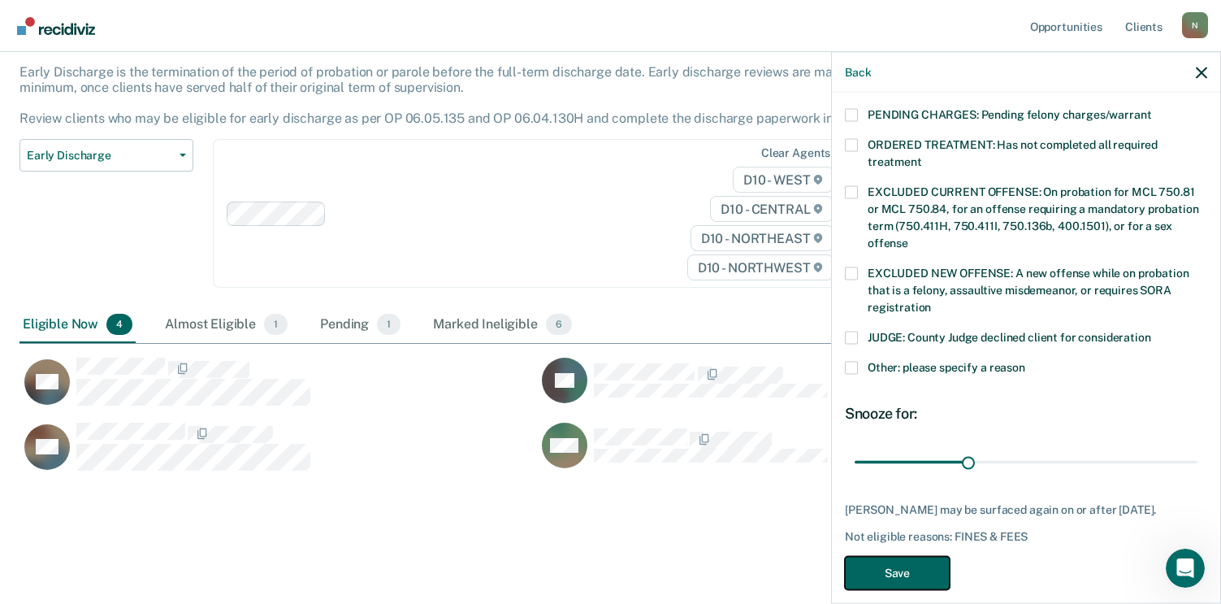
click at [924, 556] on button "Save" at bounding box center [897, 572] width 105 height 33
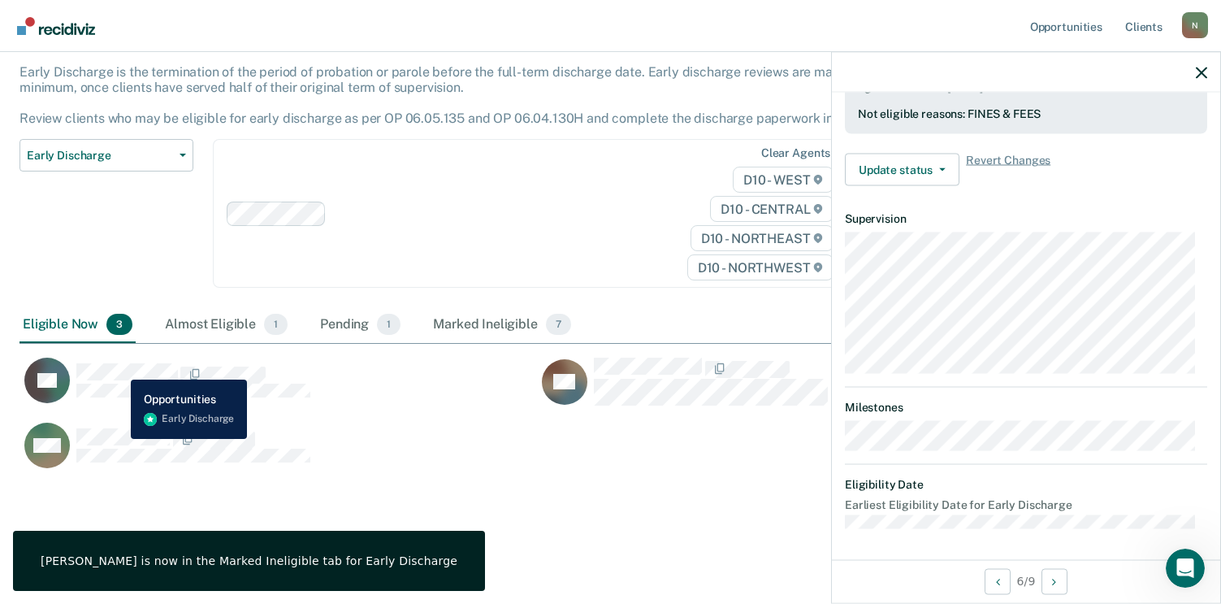
scroll to position [365, 0]
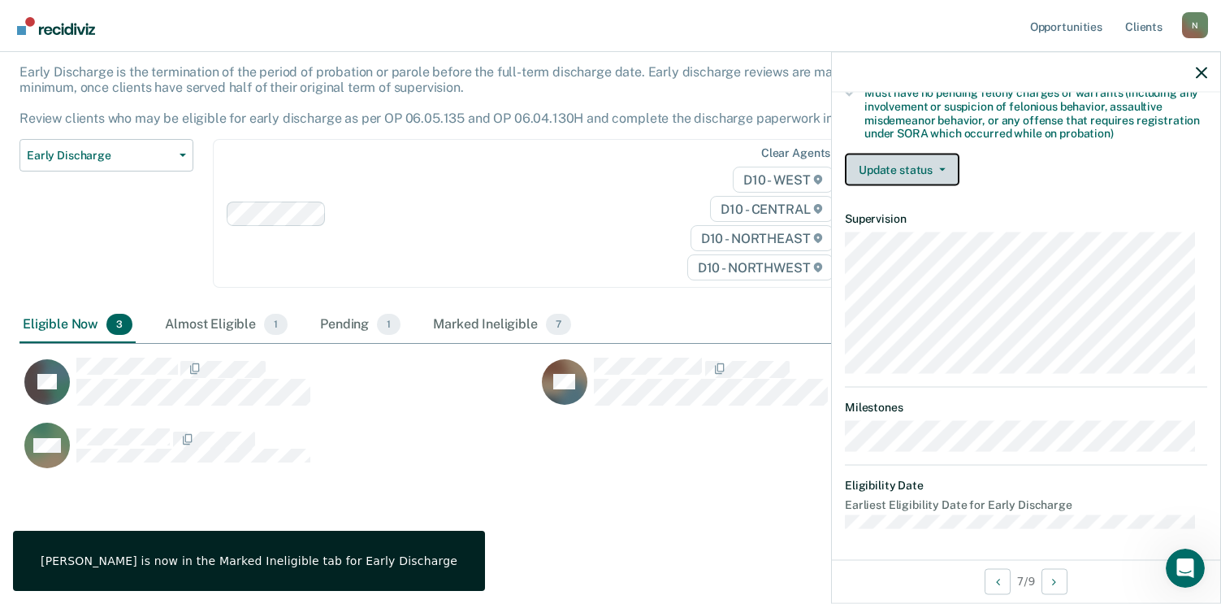
click at [916, 163] on button "Update status" at bounding box center [902, 170] width 115 height 32
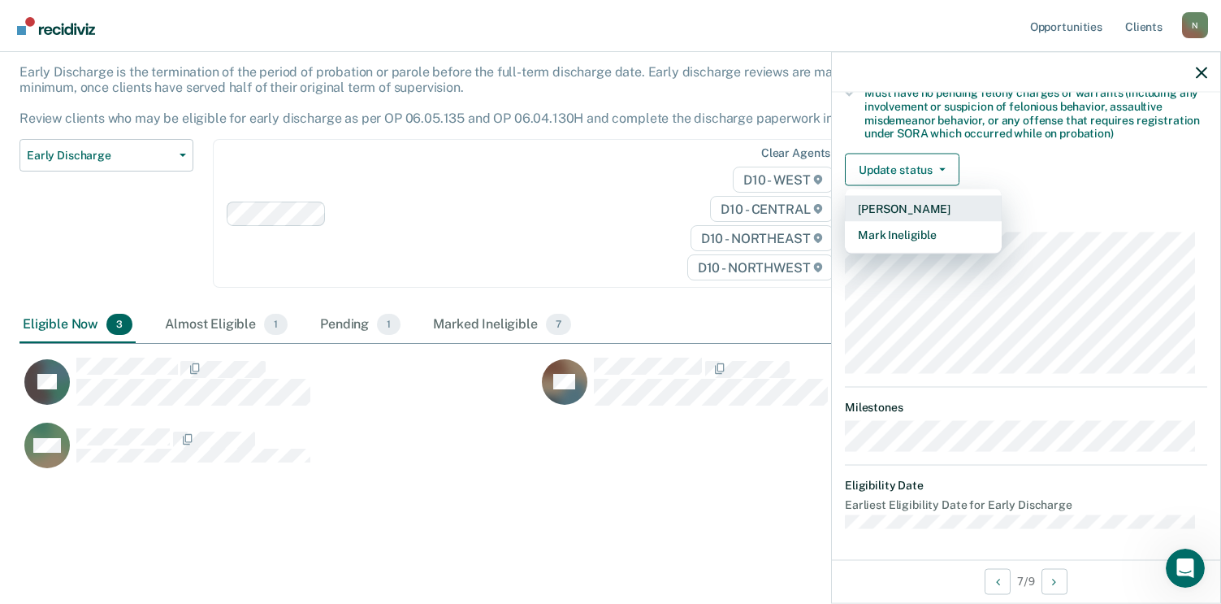
click at [903, 199] on button "[PERSON_NAME]" at bounding box center [923, 209] width 157 height 26
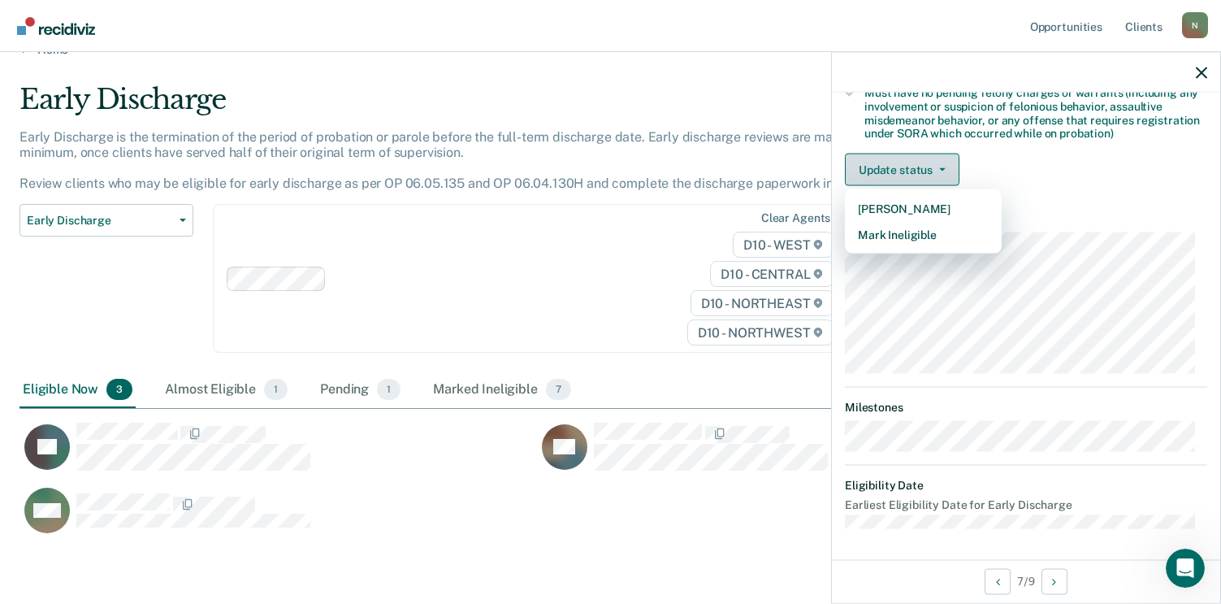
scroll to position [386, 1170]
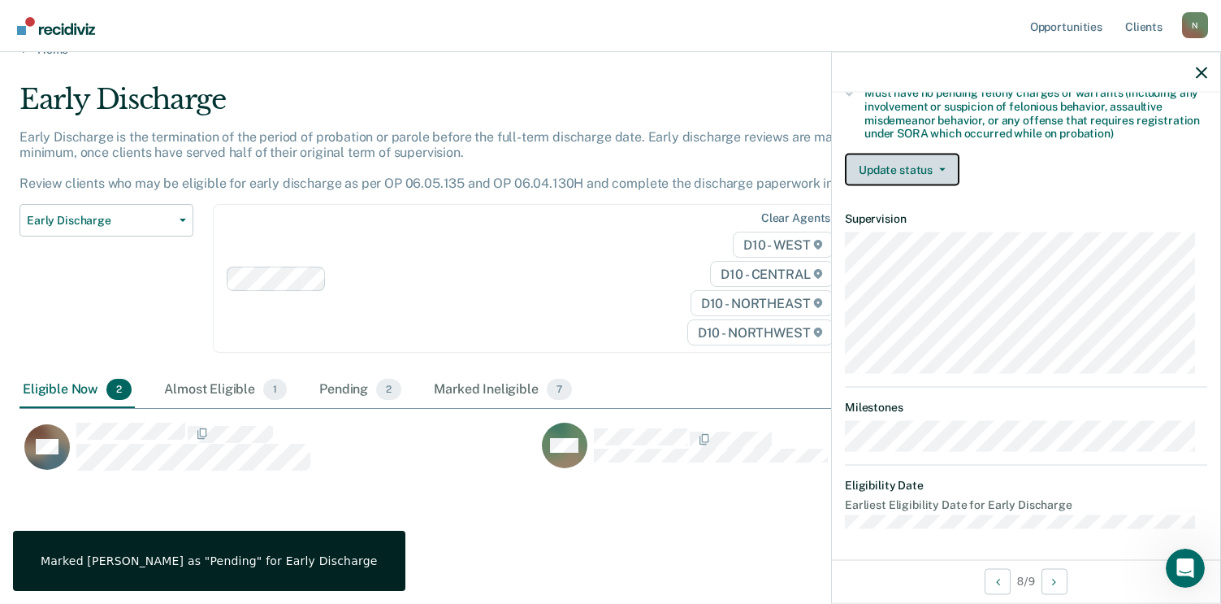
click at [923, 175] on button "Update status" at bounding box center [902, 170] width 115 height 32
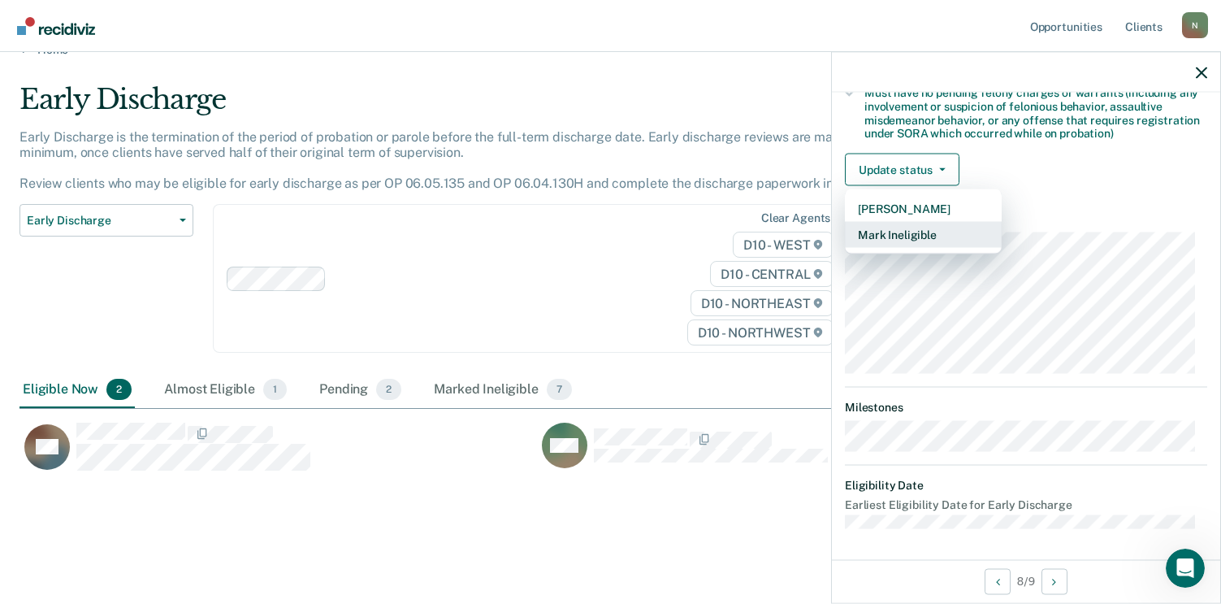
click at [913, 232] on button "Mark Ineligible" at bounding box center [923, 235] width 157 height 26
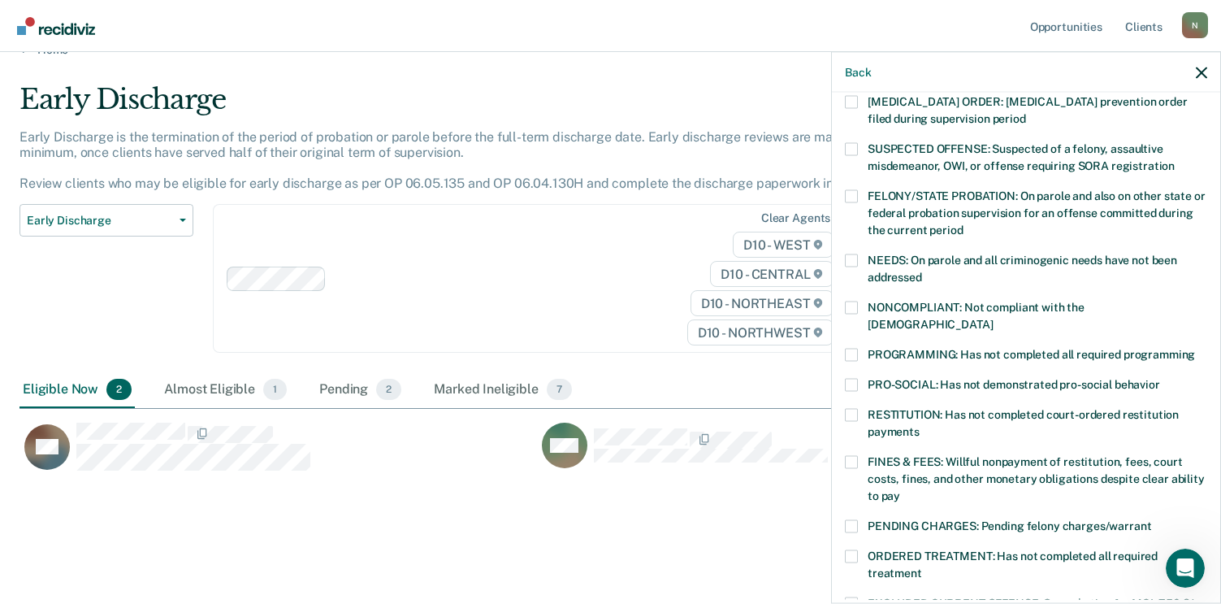
scroll to position [202, 0]
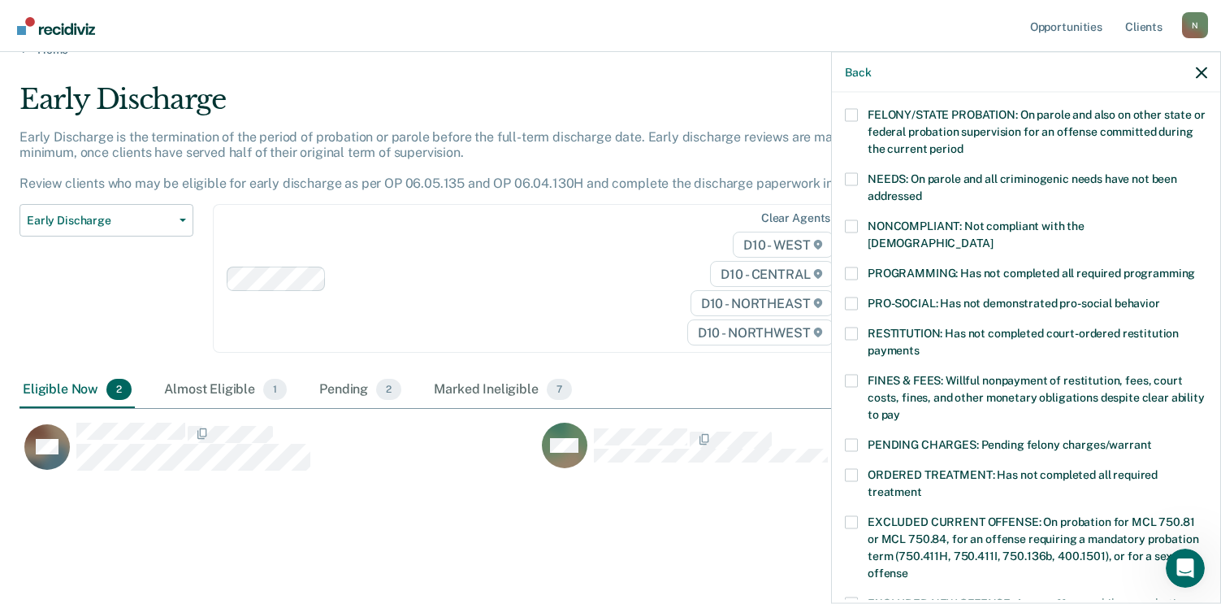
click at [852, 266] on span at bounding box center [851, 272] width 13 height 13
click at [1195, 266] on input "PROGRAMMING: Has not completed all required programming" at bounding box center [1195, 266] width 0 height 0
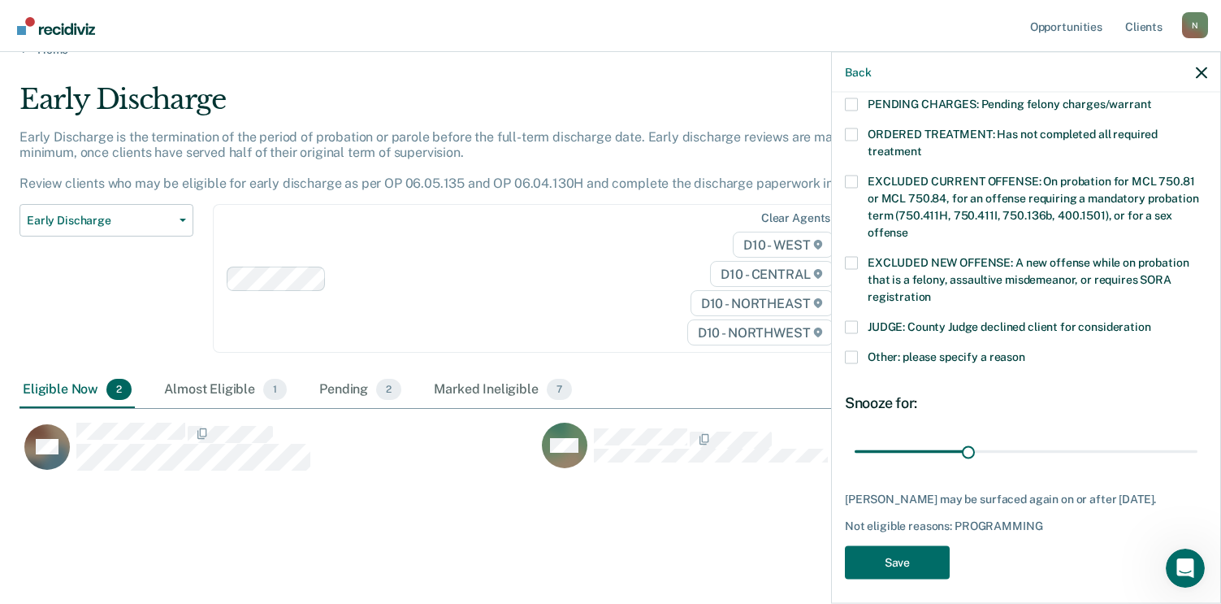
scroll to position [546, 0]
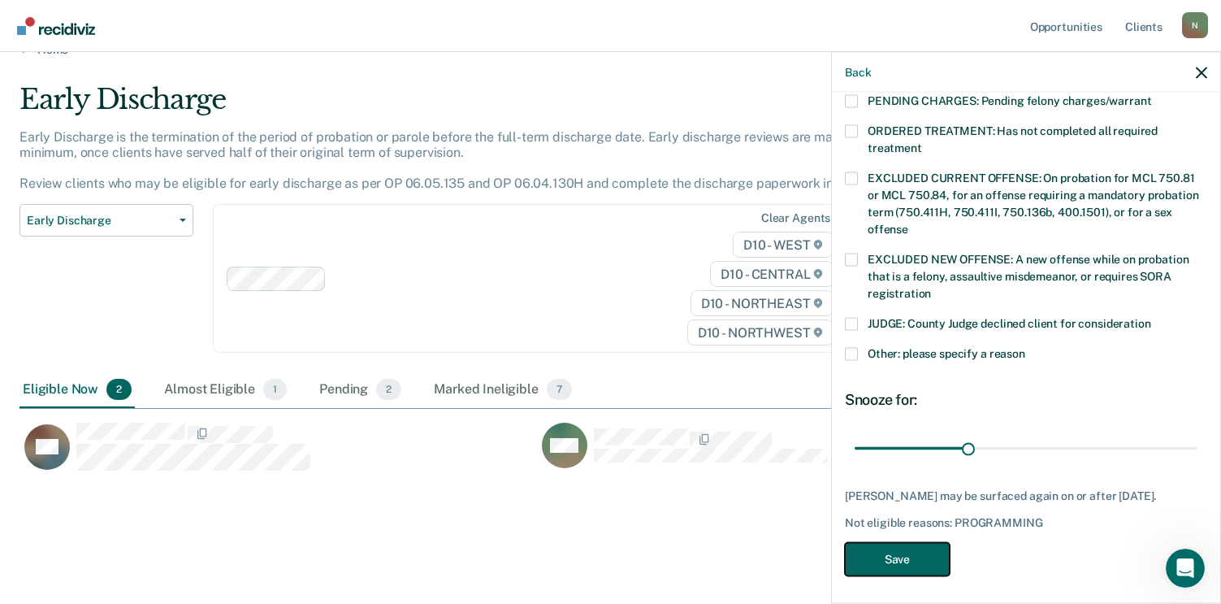
click at [909, 547] on button "Save" at bounding box center [897, 558] width 105 height 33
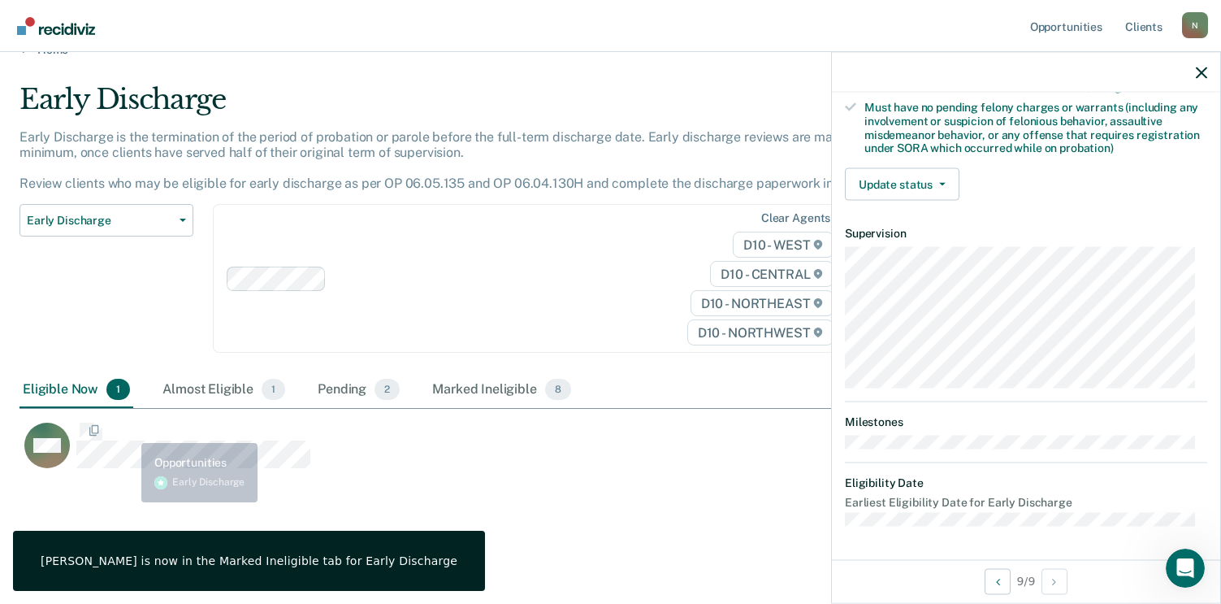
scroll to position [349, 0]
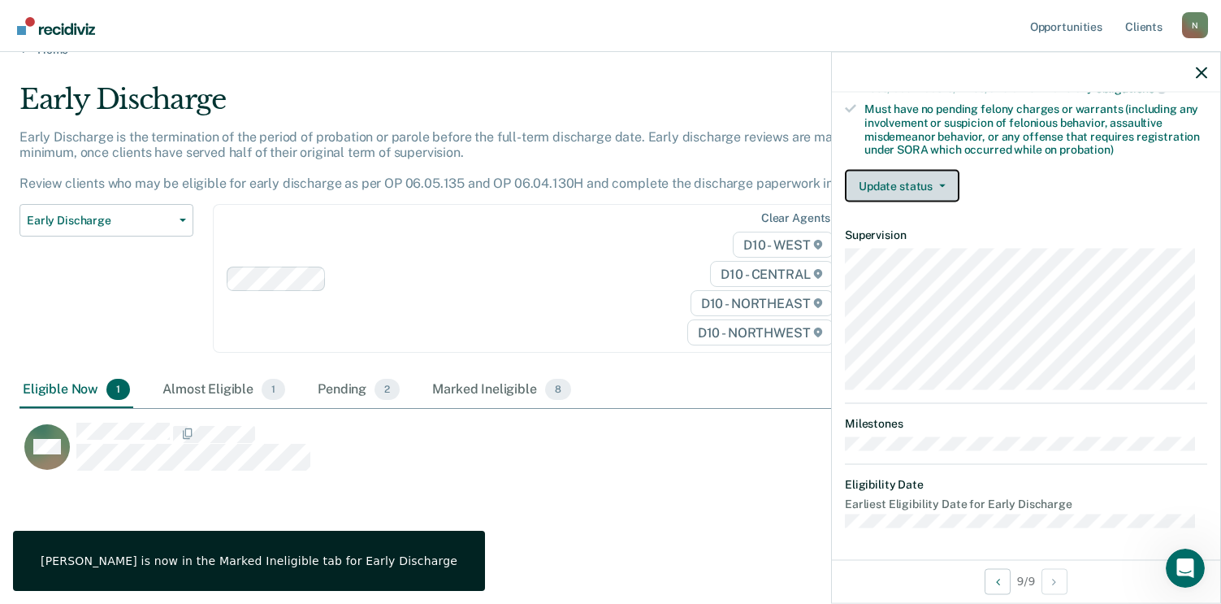
click at [920, 181] on button "Update status" at bounding box center [902, 186] width 115 height 32
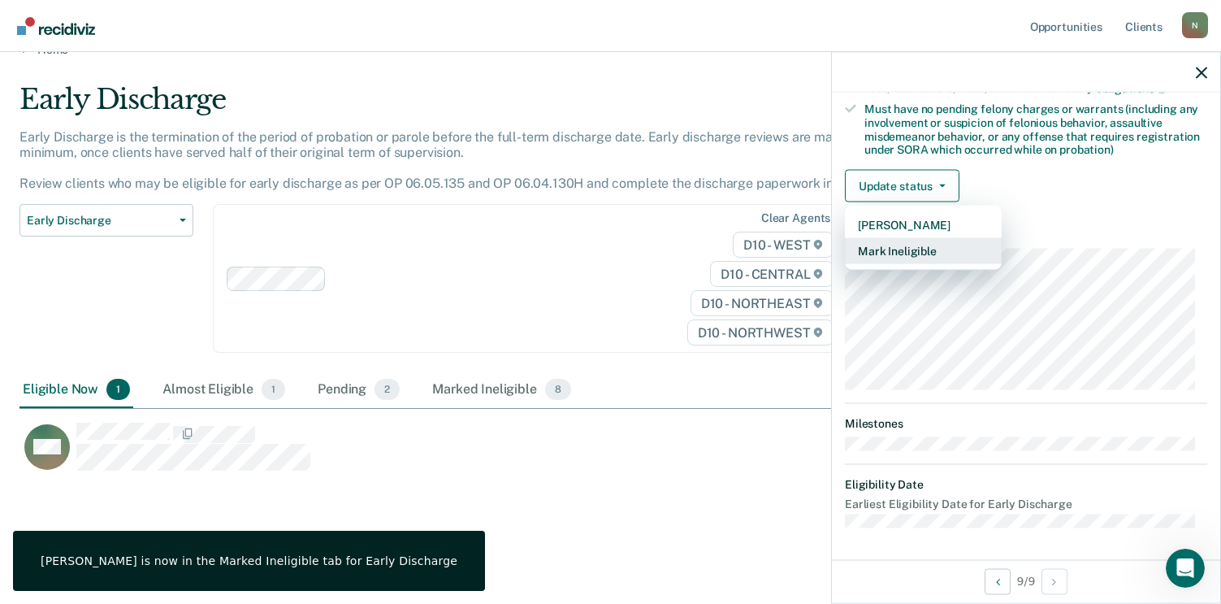
click at [925, 243] on button "Mark Ineligible" at bounding box center [923, 251] width 157 height 26
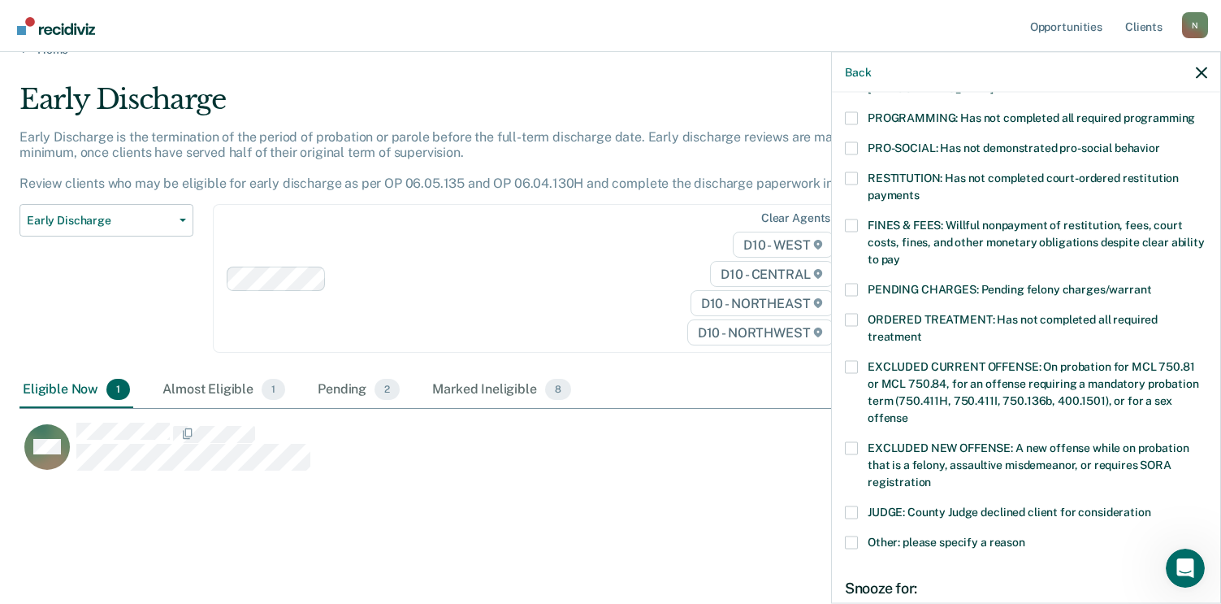
scroll to position [267, 0]
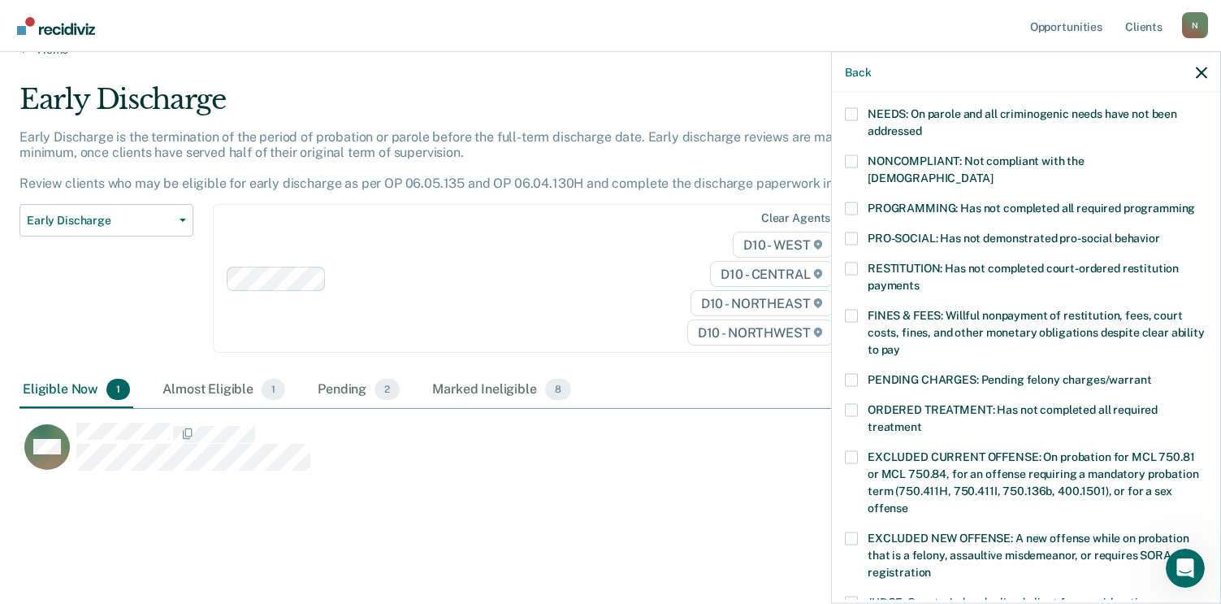
click at [853, 182] on div "NONCOMPLIANT: Not compliant with the [DEMOGRAPHIC_DATA]" at bounding box center [1026, 177] width 362 height 47
click at [855, 201] on span at bounding box center [851, 207] width 13 height 13
click at [1195, 201] on input "PROGRAMMING: Has not completed all required programming" at bounding box center [1195, 201] width 0 height 0
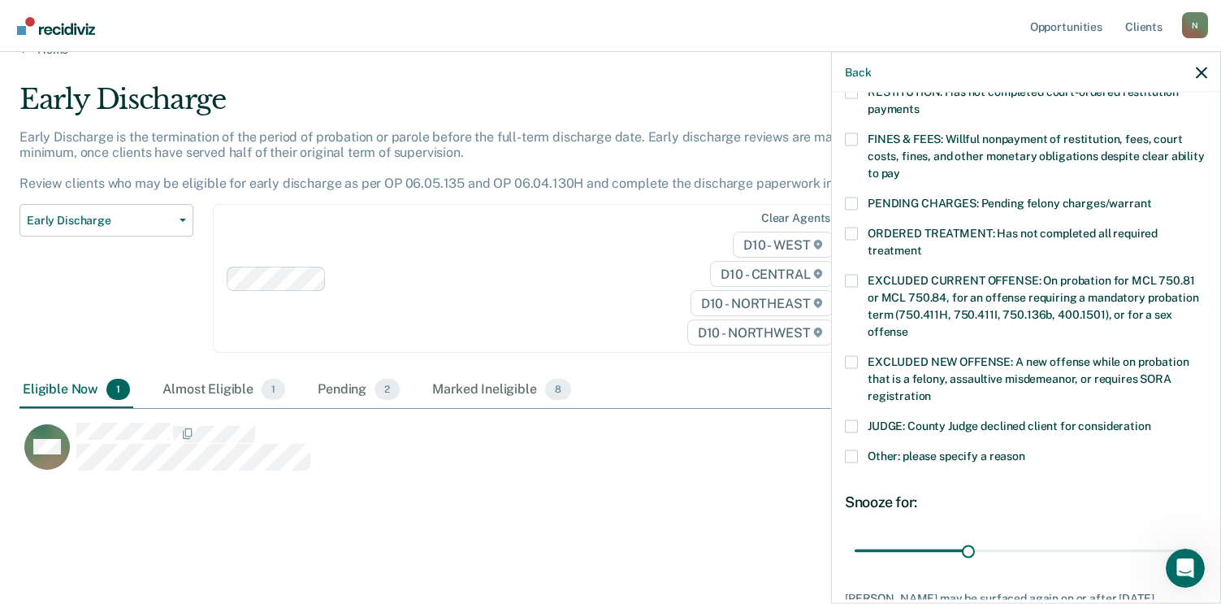
scroll to position [532, 0]
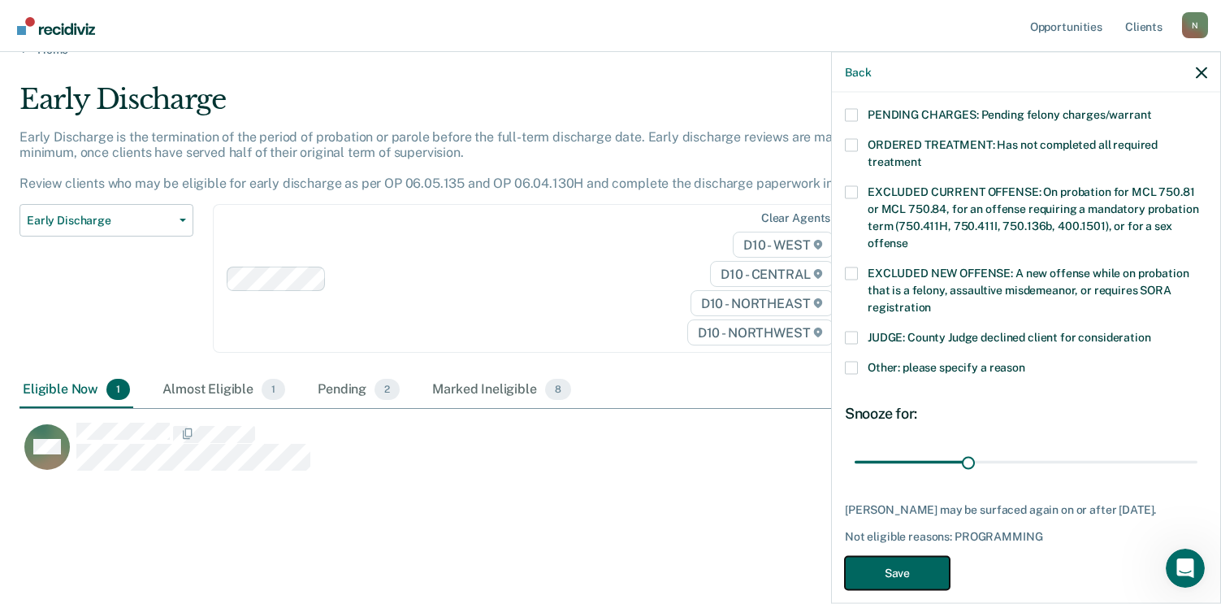
click at [922, 556] on button "Save" at bounding box center [897, 572] width 105 height 33
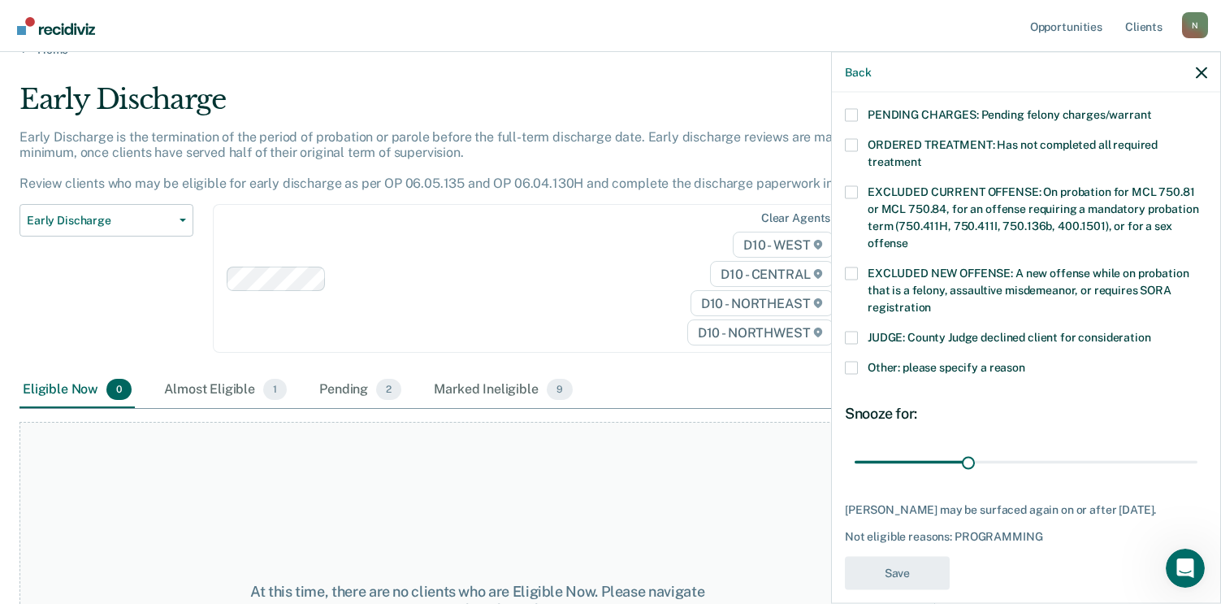
scroll to position [469, 0]
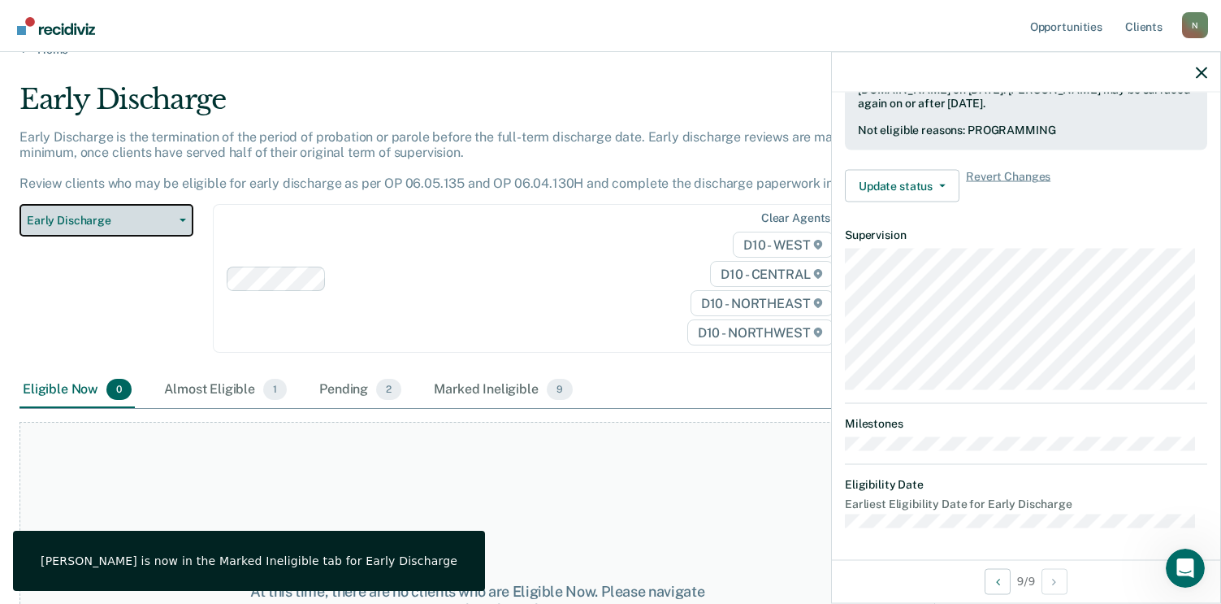
click at [178, 212] on button "Early Discharge" at bounding box center [106, 220] width 174 height 32
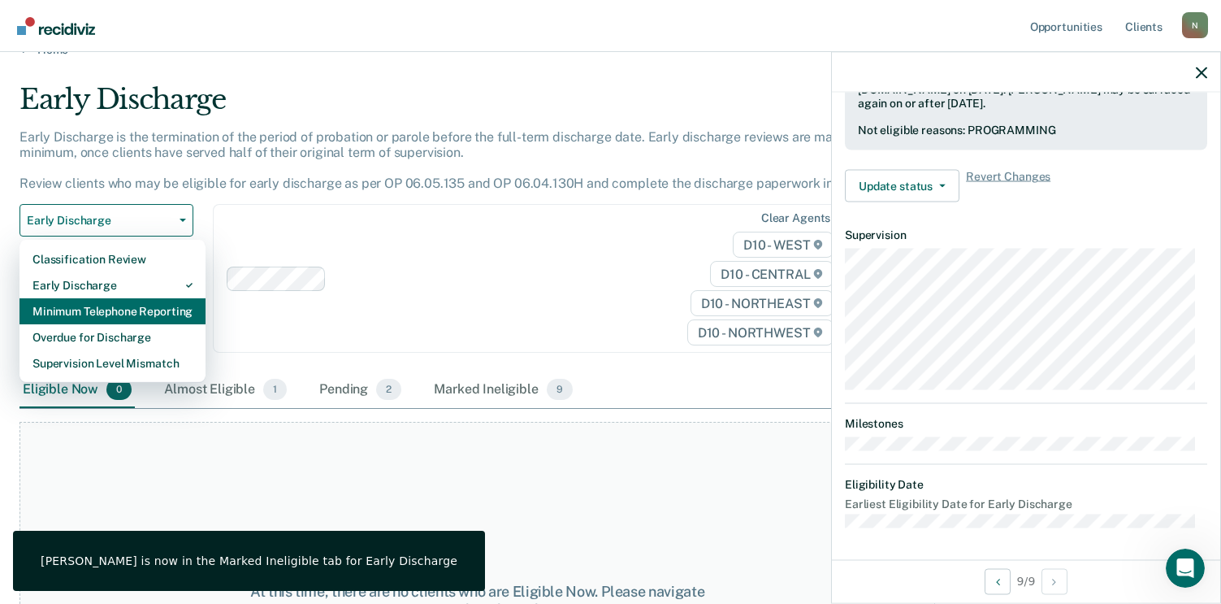
click at [145, 307] on div "Minimum Telephone Reporting" at bounding box center [112, 311] width 160 height 26
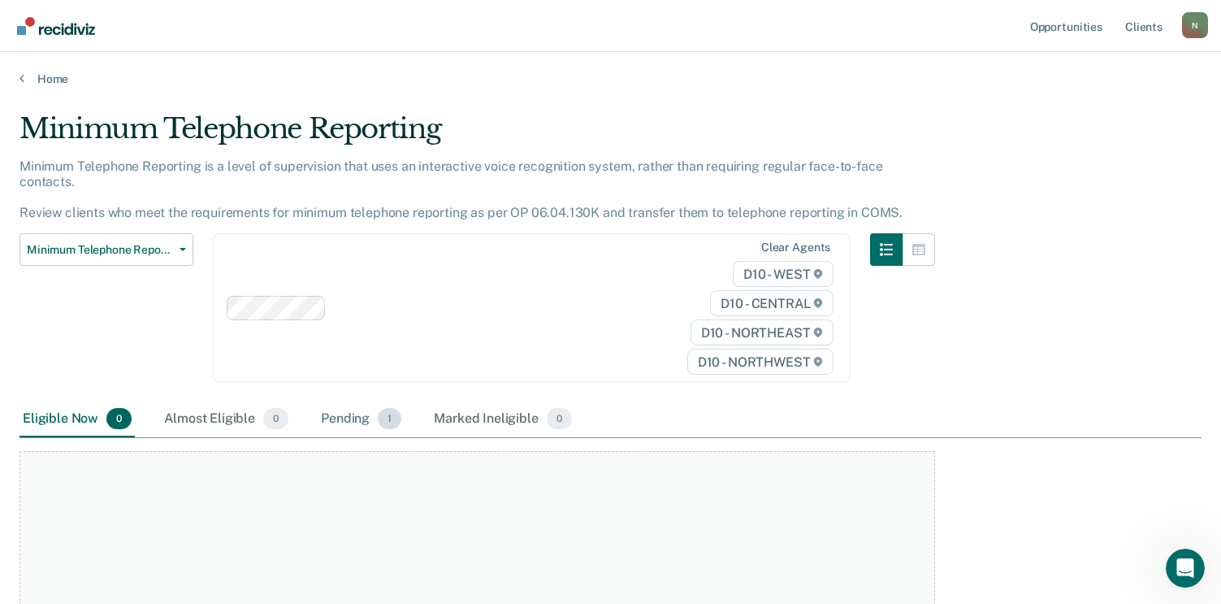
click at [355, 403] on div "Pending 1" at bounding box center [361, 419] width 87 height 36
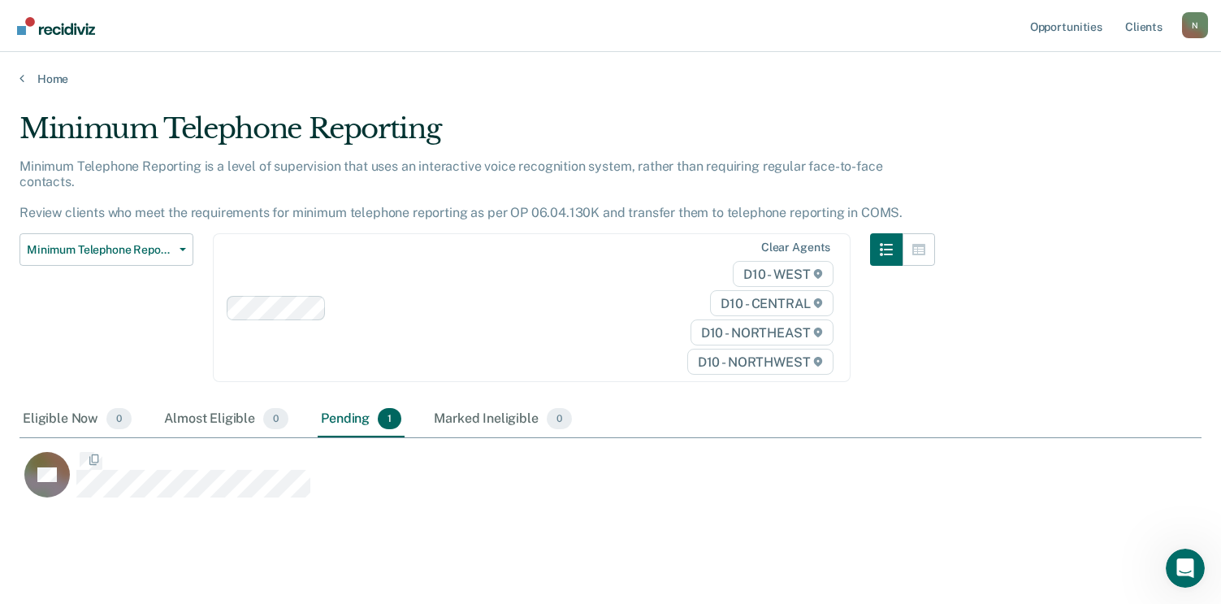
scroll to position [370, 1170]
click at [60, 233] on button "Minimum Telephone Reporting" at bounding box center [106, 249] width 174 height 32
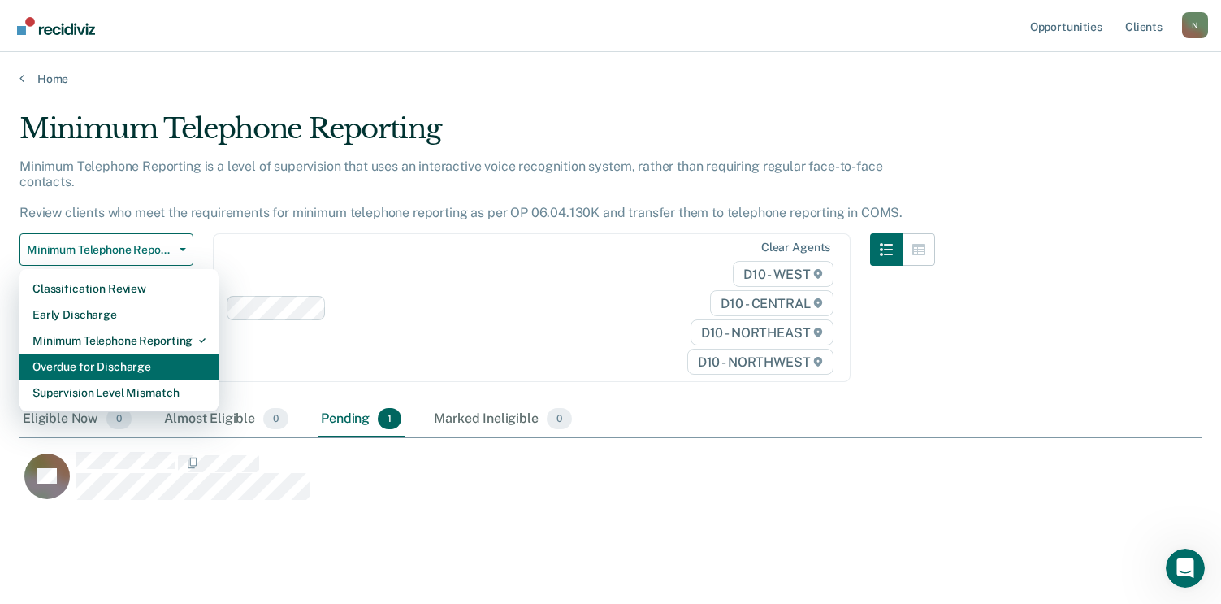
click at [102, 353] on div "Overdue for Discharge" at bounding box center [118, 366] width 173 height 26
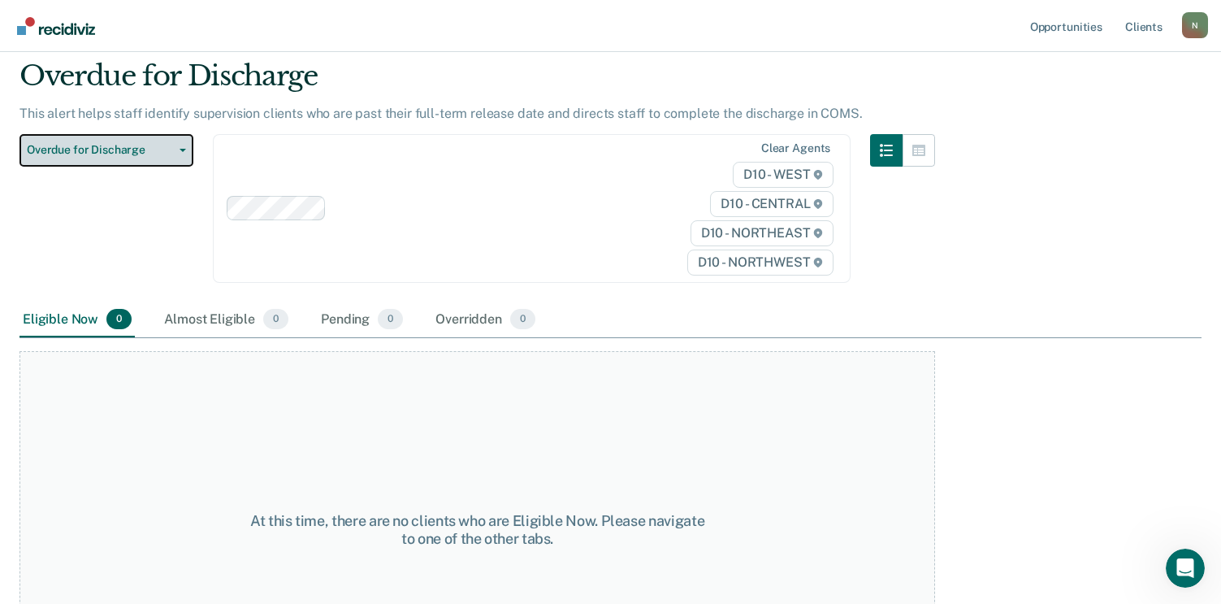
scroll to position [81, 0]
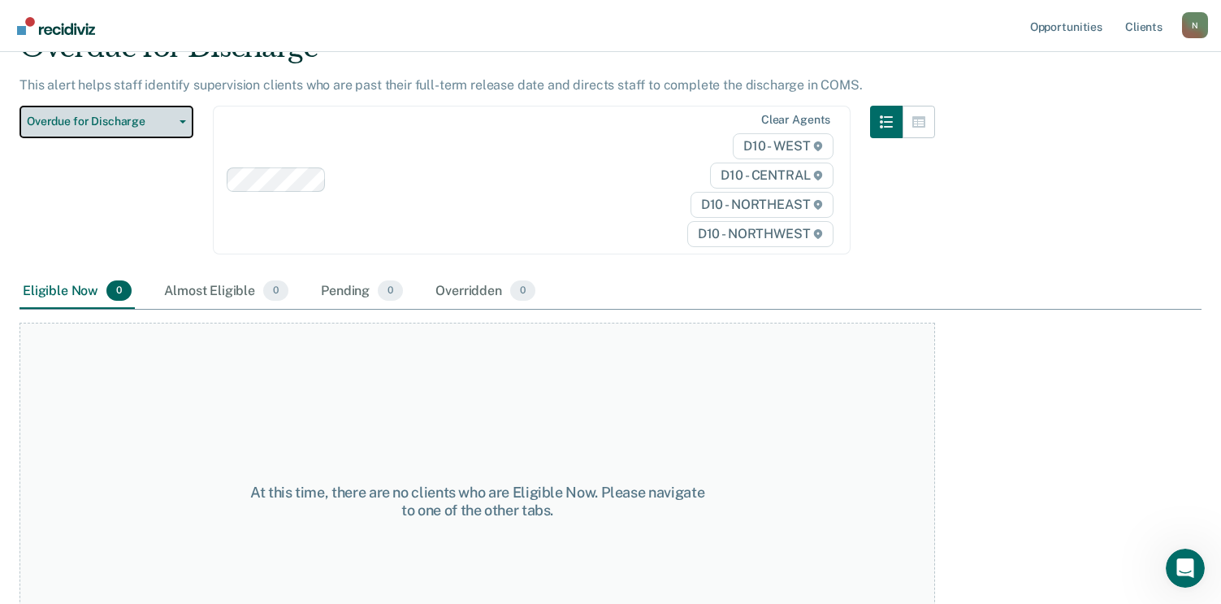
click at [119, 123] on span "Overdue for Discharge" at bounding box center [100, 122] width 146 height 14
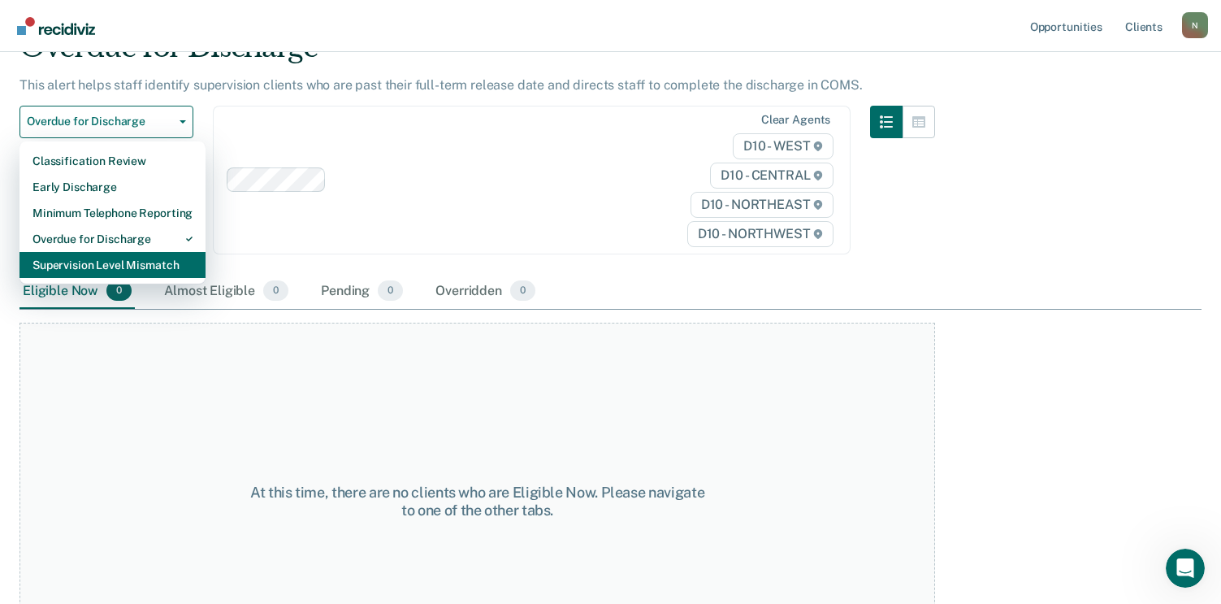
drag, startPoint x: 118, startPoint y: 263, endPoint x: 128, endPoint y: 263, distance: 9.7
click at [119, 262] on div "Supervision Level Mismatch" at bounding box center [112, 265] width 160 height 26
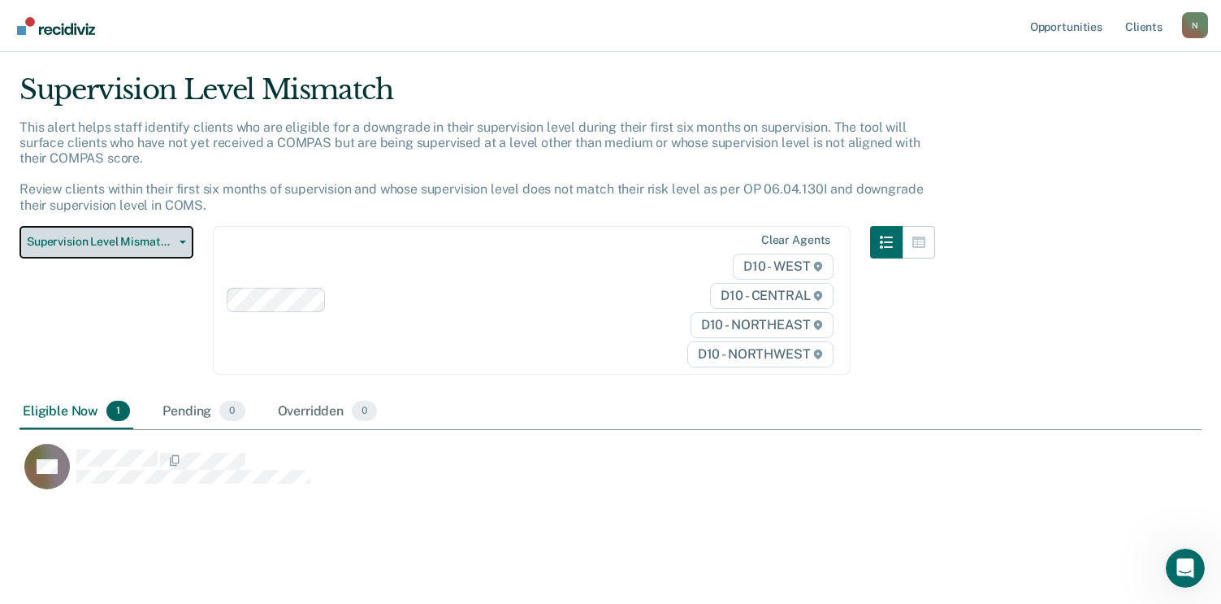
scroll to position [60, 0]
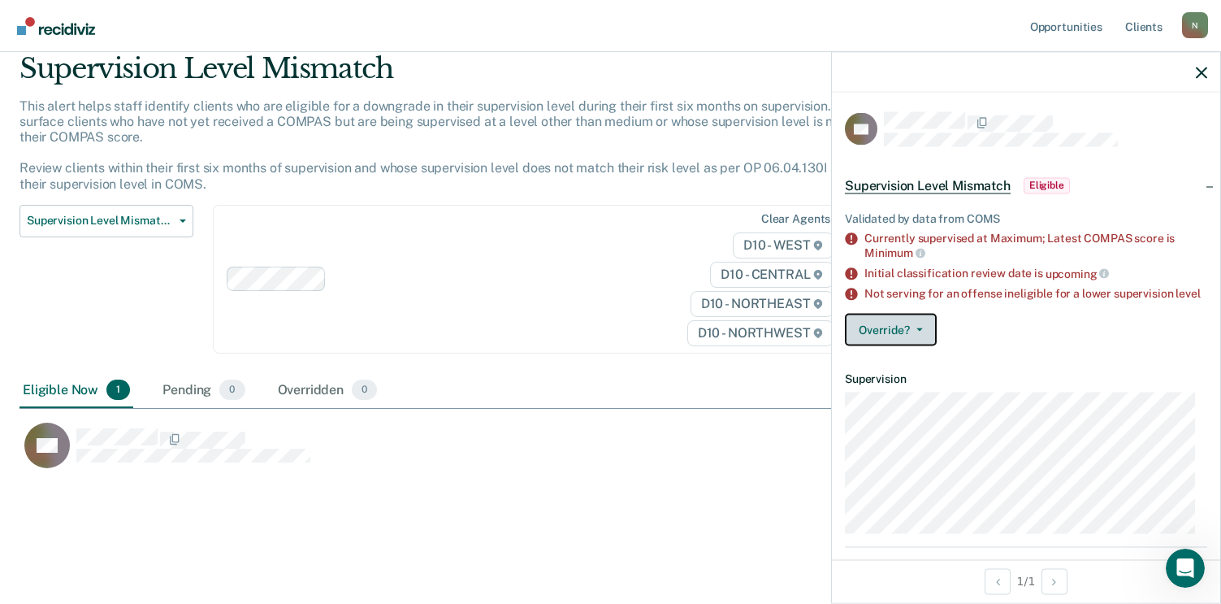
click at [908, 338] on button "Override?" at bounding box center [891, 330] width 92 height 32
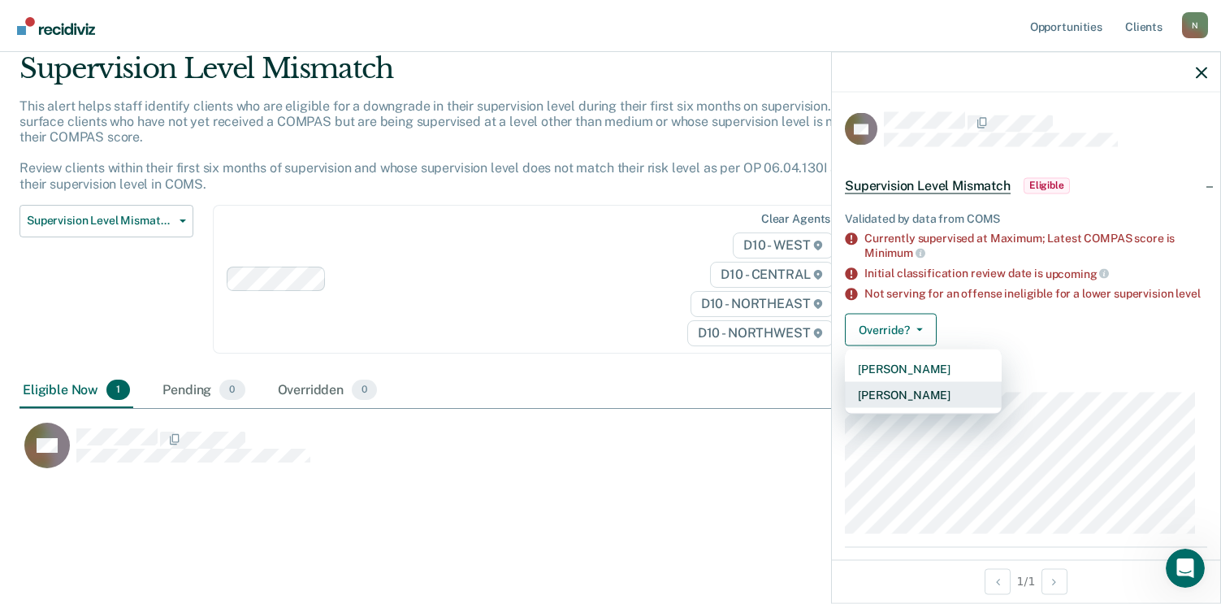
click at [930, 406] on button "[PERSON_NAME]" at bounding box center [923, 395] width 157 height 26
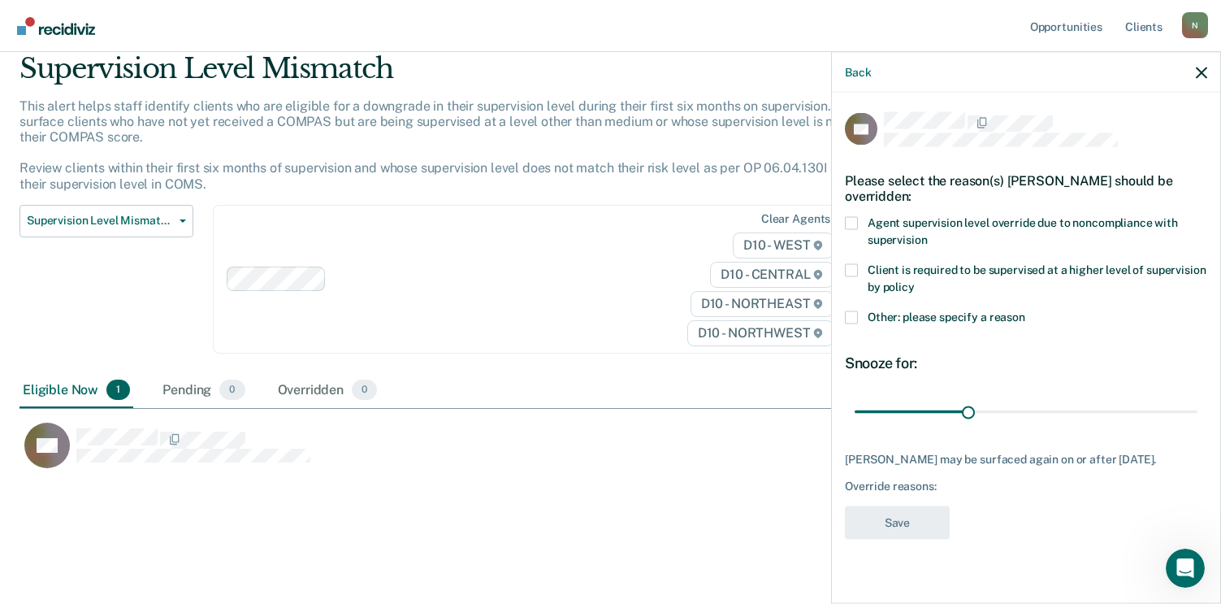
click at [850, 310] on span at bounding box center [851, 316] width 13 height 13
click at [1025, 310] on input "Other: please specify a reason" at bounding box center [1025, 310] width 0 height 0
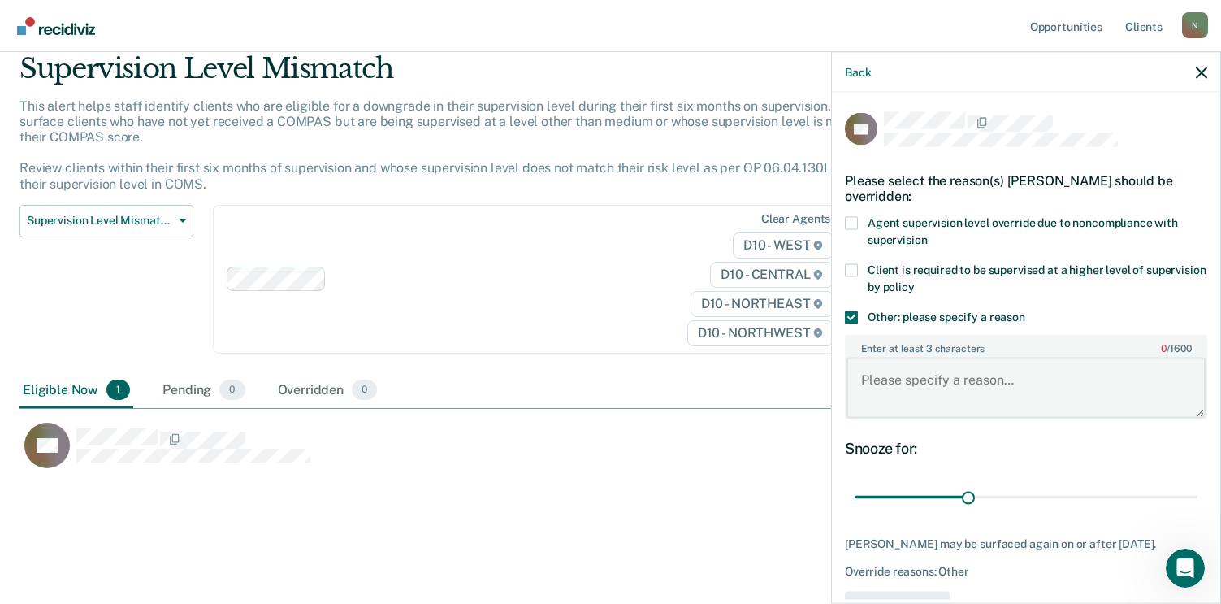
click at [909, 369] on textarea "Enter at least 3 characters 0 / 1600" at bounding box center [1026, 387] width 359 height 60
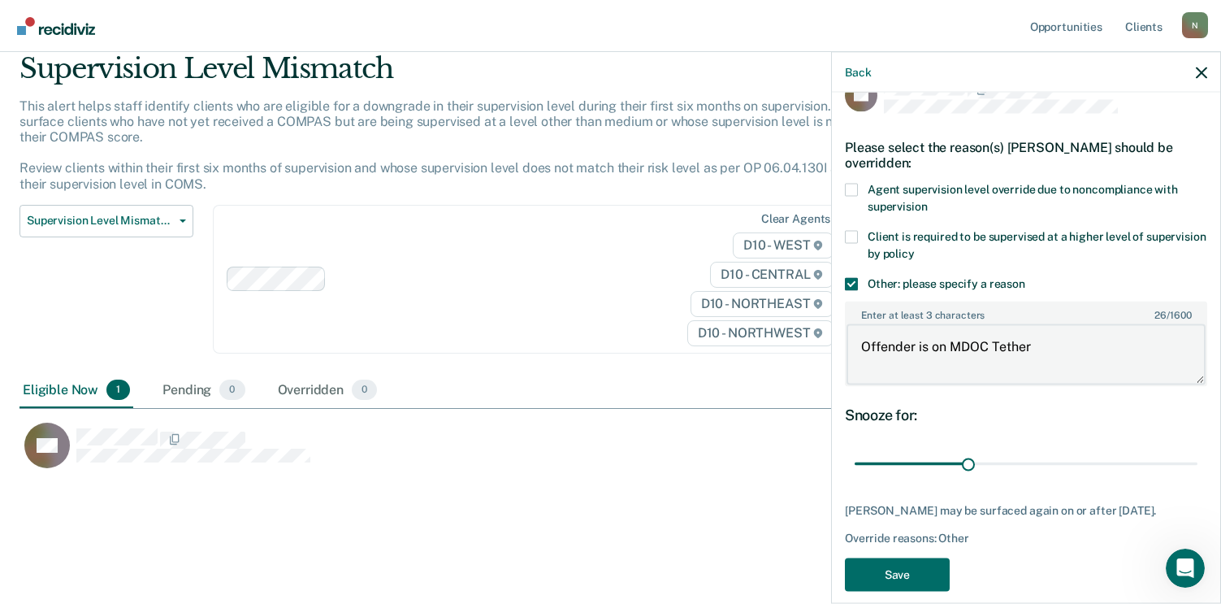
scroll to position [52, 0]
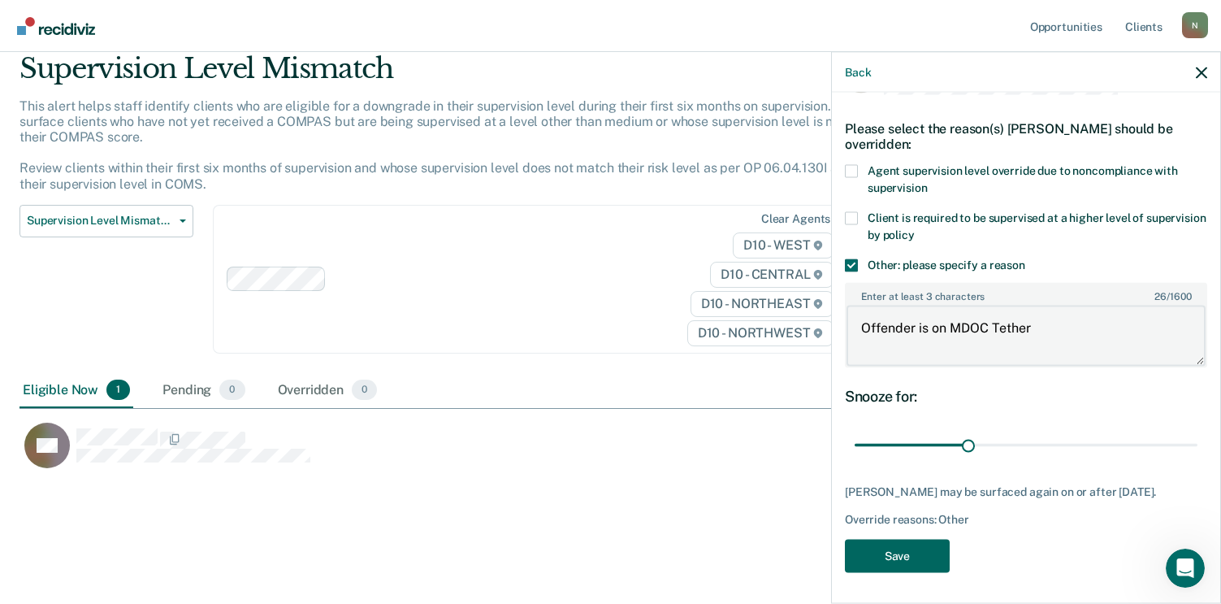
type textarea "Offender is on MDOC Tether"
click at [913, 555] on button "Save" at bounding box center [897, 555] width 105 height 33
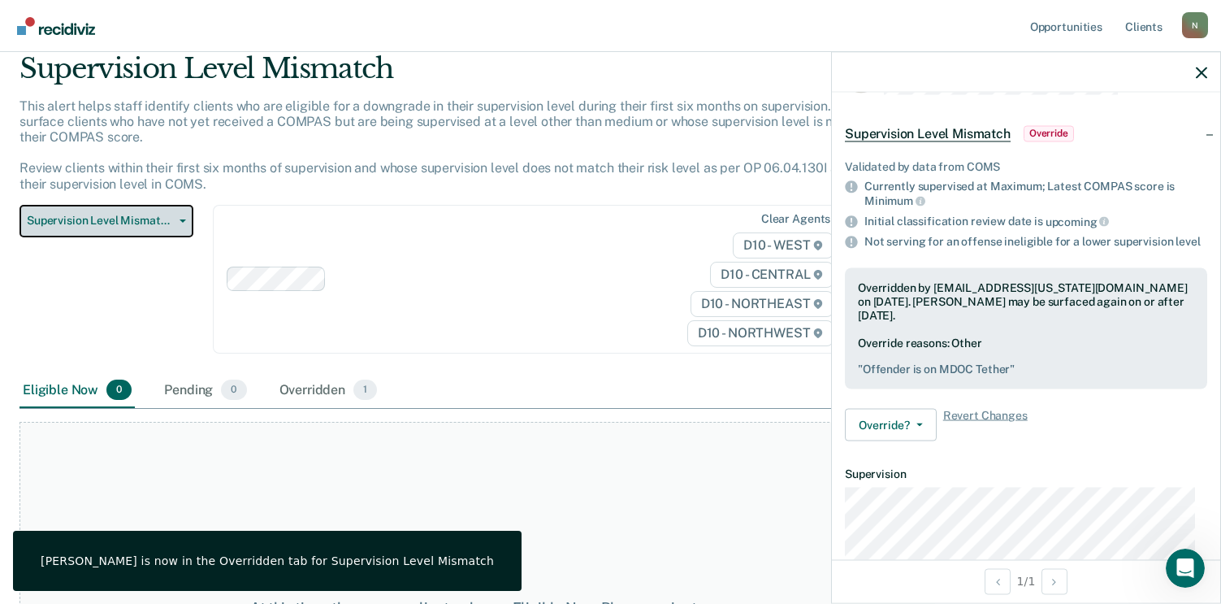
click at [168, 213] on button "Supervision Level Mismatch" at bounding box center [106, 221] width 174 height 32
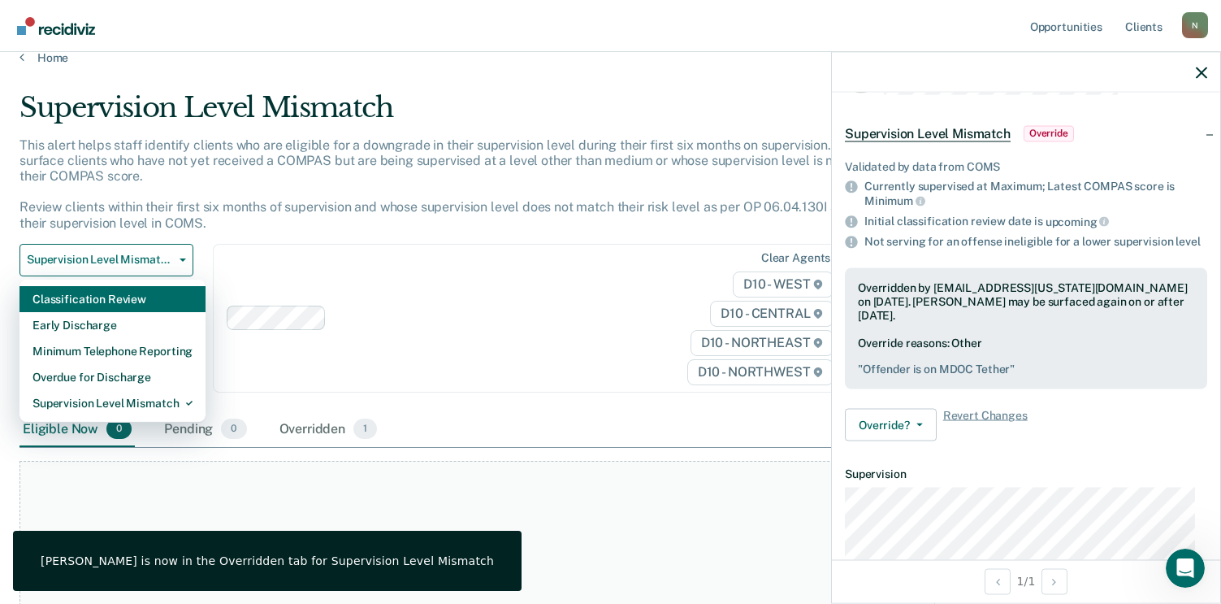
scroll to position [0, 0]
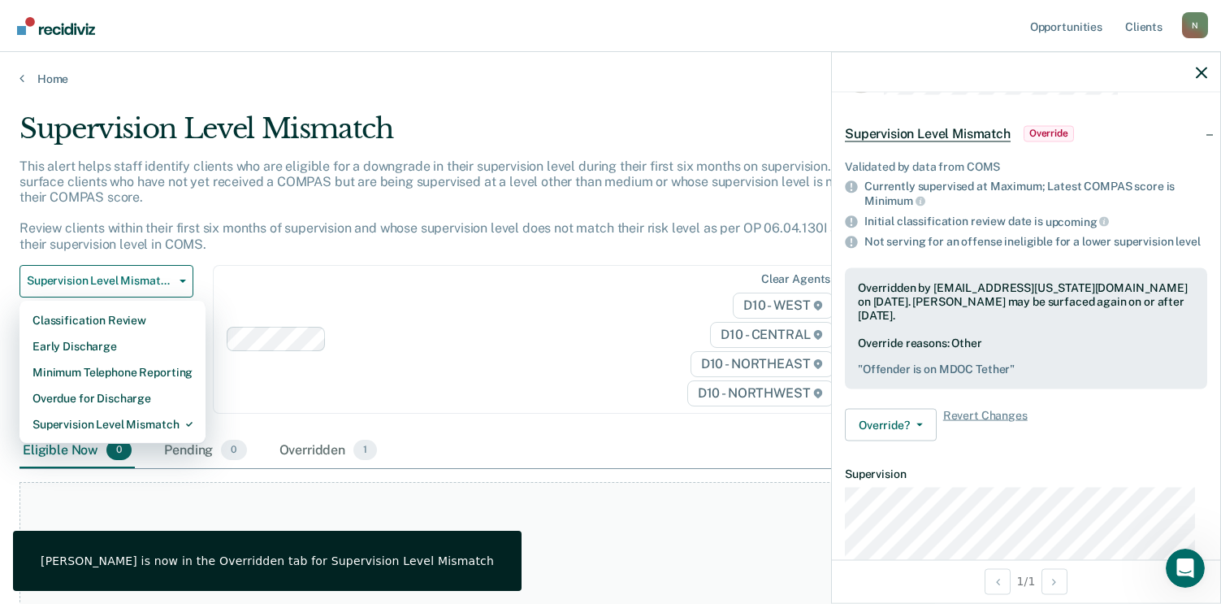
click at [1198, 28] on div "N" at bounding box center [1195, 25] width 26 height 26
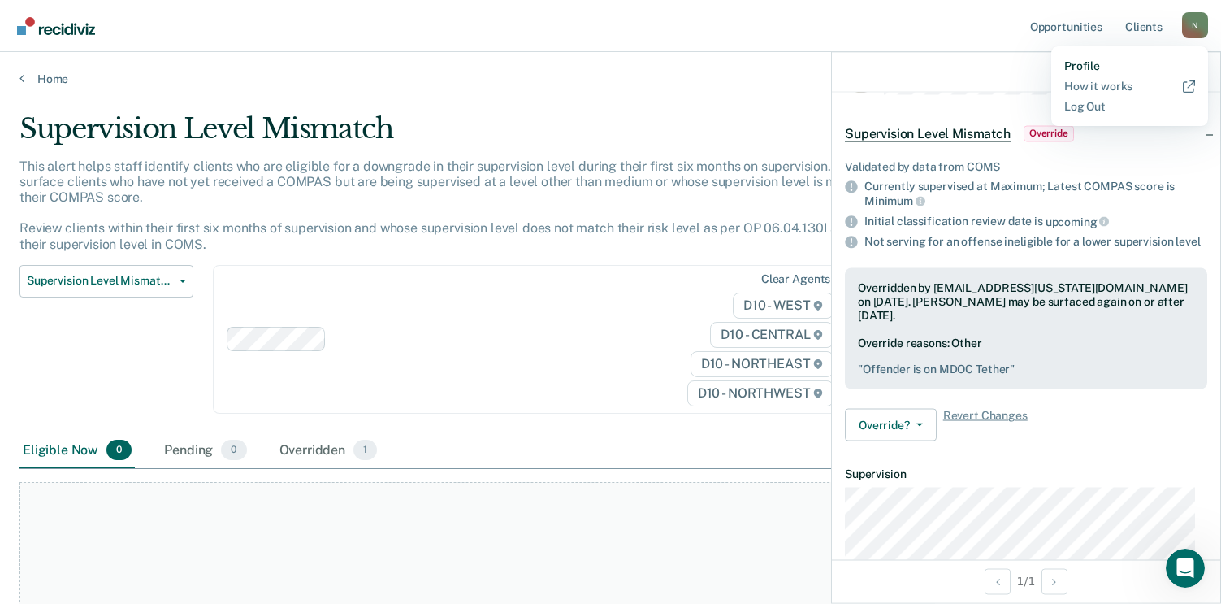
click at [1101, 64] on link "Profile" at bounding box center [1129, 66] width 131 height 14
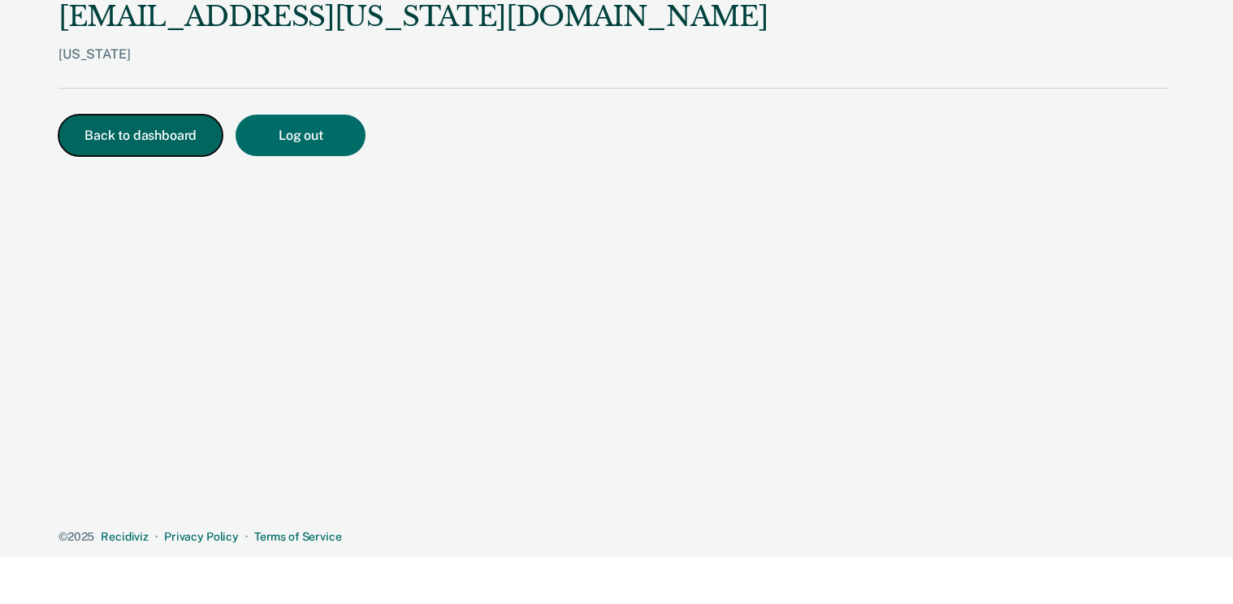
click at [107, 133] on button "Back to dashboard" at bounding box center [140, 135] width 164 height 41
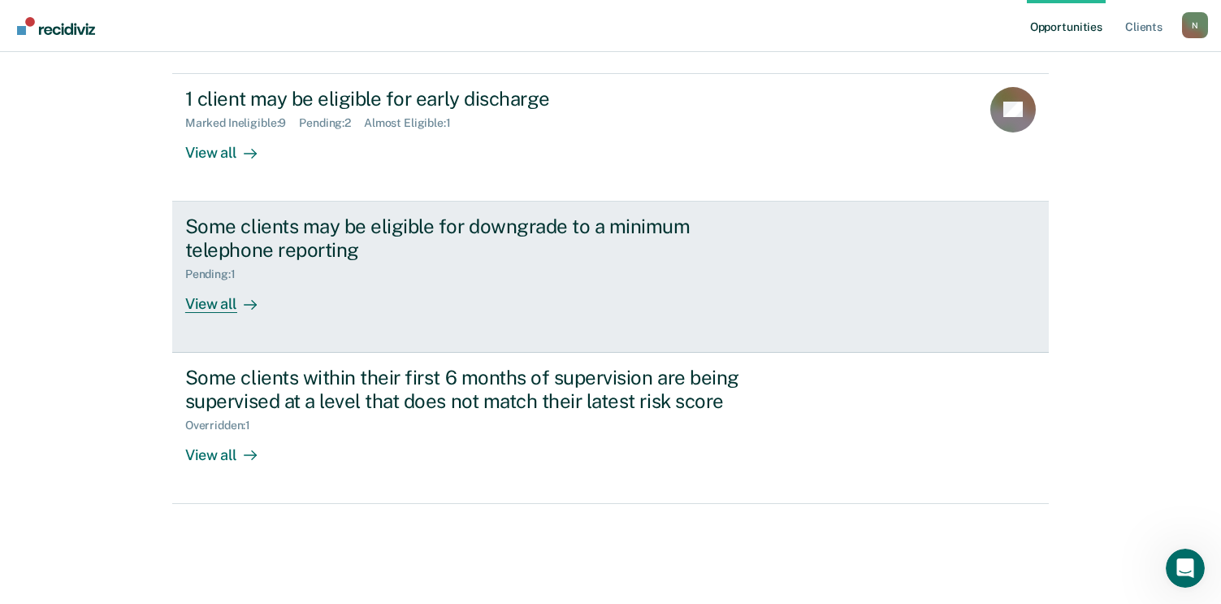
scroll to position [296, 0]
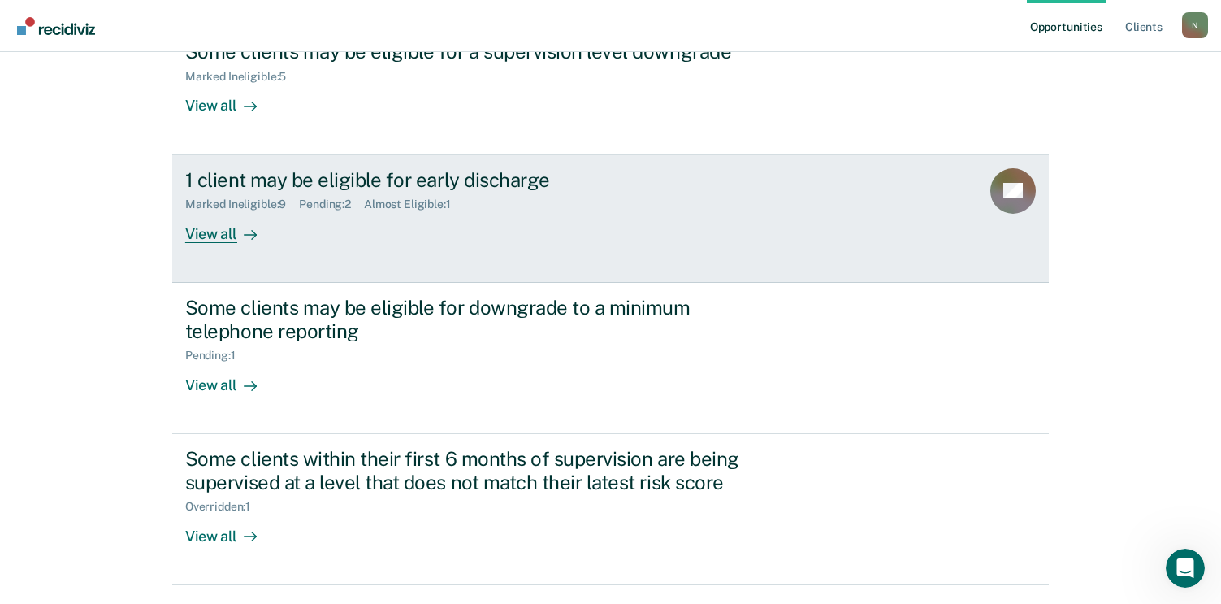
click at [209, 232] on div "View all" at bounding box center [230, 227] width 91 height 32
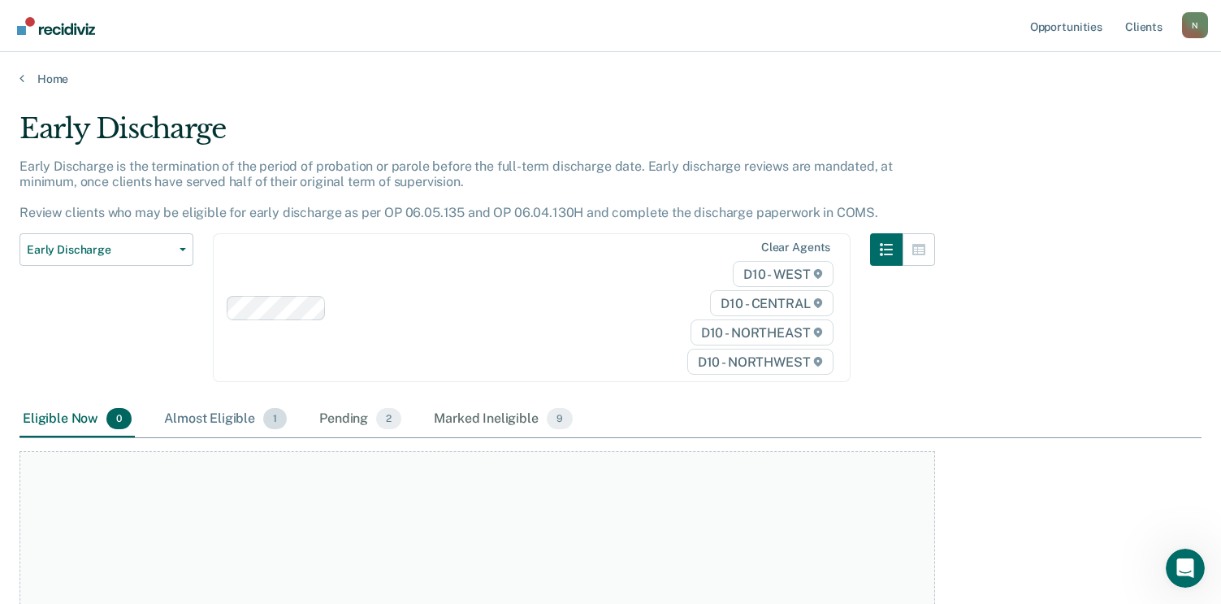
click at [211, 425] on div "Almost Eligible 1" at bounding box center [225, 419] width 129 height 36
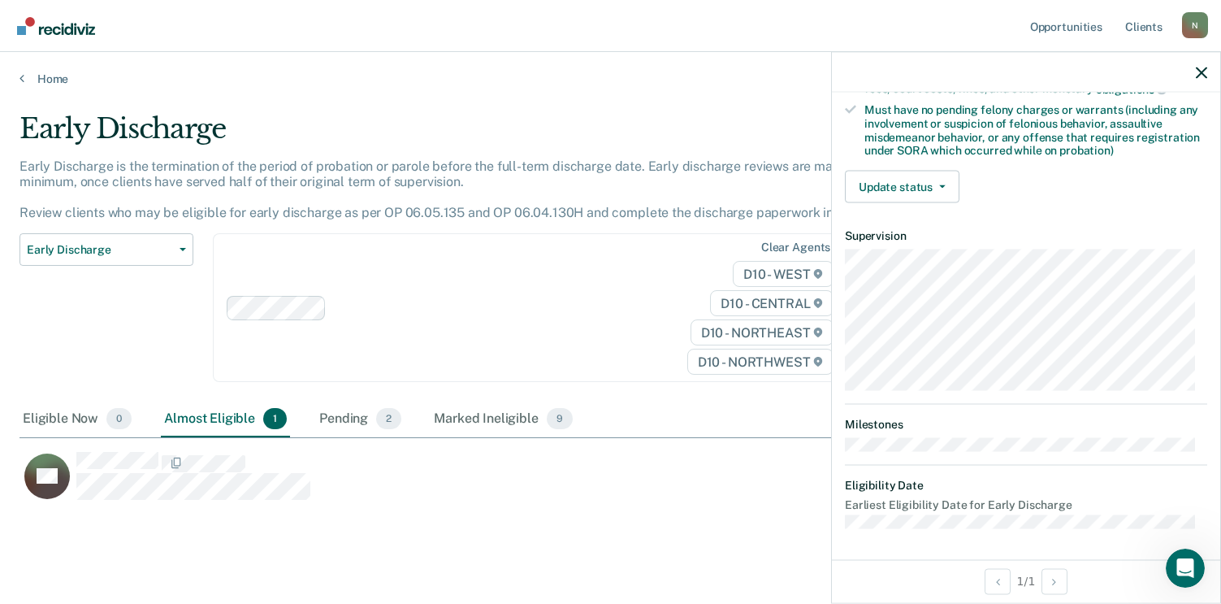
scroll to position [185, 0]
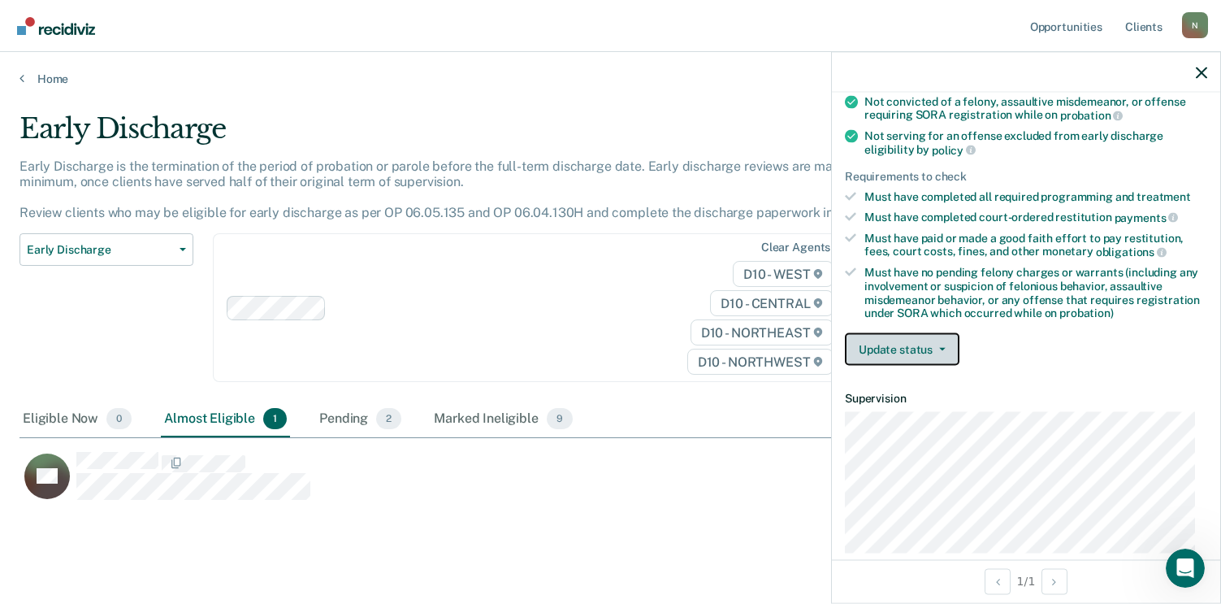
click at [936, 340] on button "Update status" at bounding box center [902, 349] width 115 height 32
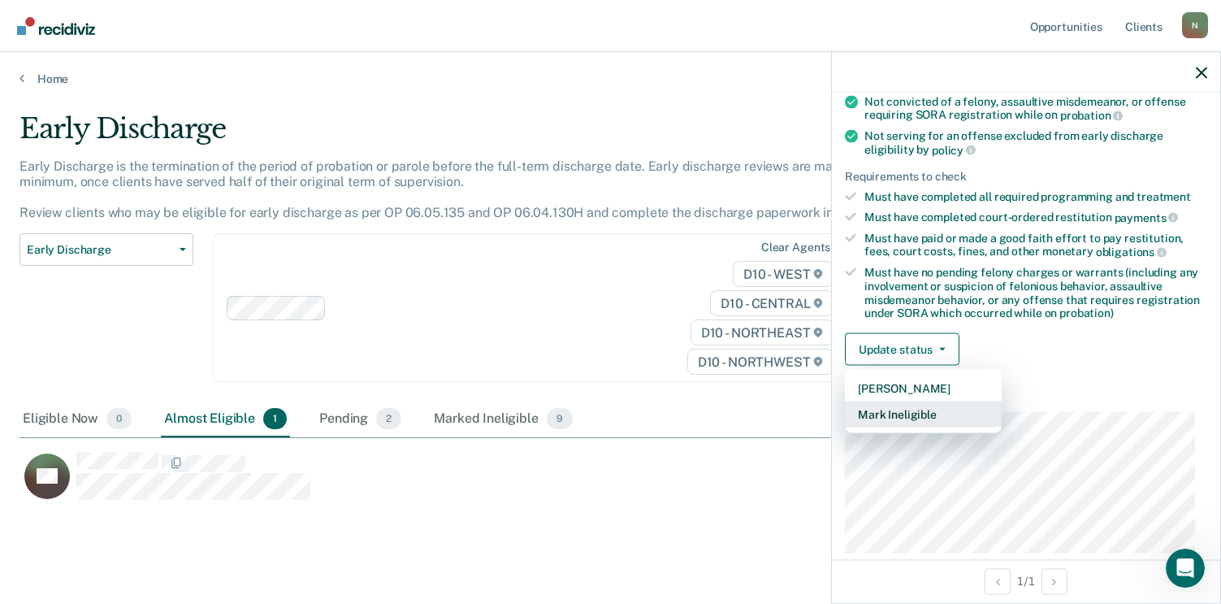
click at [916, 415] on button "Mark Ineligible" at bounding box center [923, 414] width 157 height 26
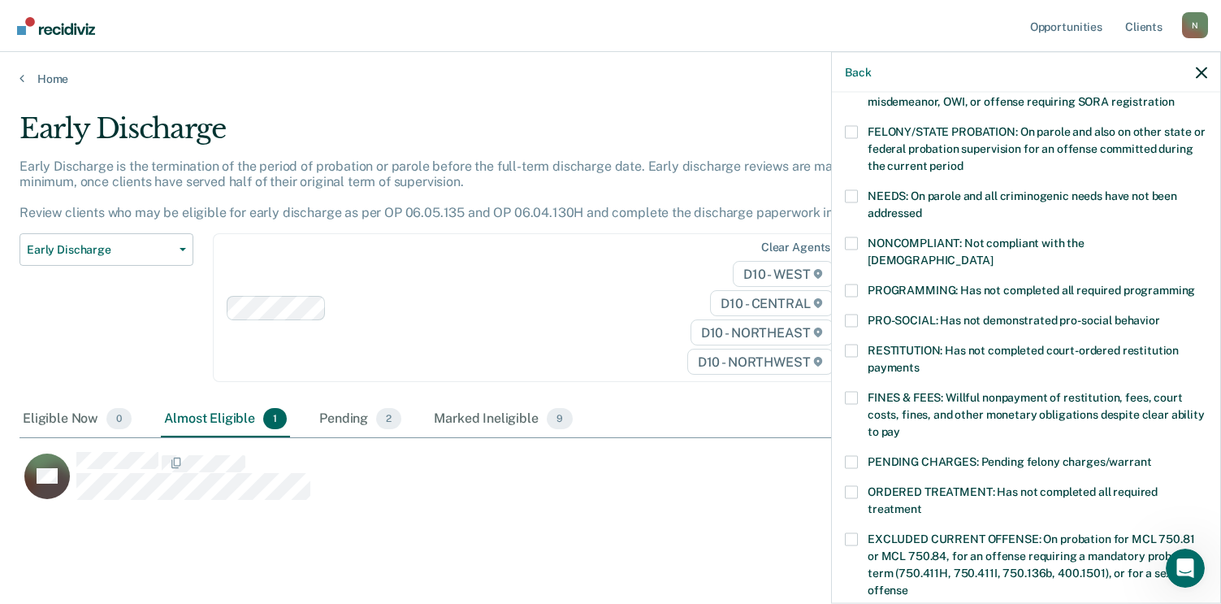
click at [851, 284] on span at bounding box center [851, 290] width 13 height 13
click at [1195, 284] on input "PROGRAMMING: Has not completed all required programming" at bounding box center [1195, 284] width 0 height 0
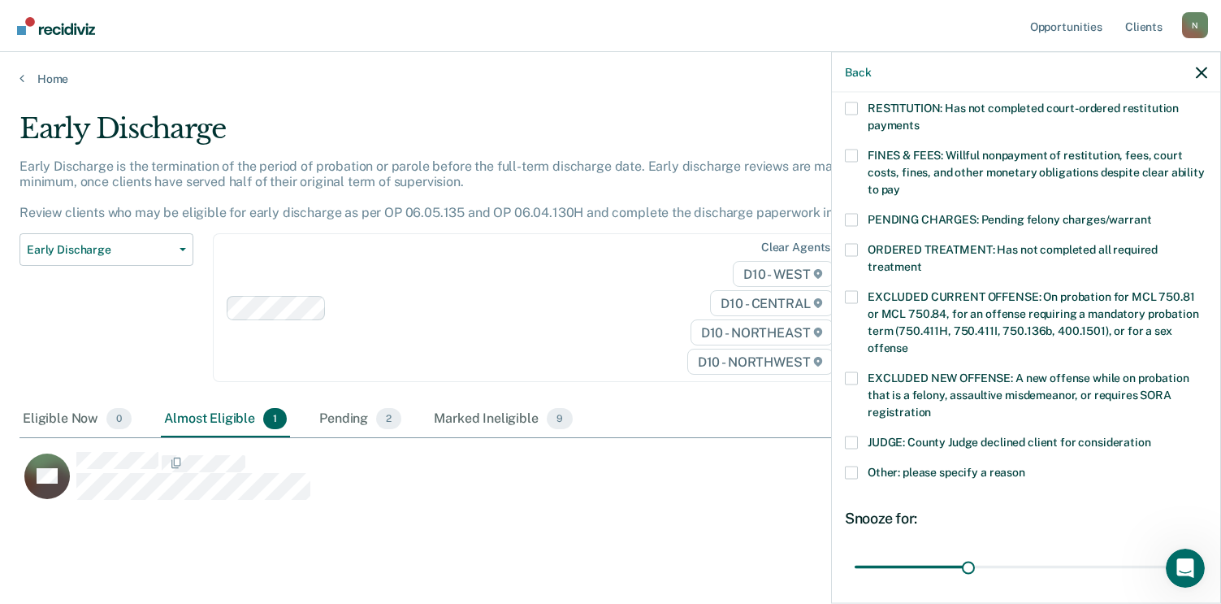
scroll to position [532, 0]
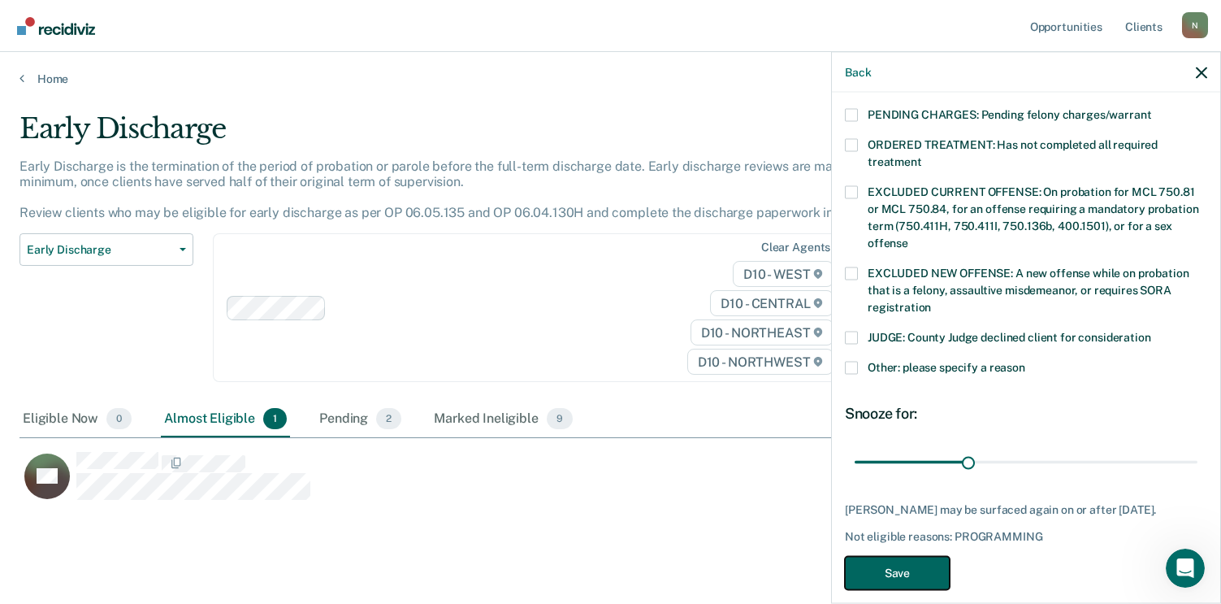
click at [924, 556] on button "Save" at bounding box center [897, 572] width 105 height 33
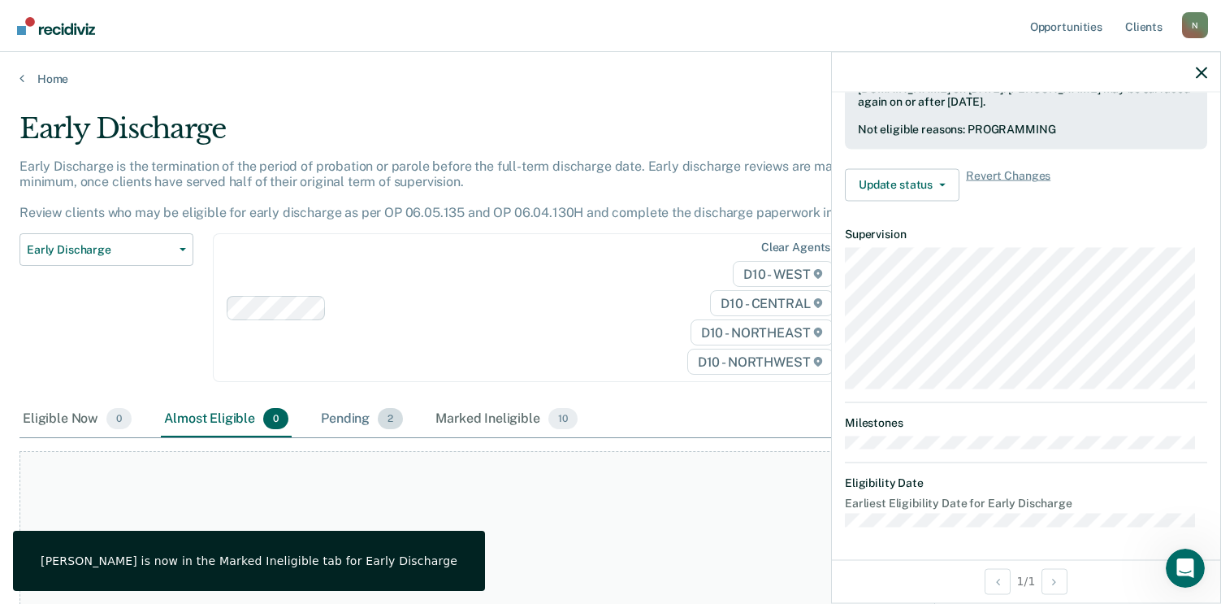
scroll to position [469, 0]
click at [344, 422] on div "Pending 2" at bounding box center [362, 419] width 89 height 36
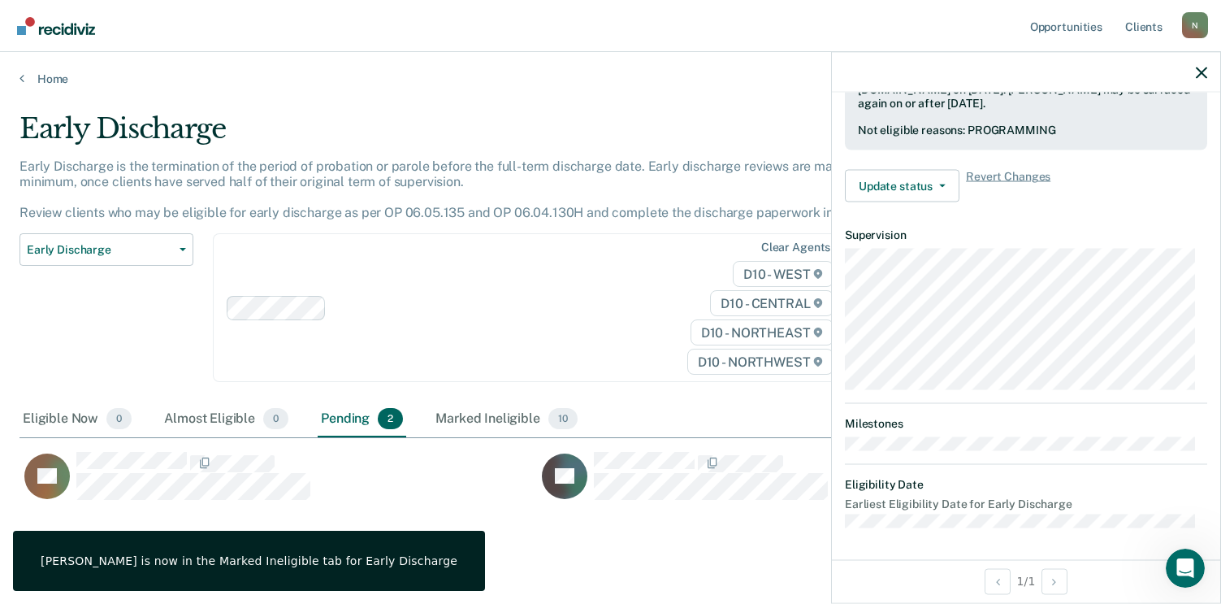
scroll to position [386, 1170]
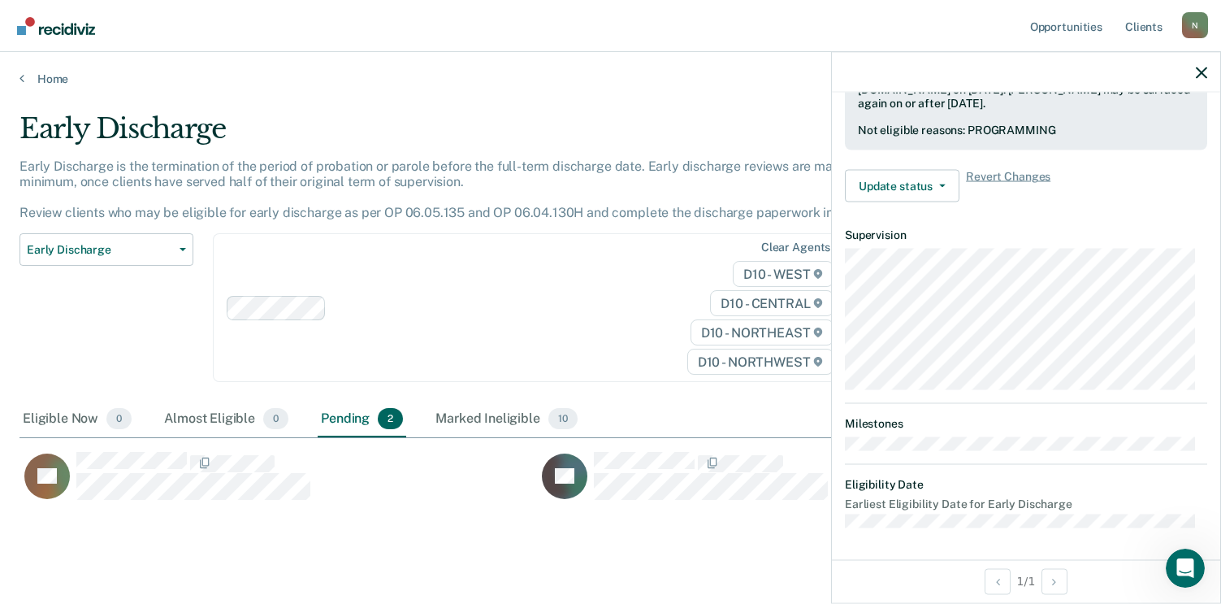
click at [1209, 72] on div at bounding box center [1026, 72] width 388 height 41
